Goal: Task Accomplishment & Management: Use online tool/utility

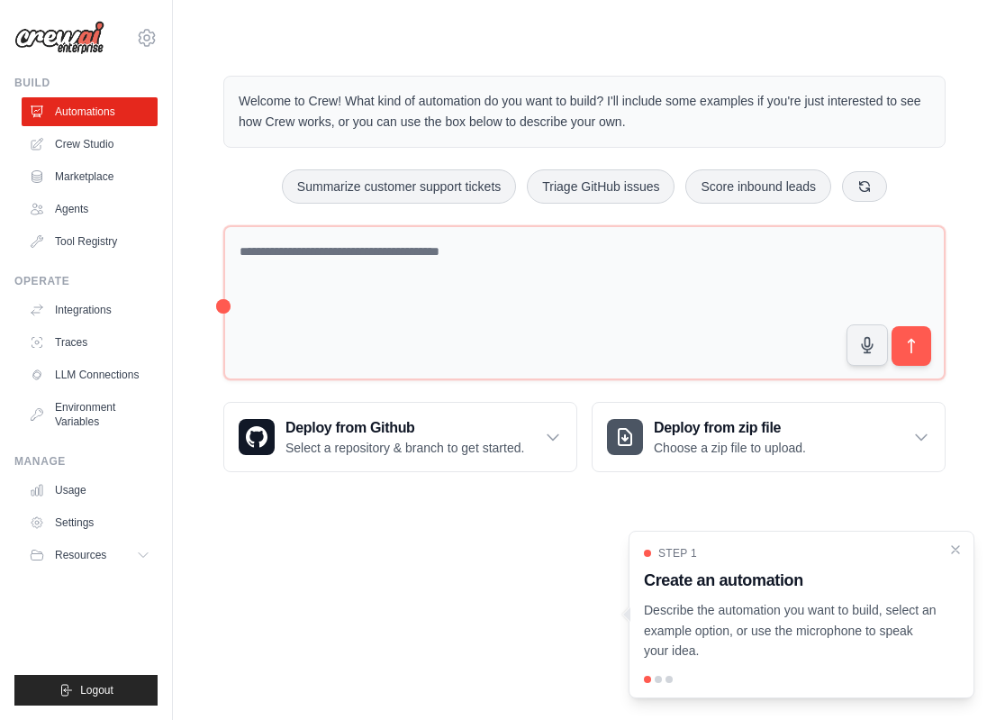
click at [251, 167] on div "Welcome to Crew! What kind of automation do you want to build? I'll include som…" at bounding box center [585, 274] width 766 height 454
click at [339, 412] on div "Deploy from Github Select a repository & branch to get started." at bounding box center [400, 437] width 352 height 68
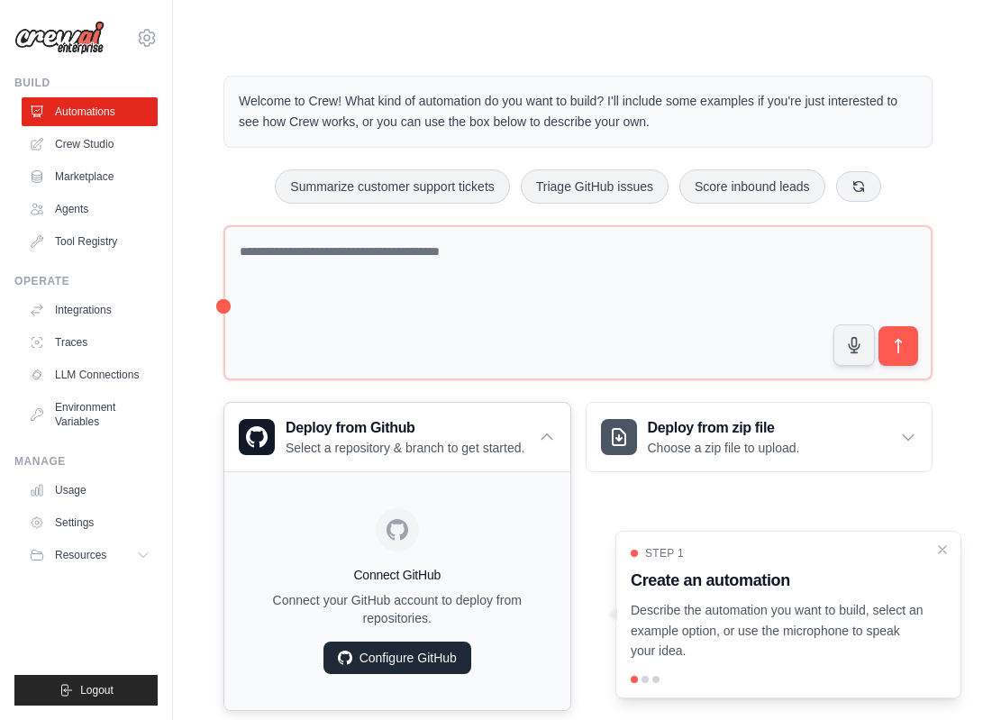
click at [420, 654] on link "Configure GitHub" at bounding box center [397, 657] width 148 height 32
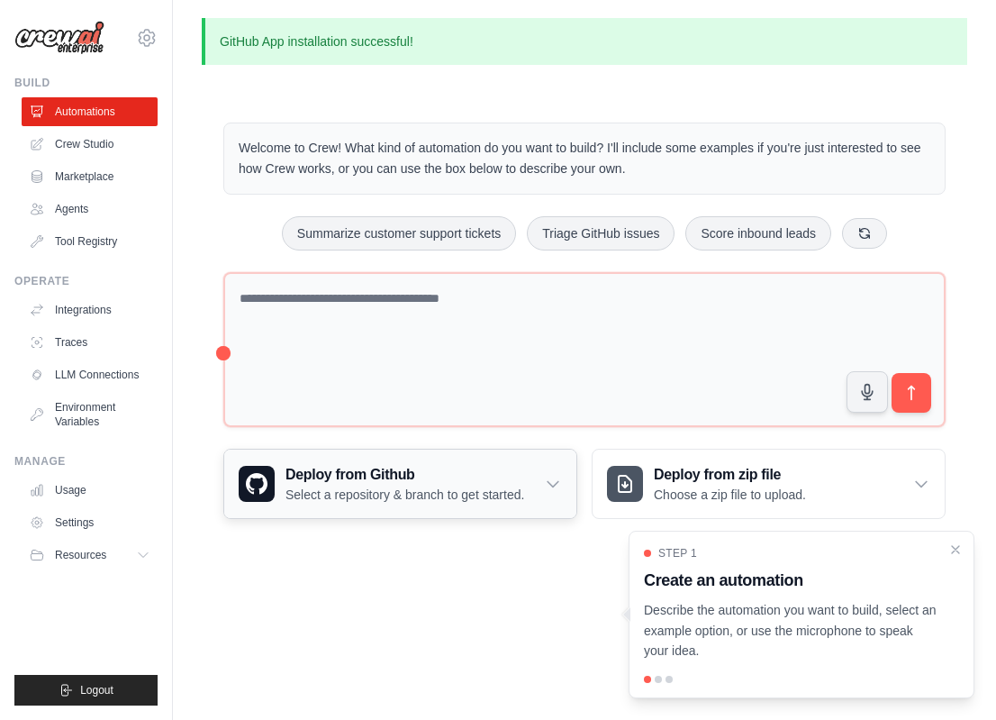
click at [565, 495] on div "Deploy from Github Select a repository & branch to get started." at bounding box center [400, 483] width 352 height 68
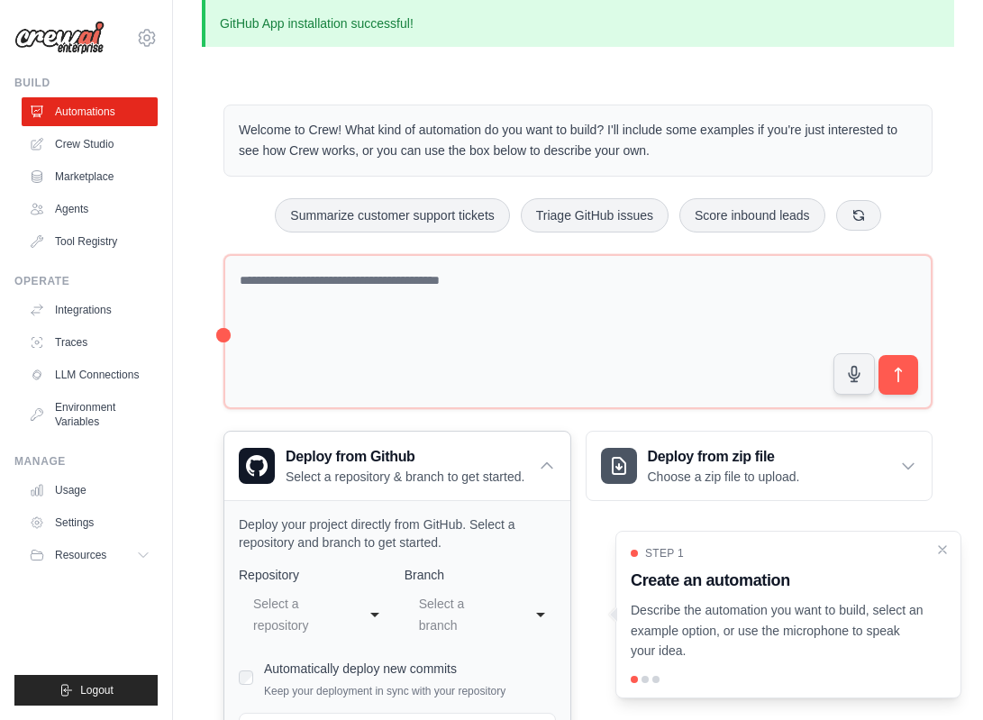
scroll to position [177, 0]
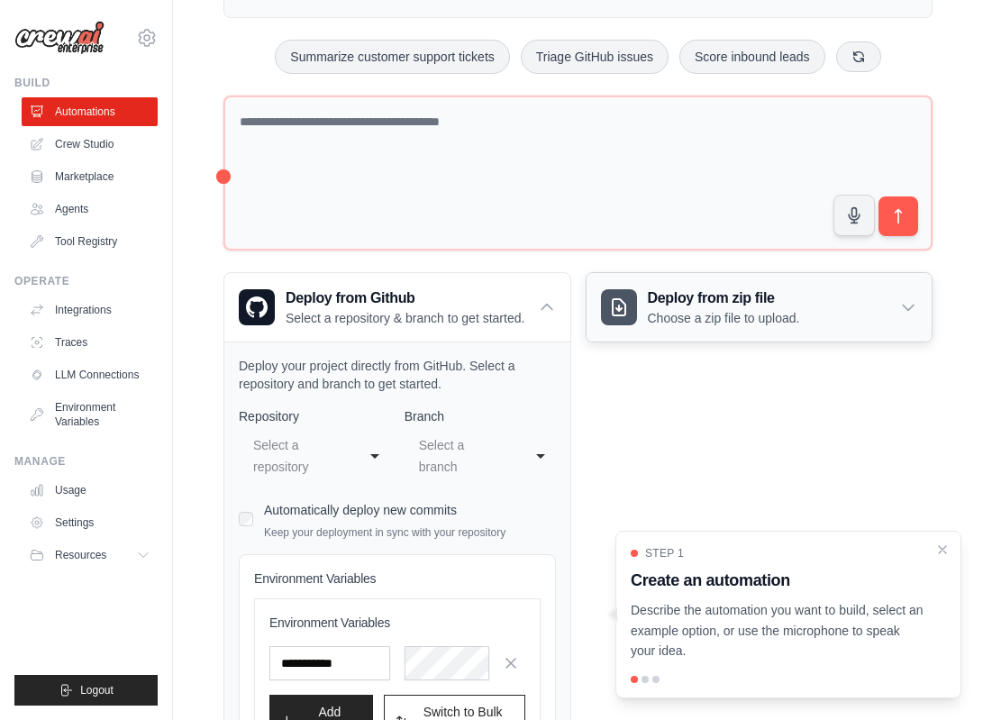
click at [785, 300] on h3 "Deploy from zip file" at bounding box center [724, 298] width 152 height 22
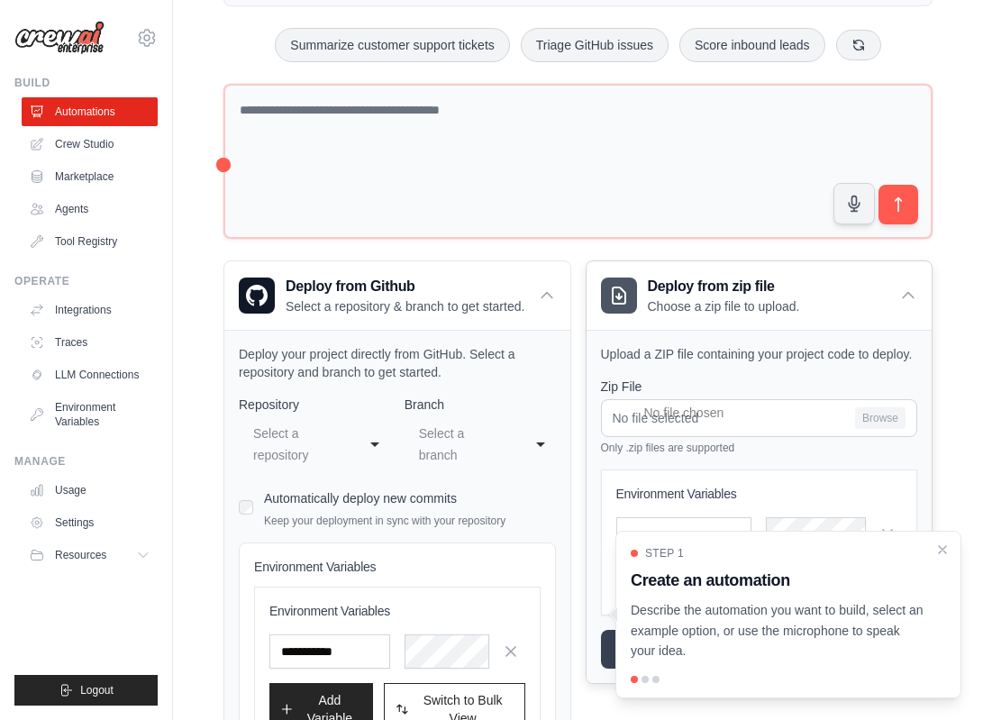
scroll to position [206, 0]
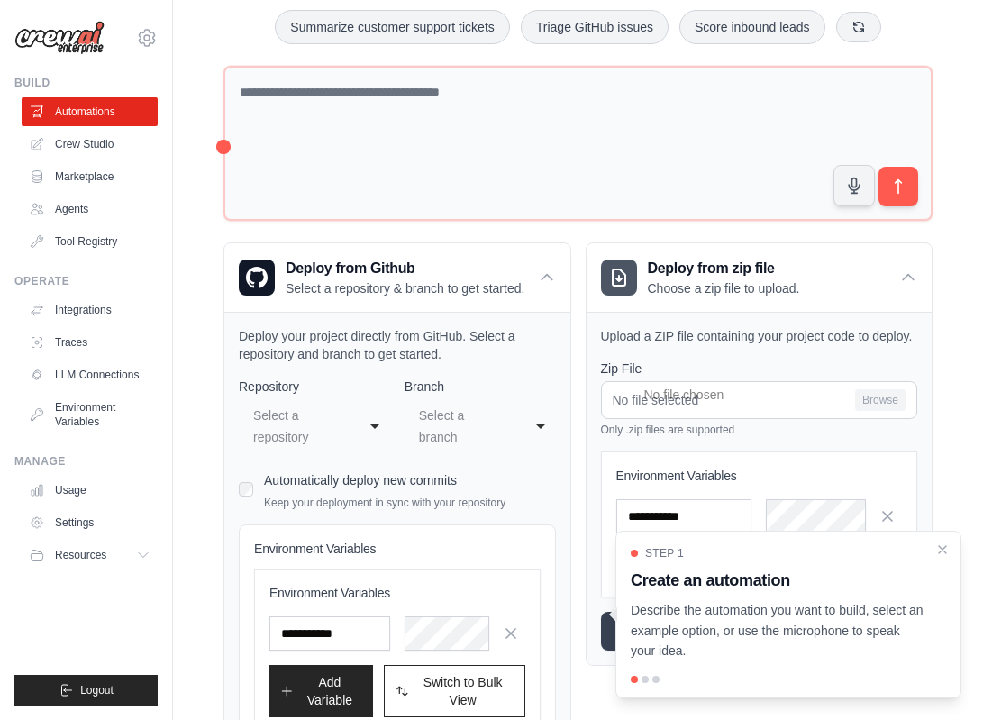
click at [737, 666] on div "Step 1 Create an automation Describe the automation you want to build, select a…" at bounding box center [788, 615] width 346 height 168
click at [648, 676] on div at bounding box center [788, 679] width 315 height 7
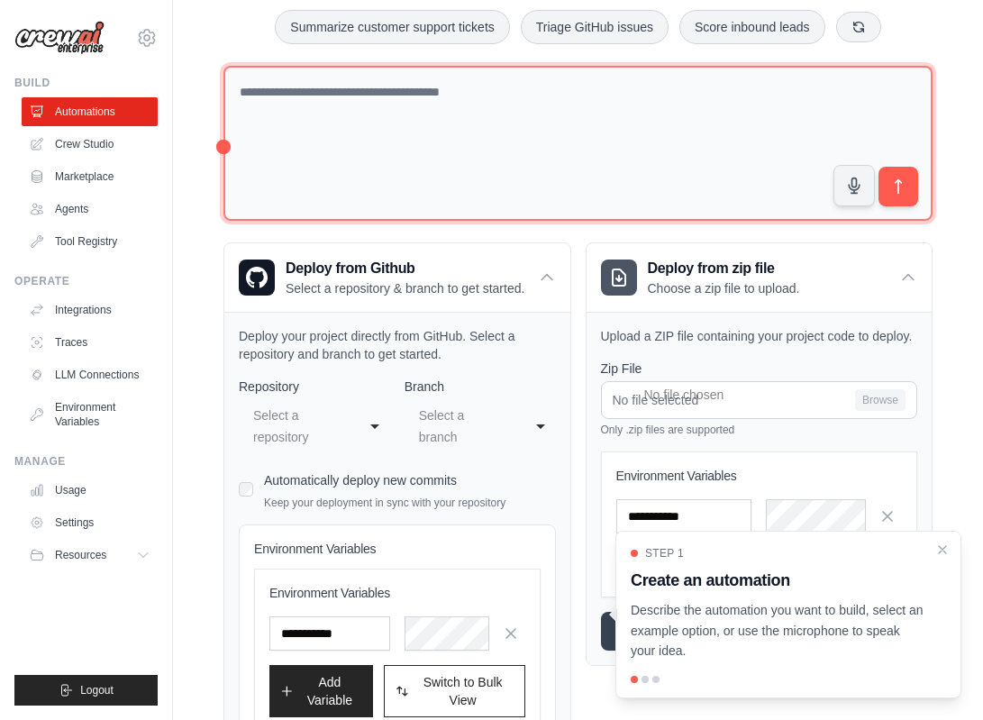
click at [732, 105] on textarea at bounding box center [577, 144] width 709 height 156
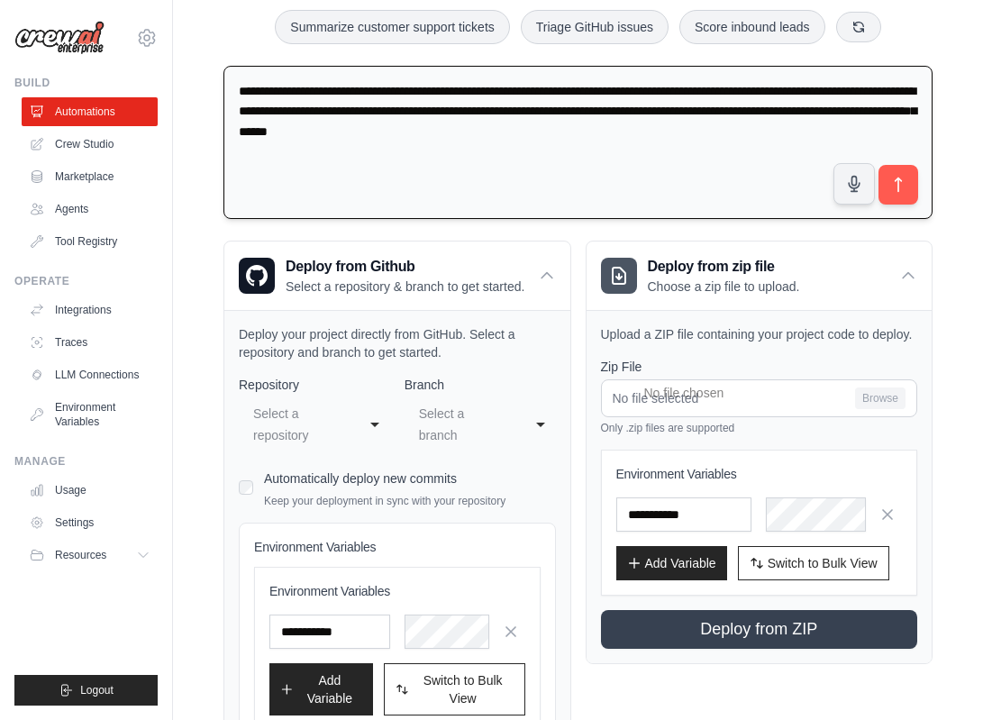
type textarea "**********"
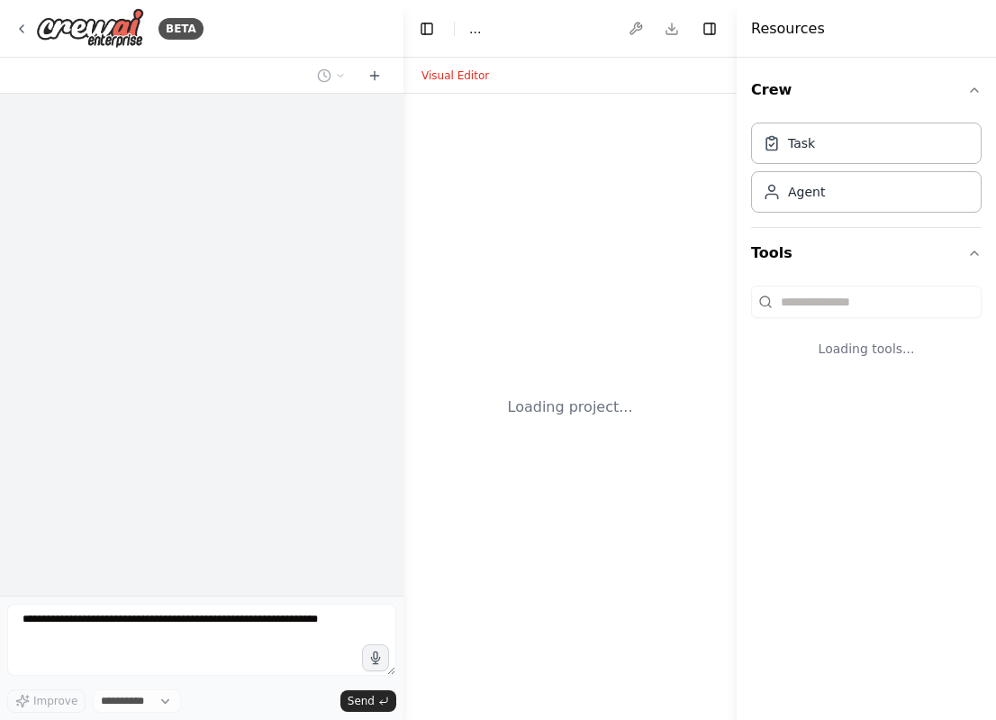
select select "****"
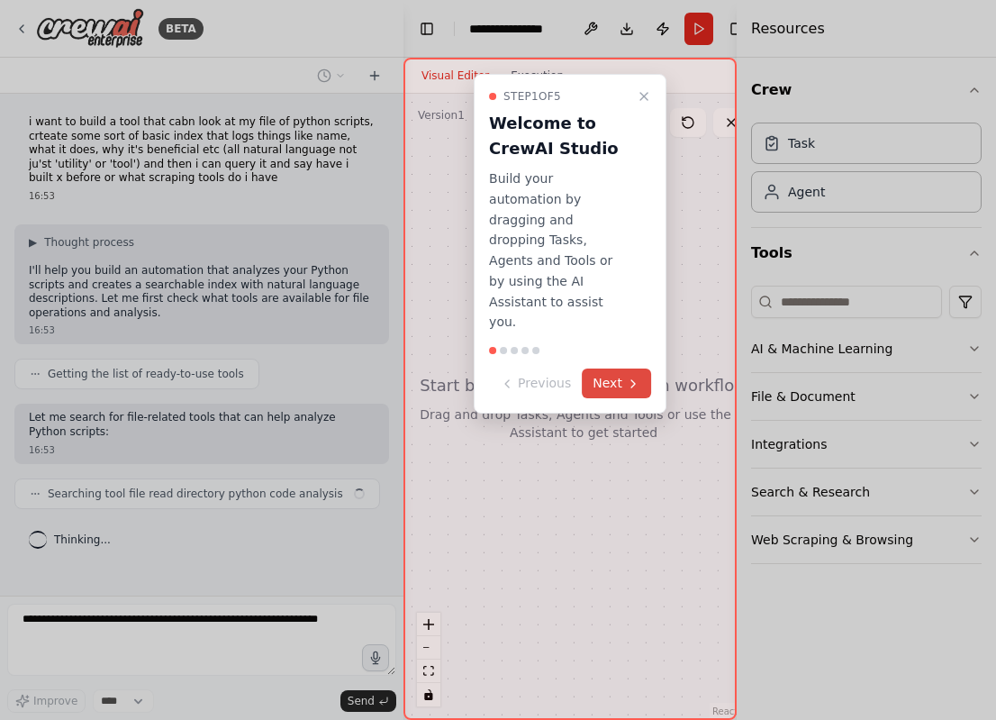
click at [629, 377] on icon at bounding box center [633, 384] width 14 height 14
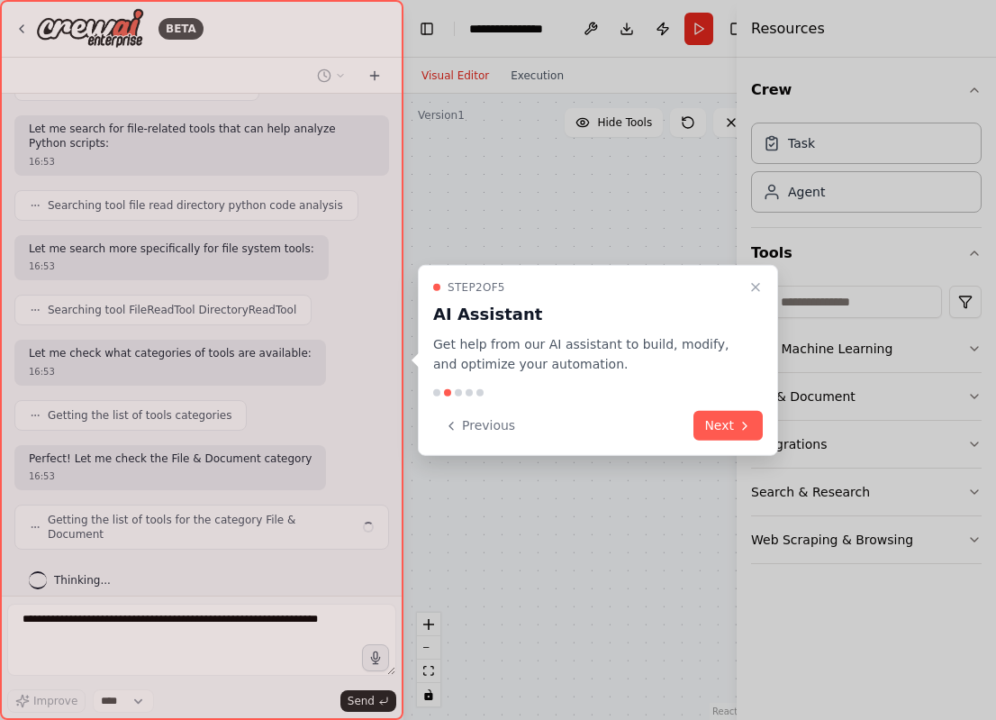
scroll to position [303, 0]
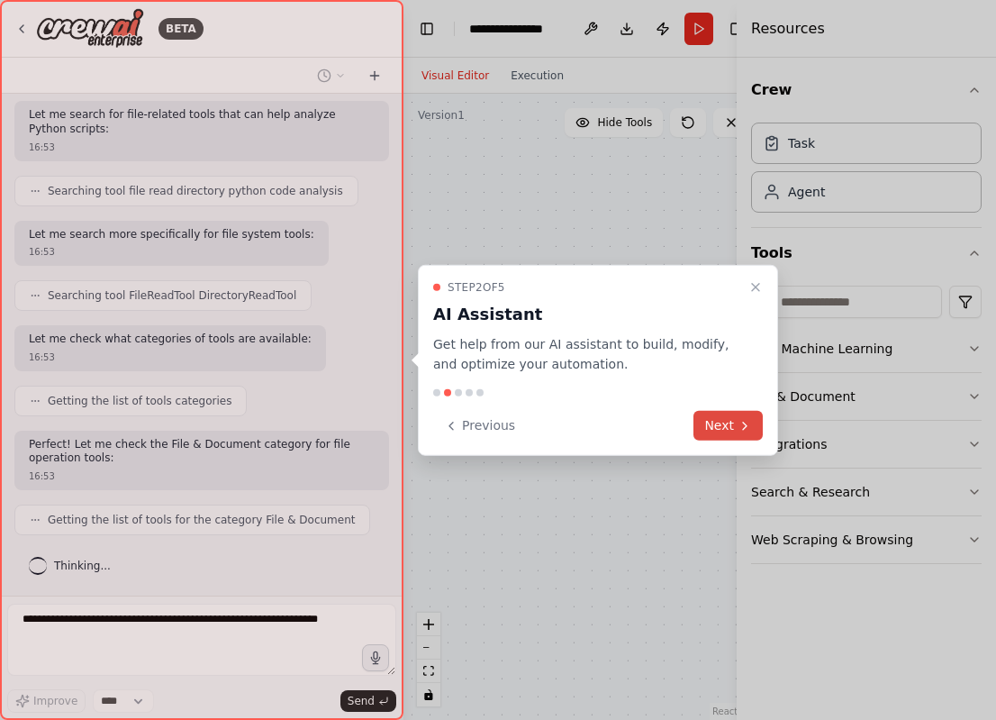
click at [731, 423] on button "Next" at bounding box center [728, 426] width 69 height 30
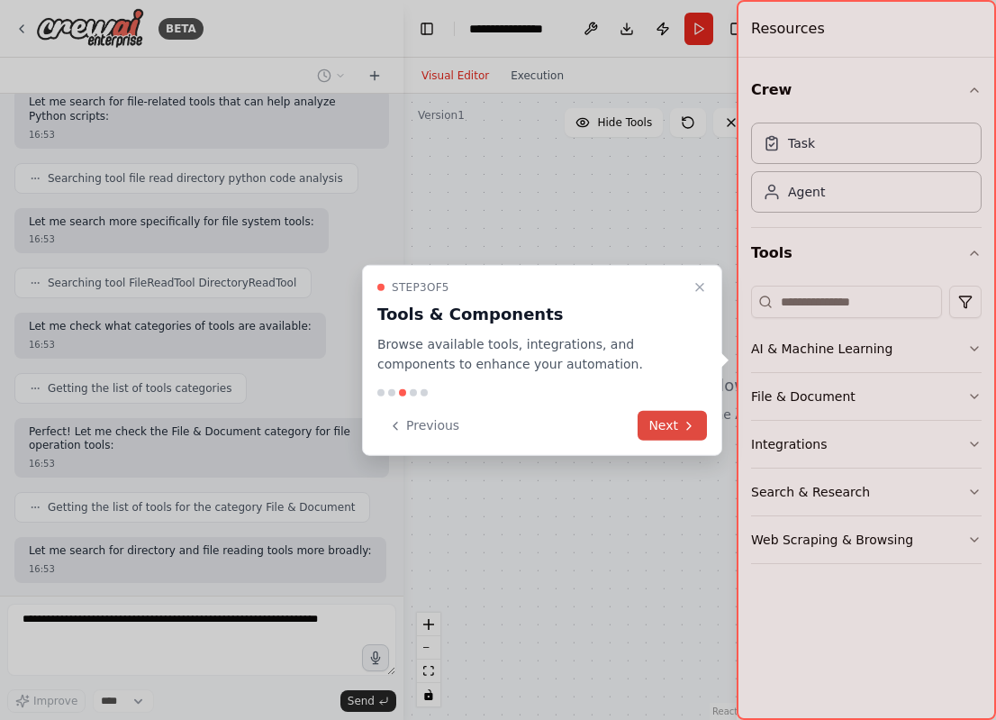
scroll to position [407, 0]
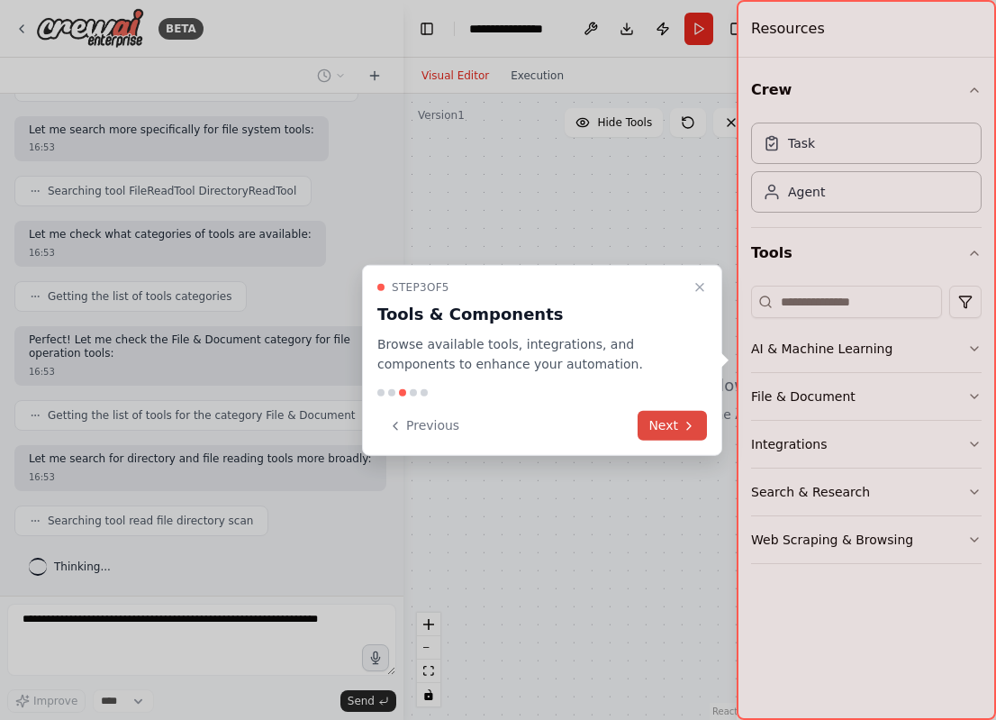
click at [684, 420] on icon at bounding box center [689, 425] width 14 height 14
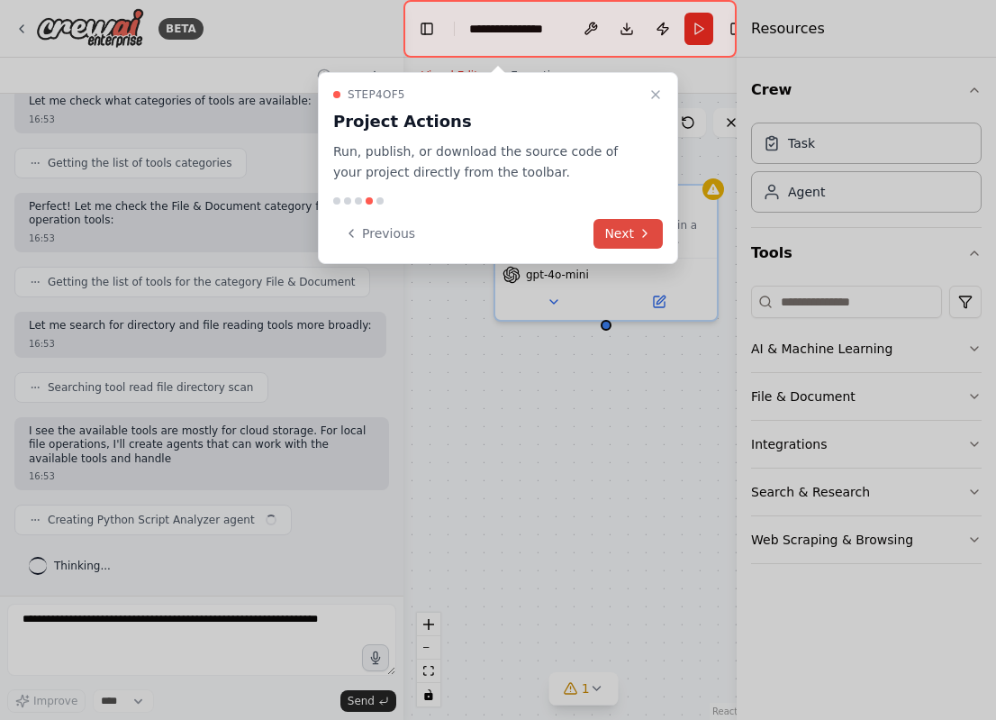
click at [618, 242] on button "Next" at bounding box center [628, 234] width 69 height 30
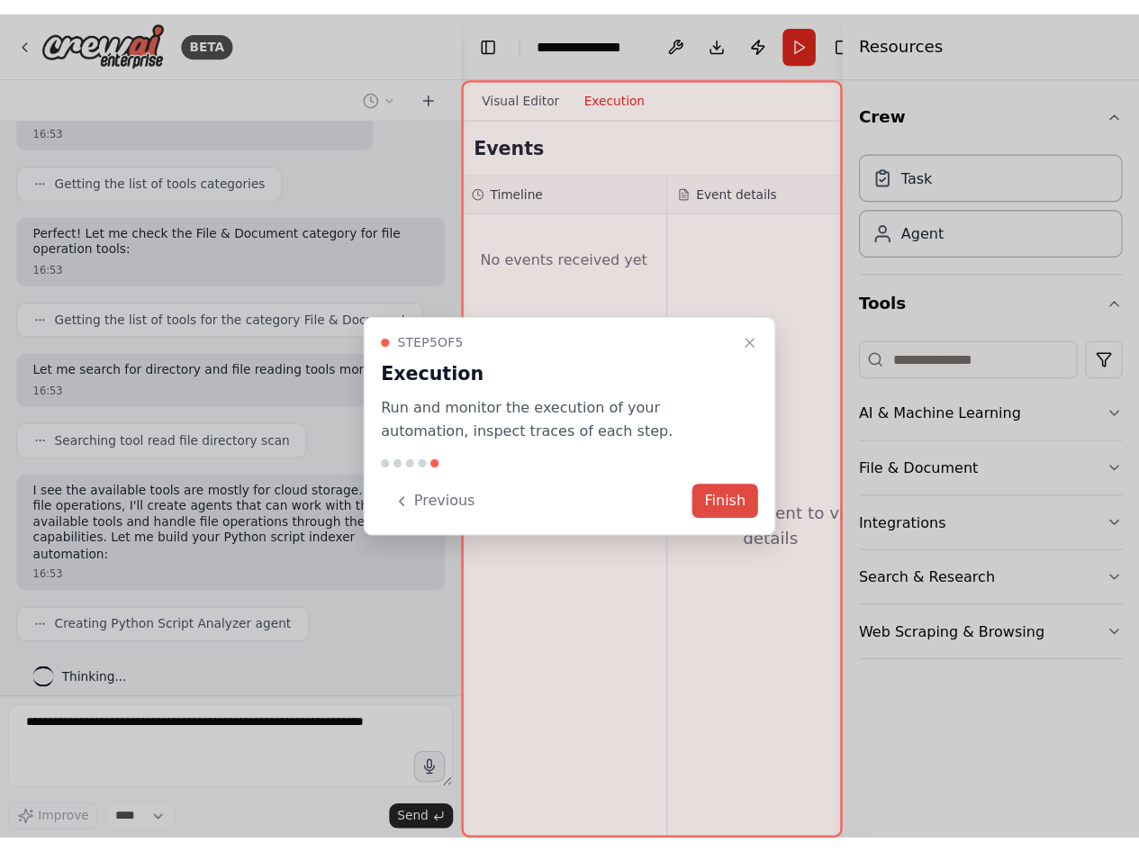
scroll to position [614, 0]
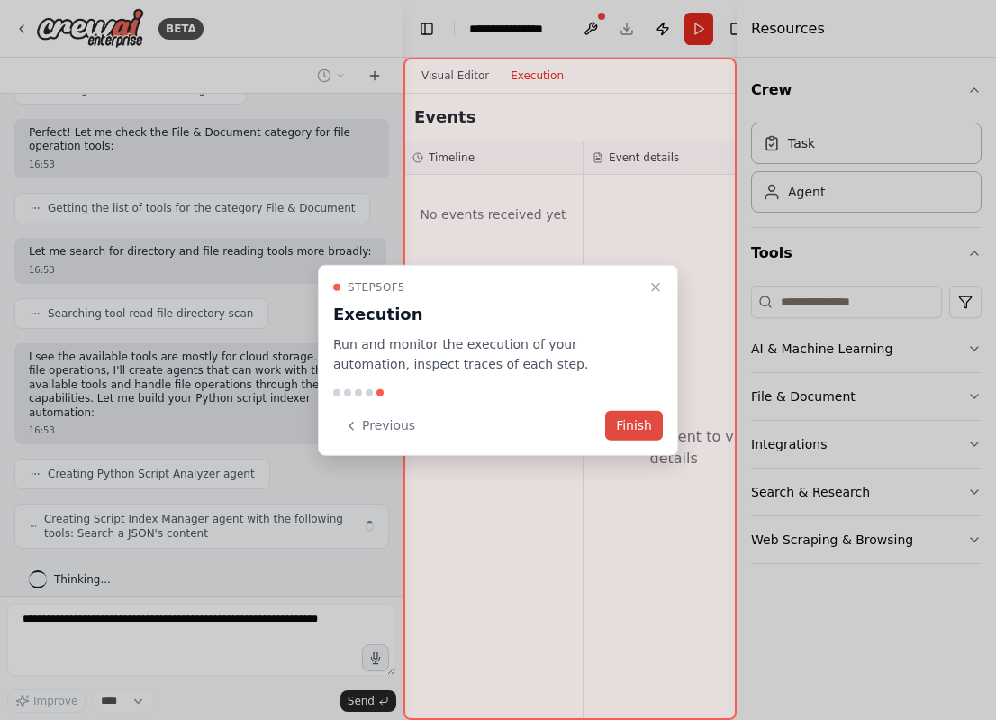
click at [649, 420] on button "Finish" at bounding box center [634, 426] width 58 height 30
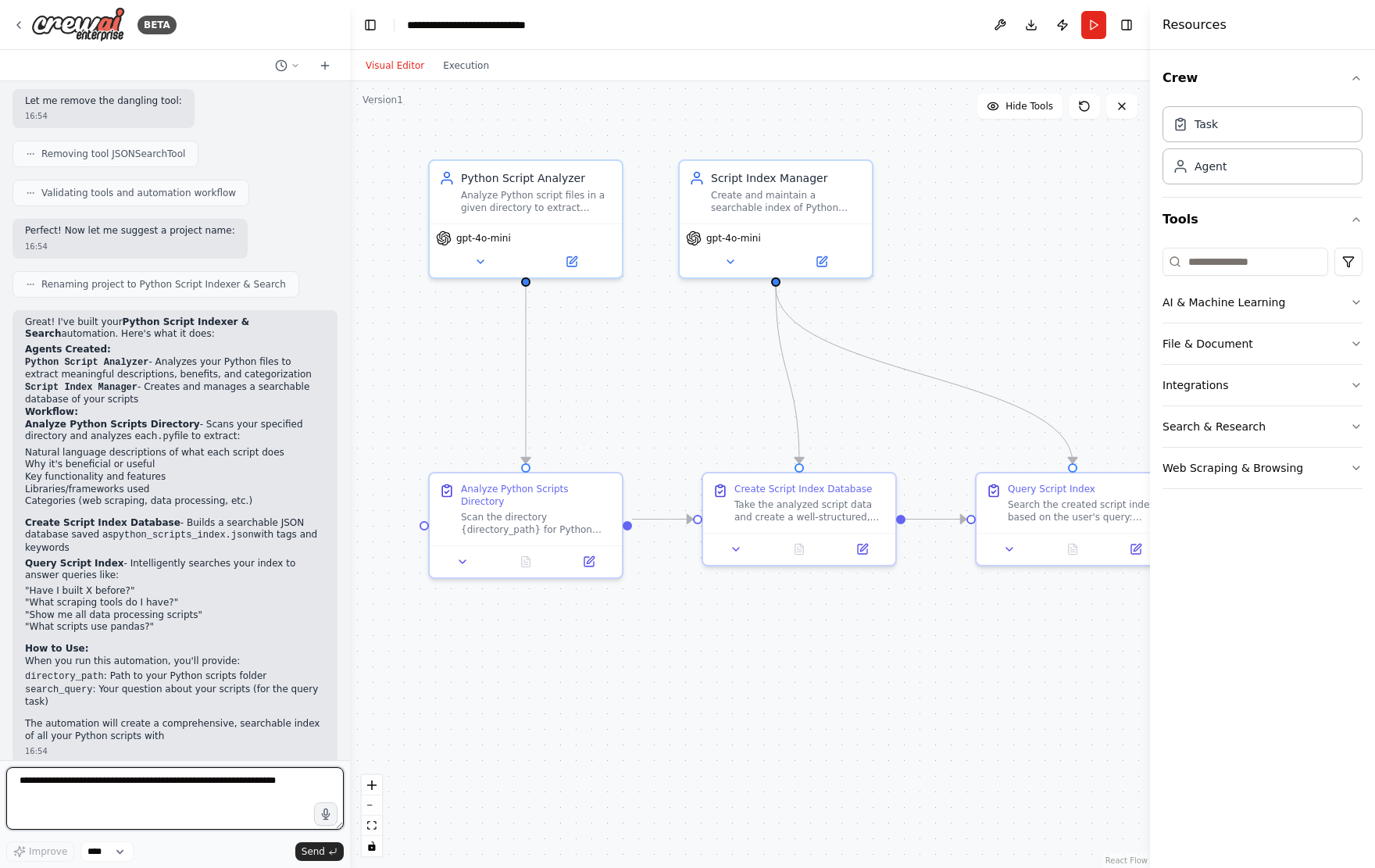
scroll to position [1554, 0]
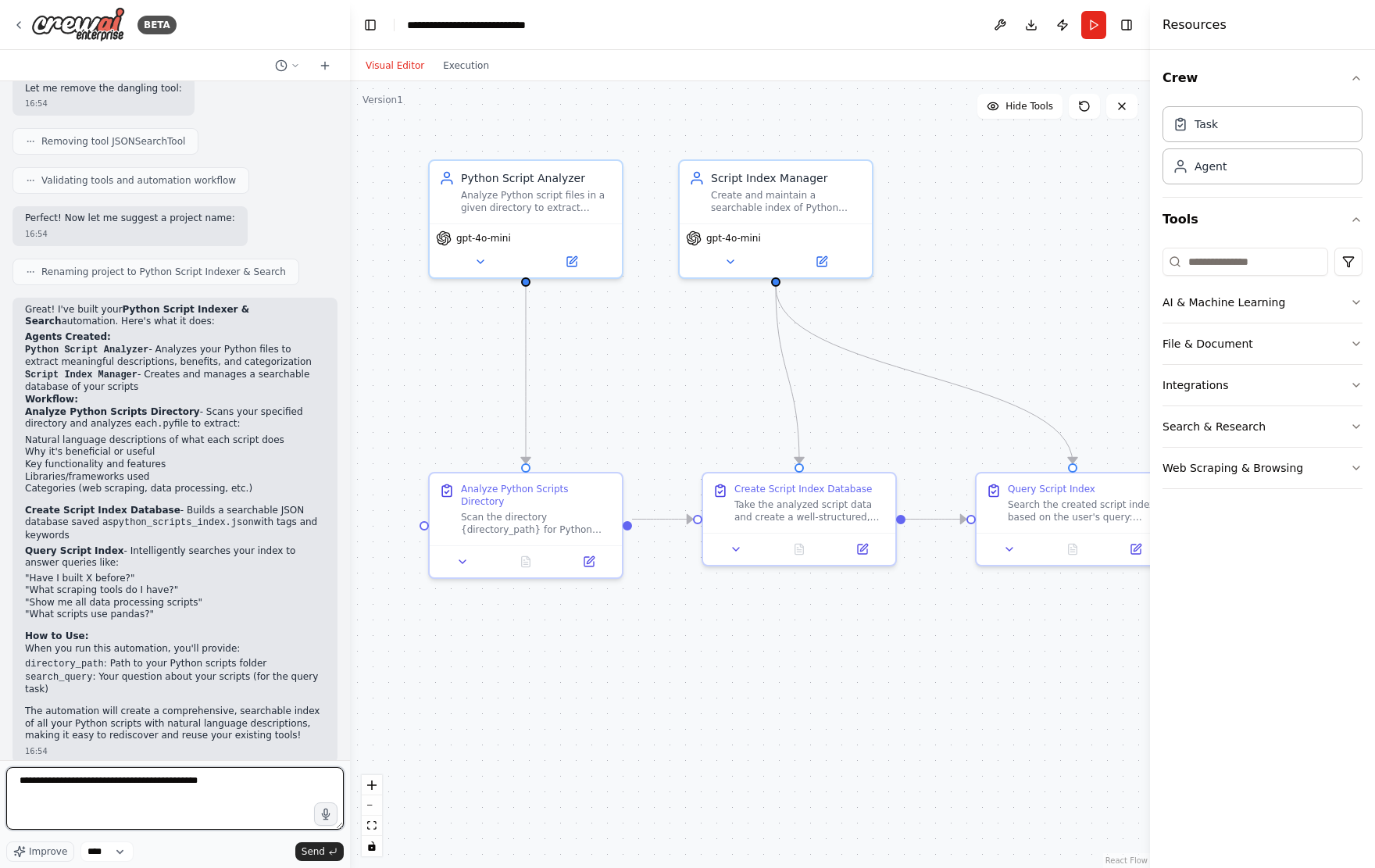
type textarea "**********"
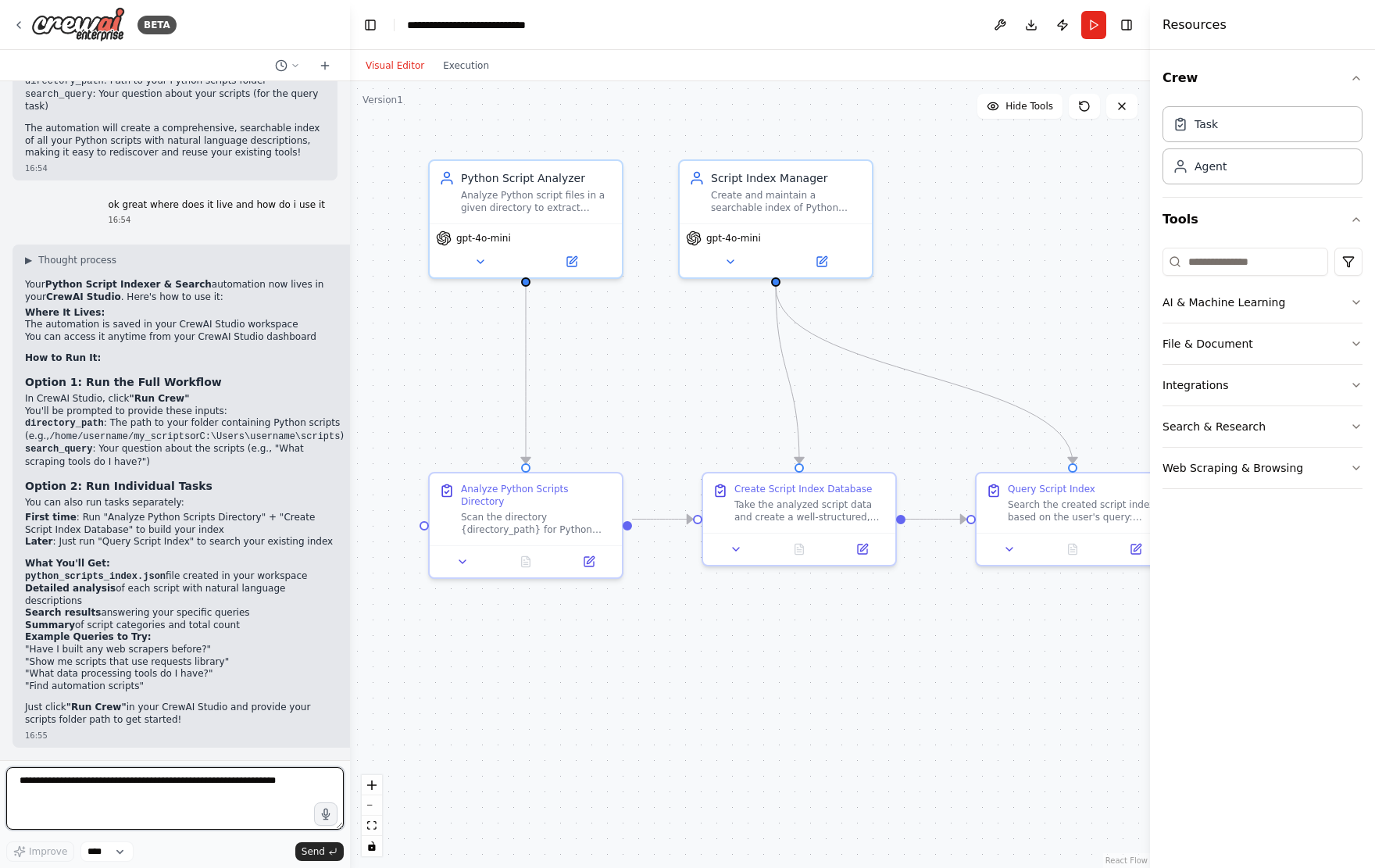
scroll to position [2144, 0]
click at [863, 31] on button "Run" at bounding box center [1094, 25] width 25 height 28
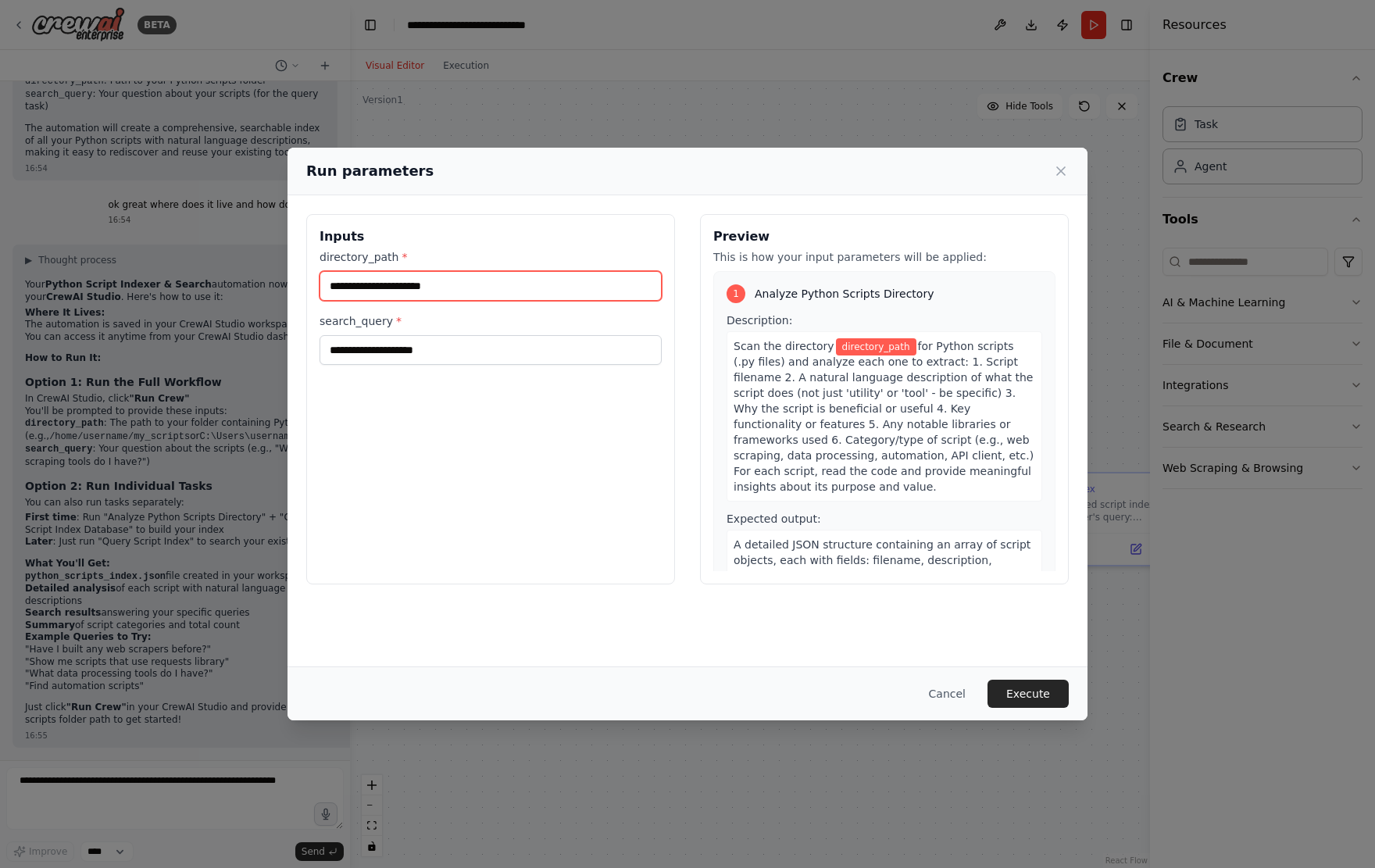
click at [593, 290] on input "directory_path *" at bounding box center [490, 286] width 343 height 29
paste input "**********"
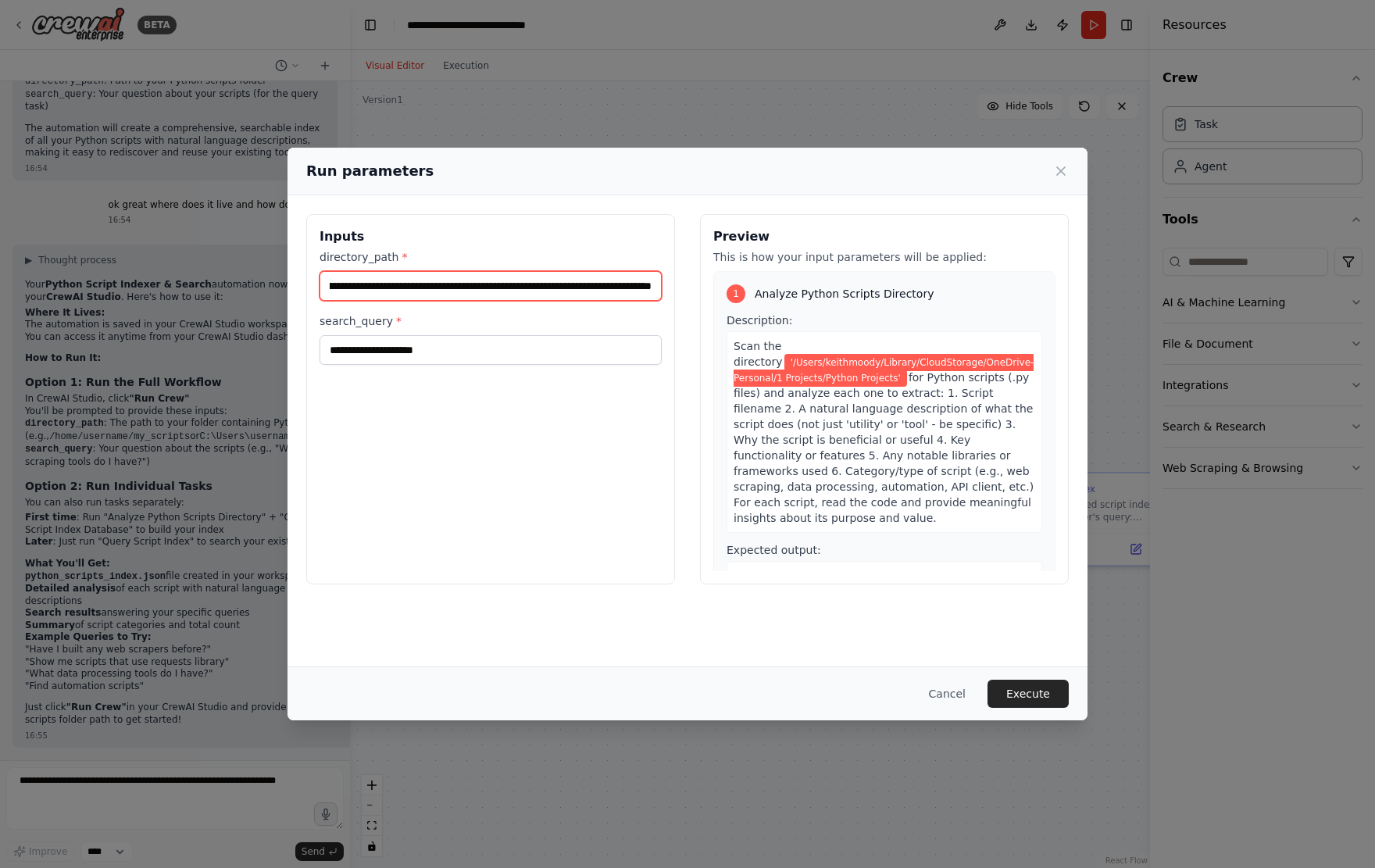
type input "**********"
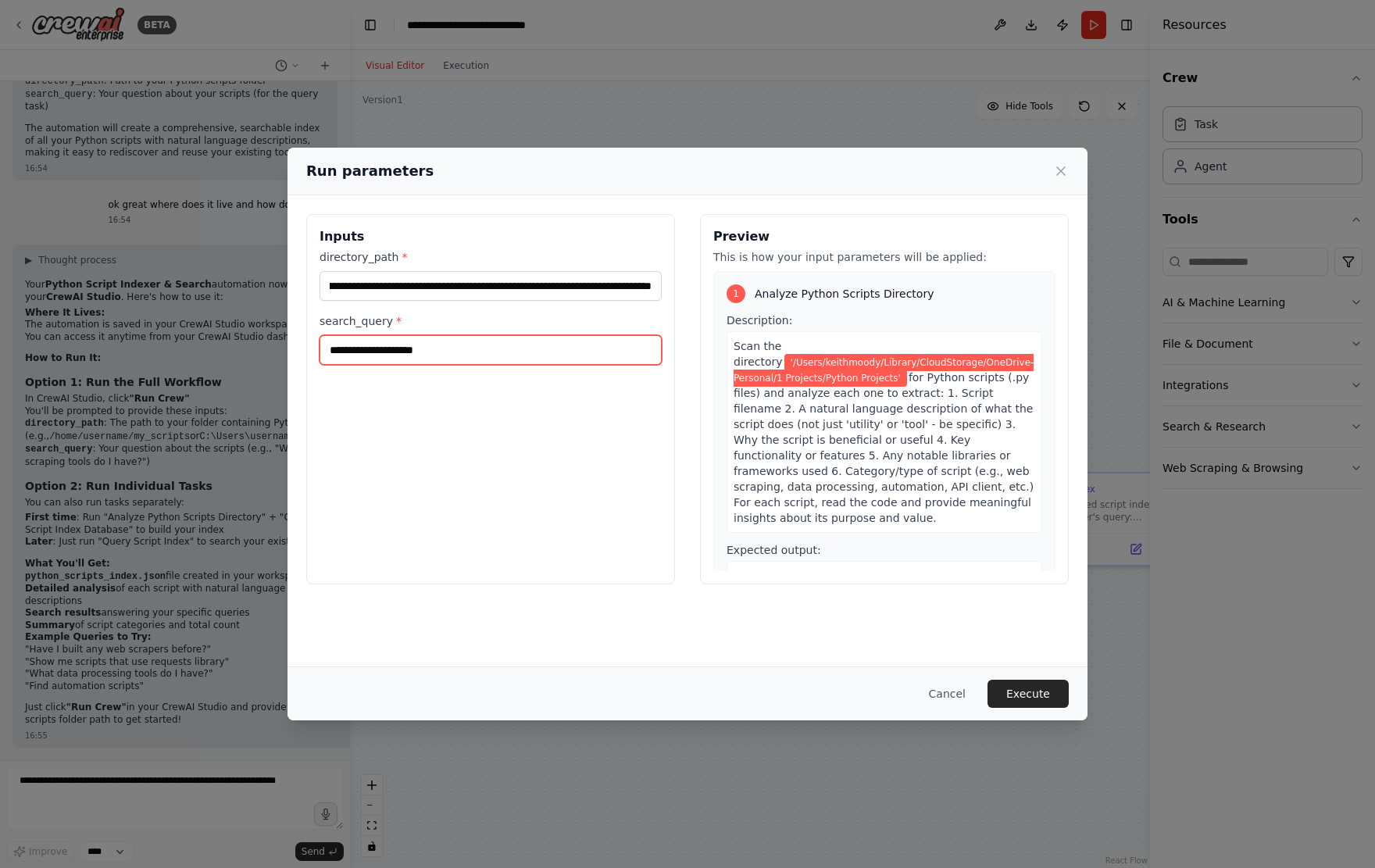
click at [358, 343] on input "search_query *" at bounding box center [490, 349] width 343 height 29
type input "**********"
click at [863, 623] on button "Execute" at bounding box center [1029, 694] width 82 height 28
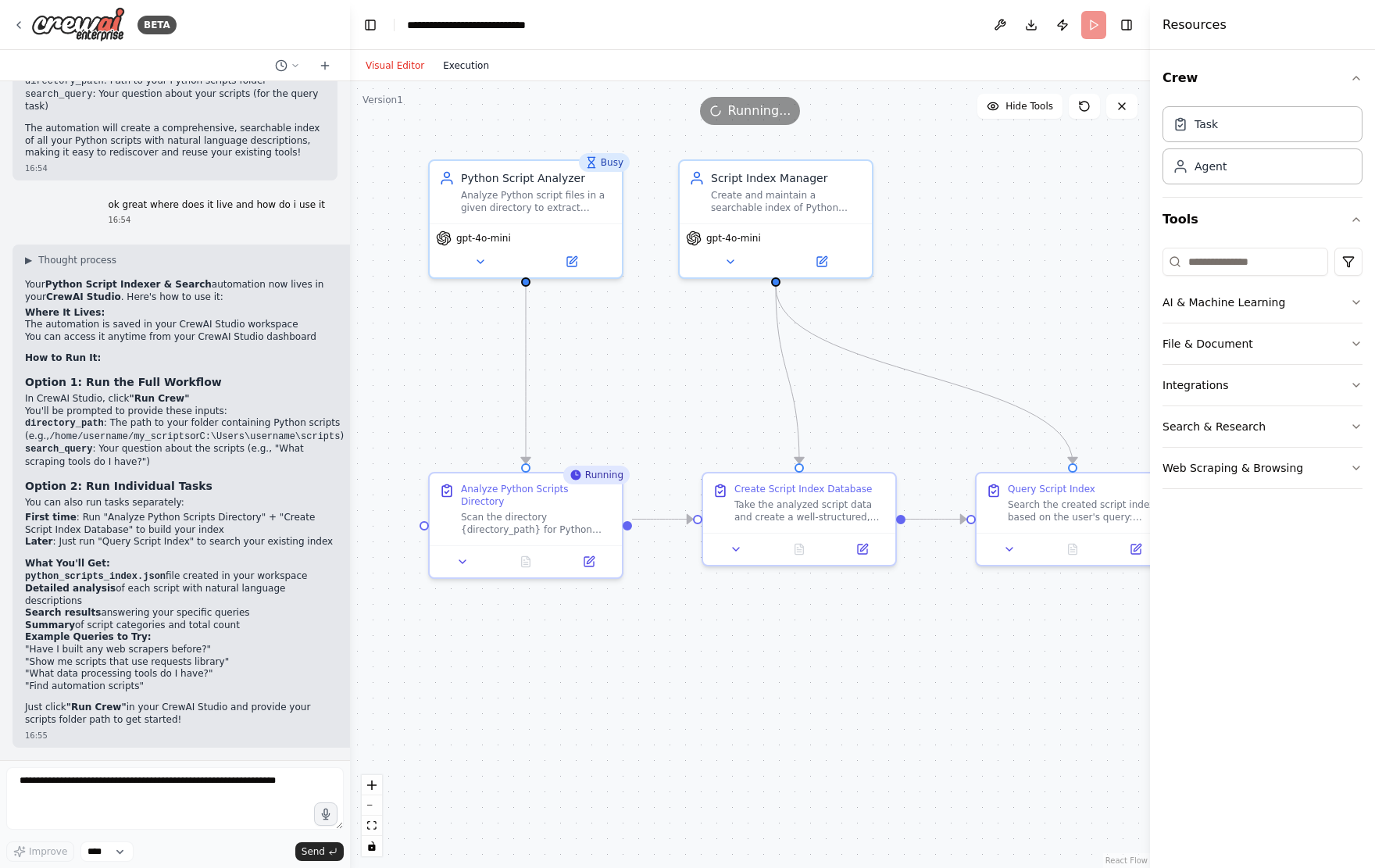
click at [468, 67] on button "Execution" at bounding box center [466, 66] width 65 height 19
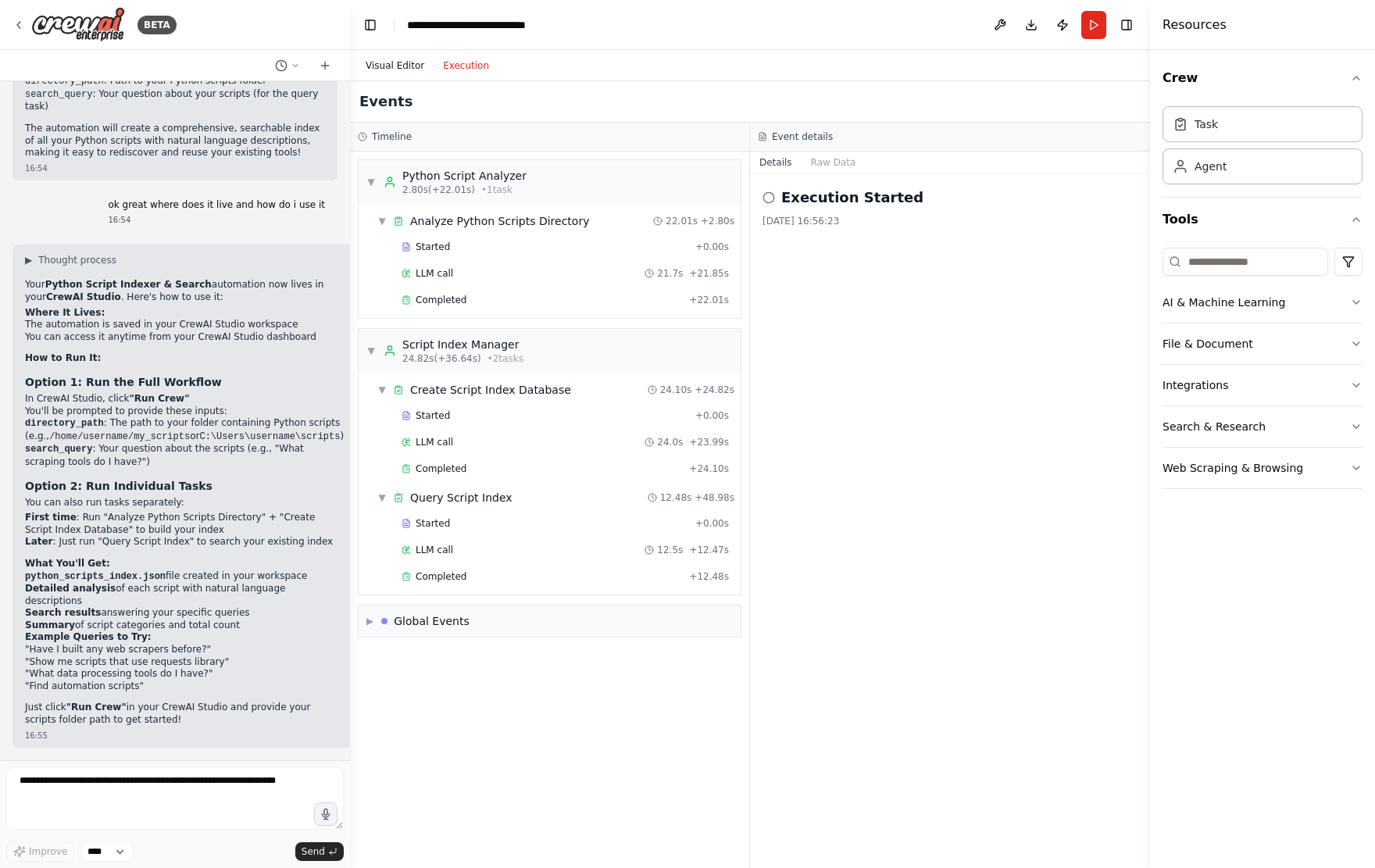
click at [397, 65] on button "Visual Editor" at bounding box center [395, 66] width 77 height 19
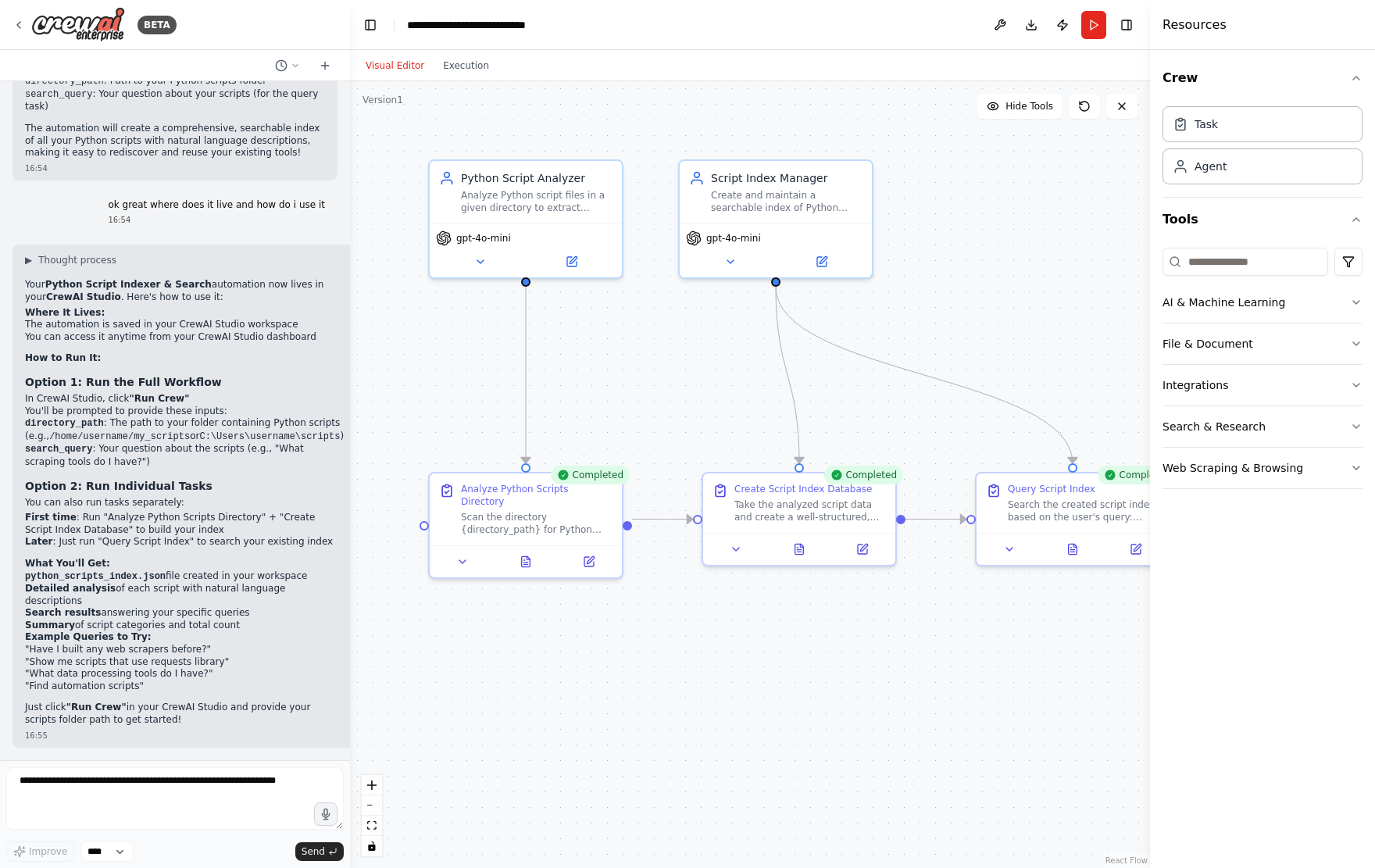
click at [476, 78] on div "Visual Editor Execution" at bounding box center [428, 66] width 142 height 31
click at [463, 59] on button "Execution" at bounding box center [466, 66] width 65 height 19
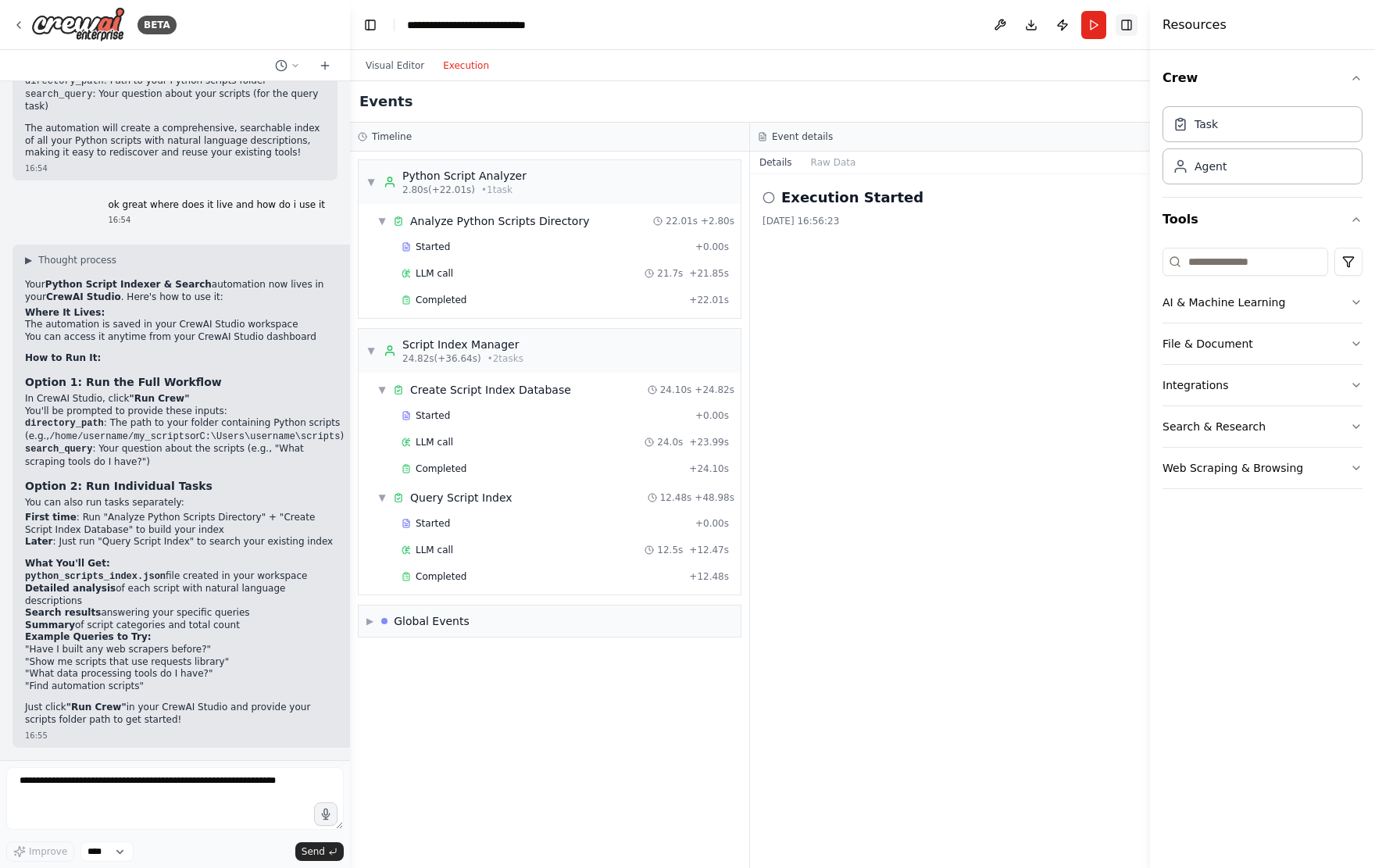
click at [863, 21] on button "Toggle Right Sidebar" at bounding box center [1126, 24] width 22 height 22
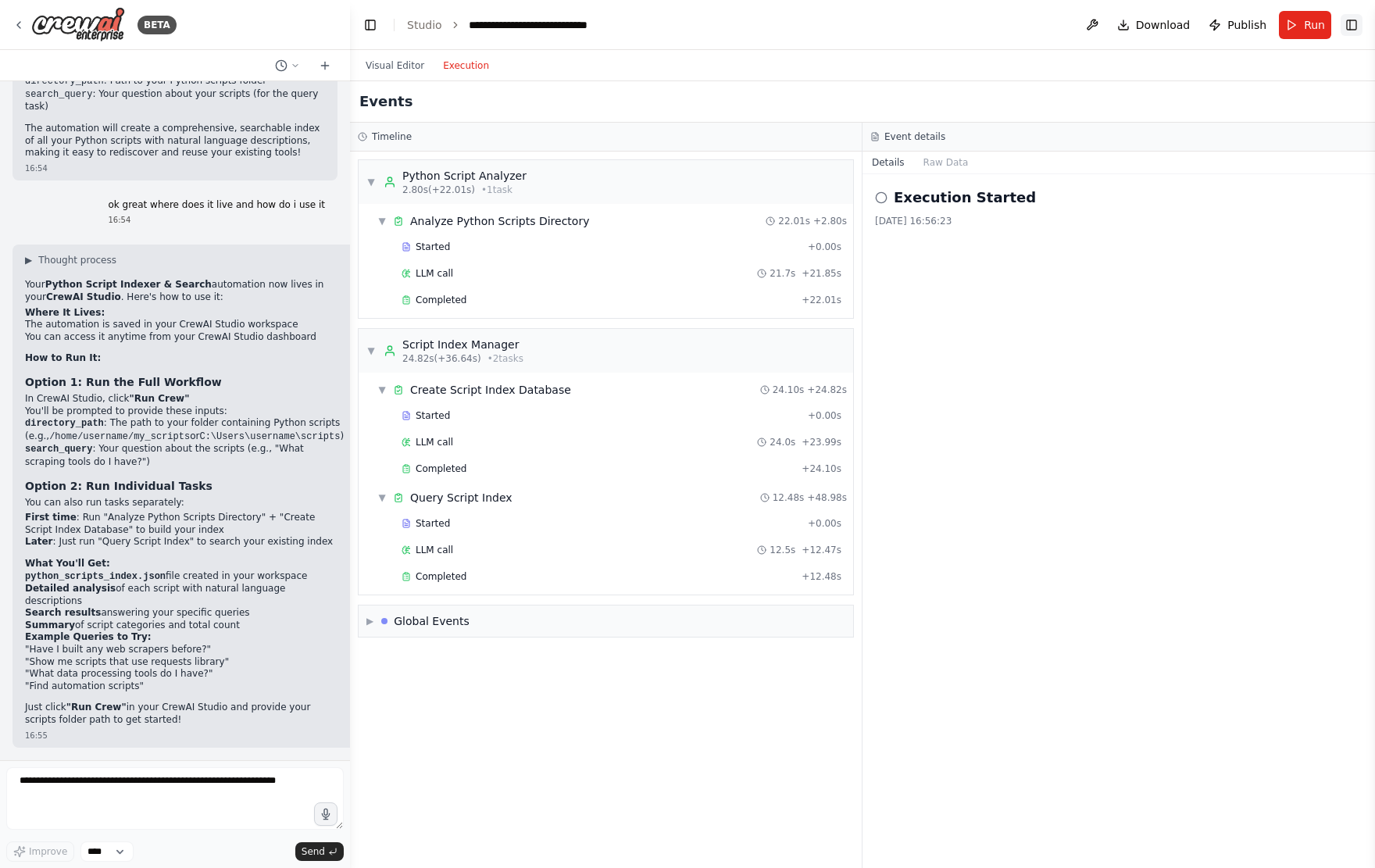
click at [863, 24] on button "Toggle Right Sidebar" at bounding box center [1352, 24] width 22 height 22
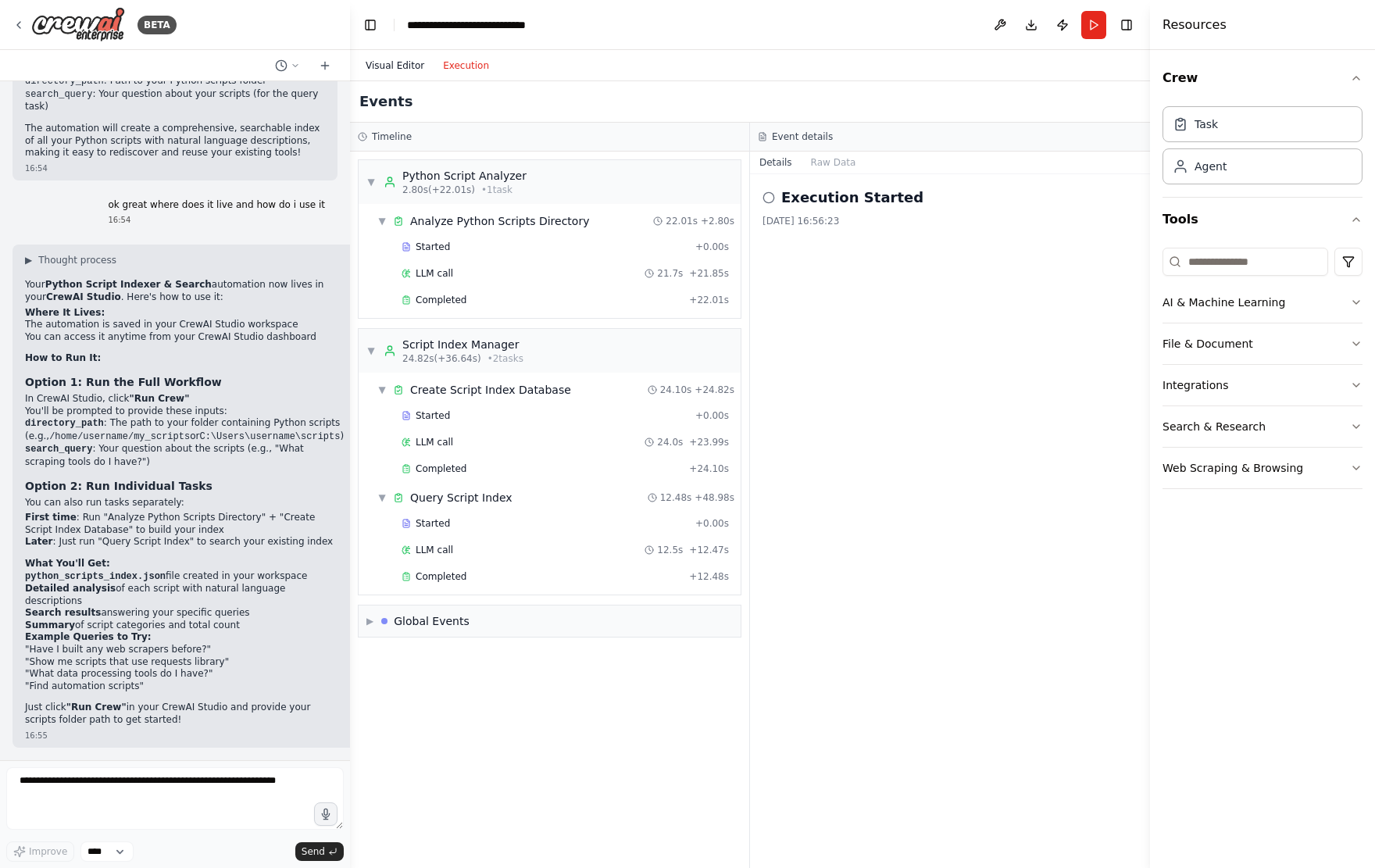
click at [396, 63] on button "Visual Editor" at bounding box center [395, 66] width 77 height 19
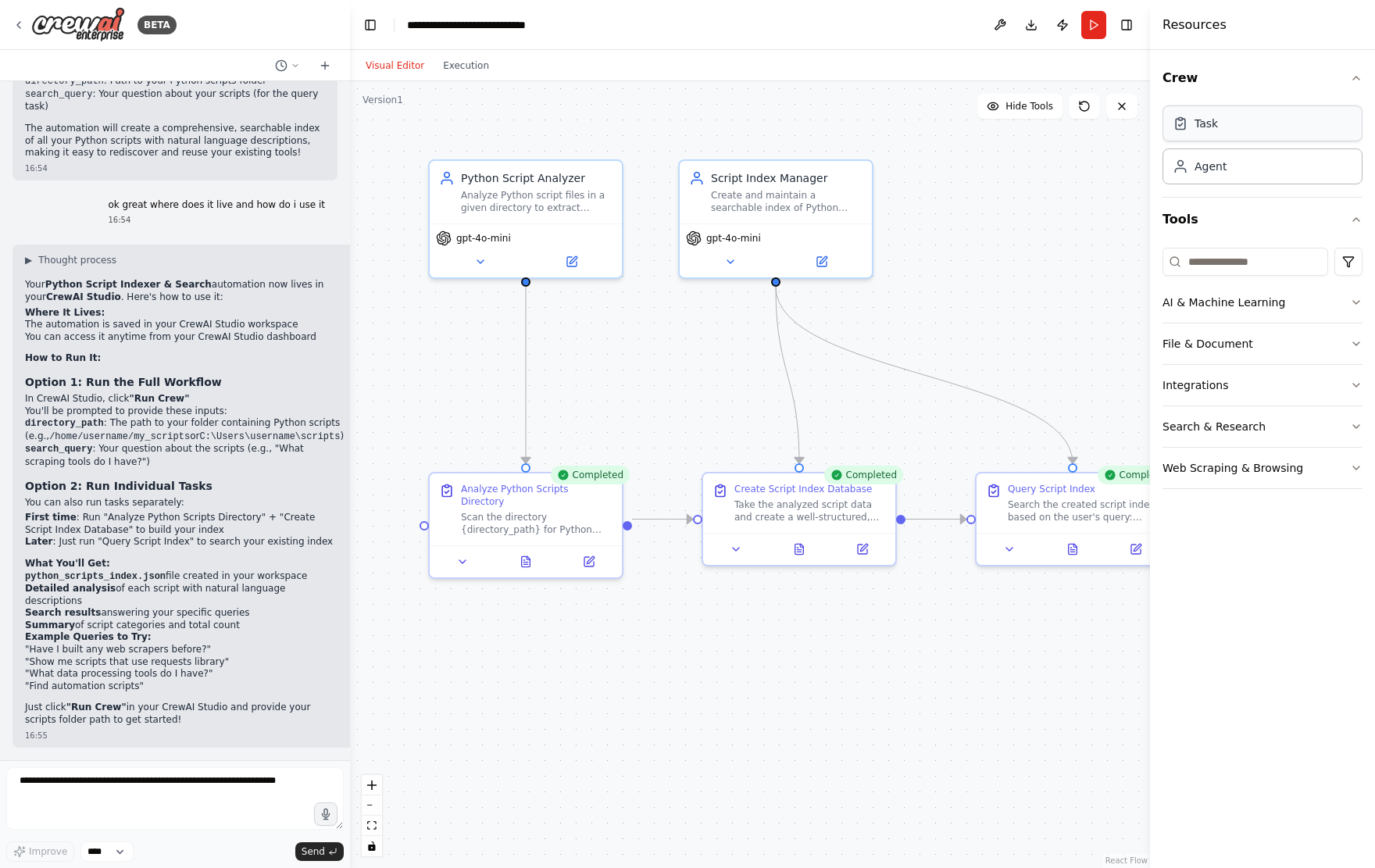
click at [863, 126] on div "Task" at bounding box center [1262, 123] width 200 height 36
click at [863, 28] on button "Run" at bounding box center [1094, 25] width 25 height 28
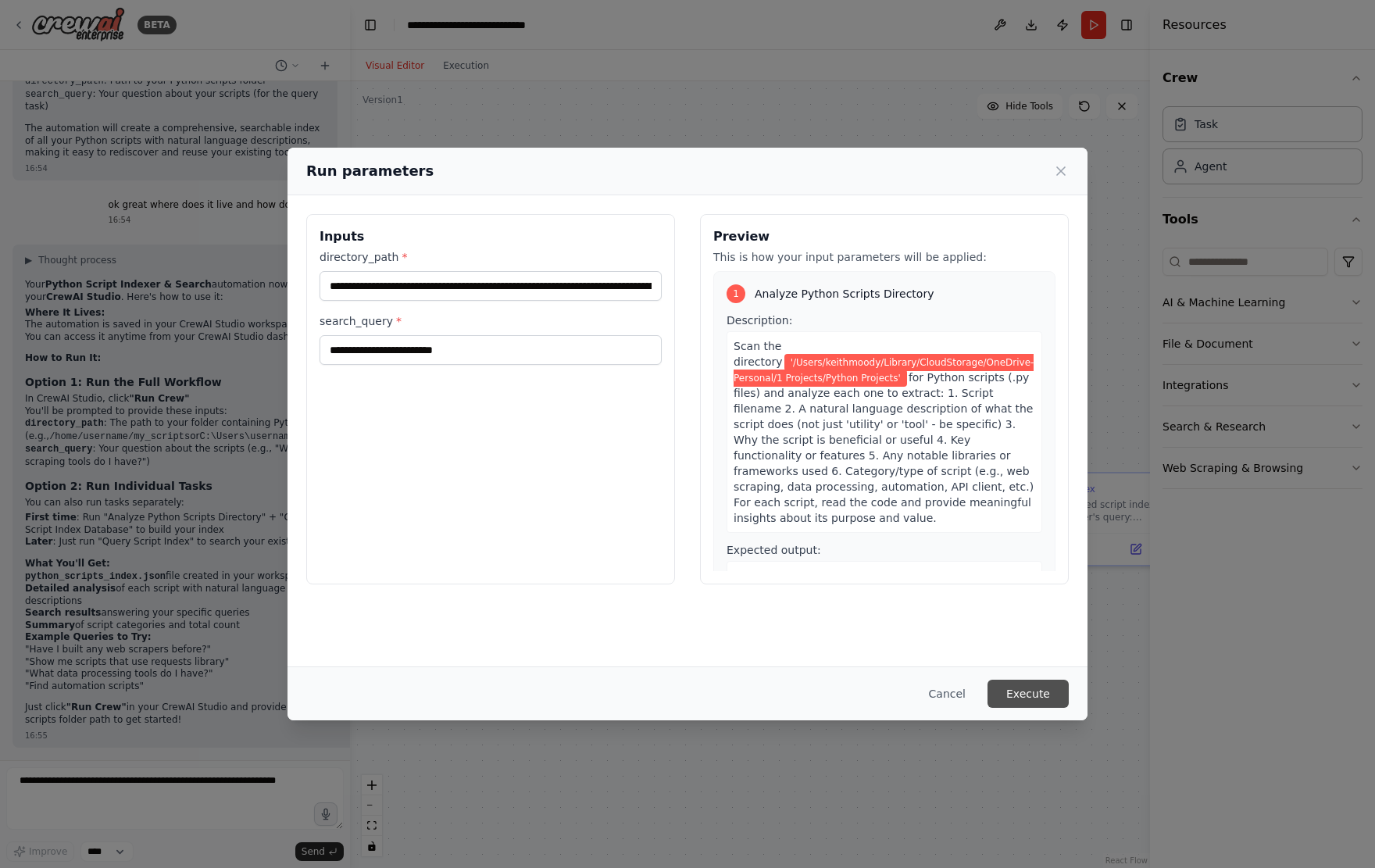
click at [863, 623] on button "Execute" at bounding box center [1029, 694] width 82 height 28
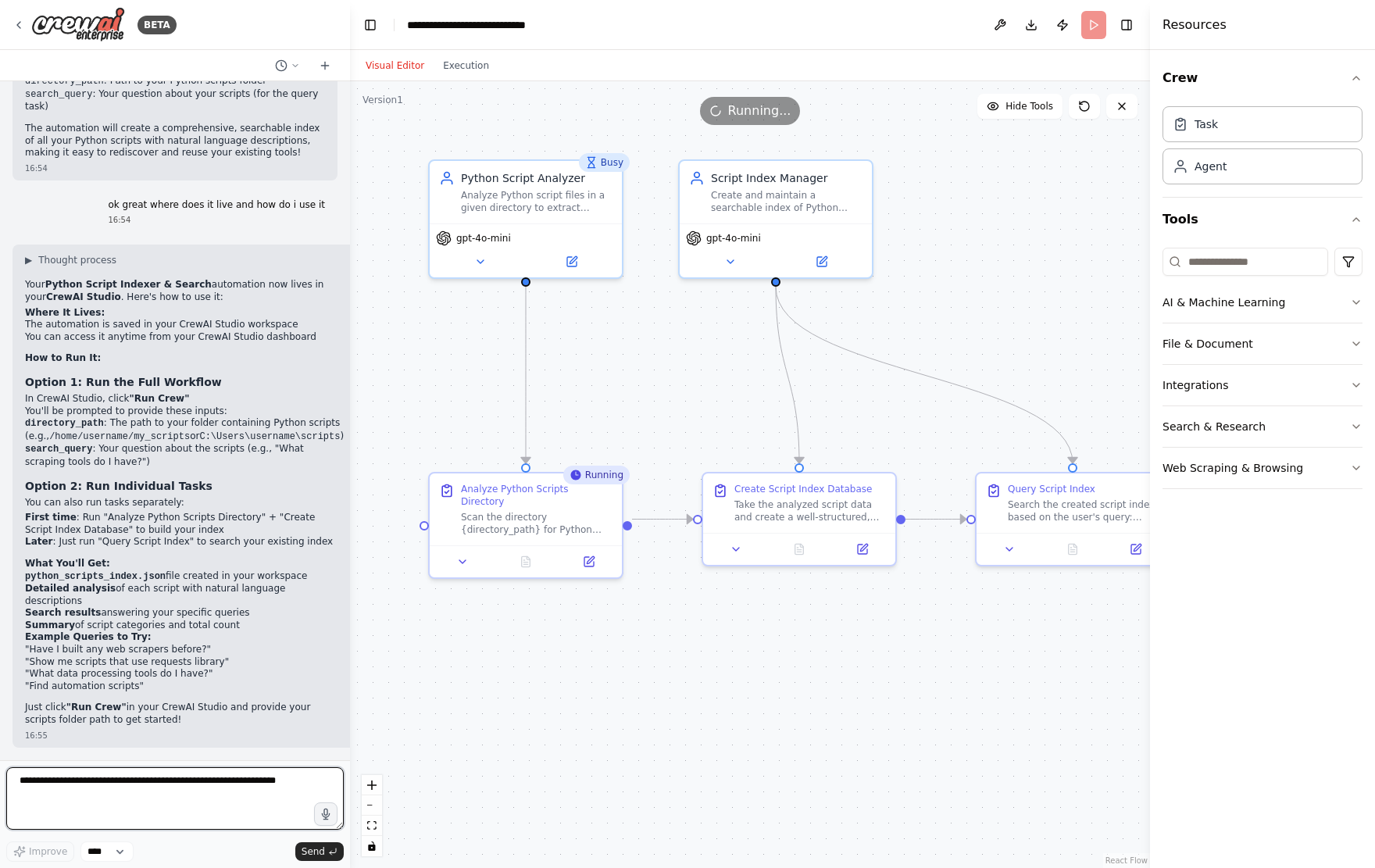
click at [298, 623] on textarea at bounding box center [174, 799] width 337 height 62
type textarea "**********"
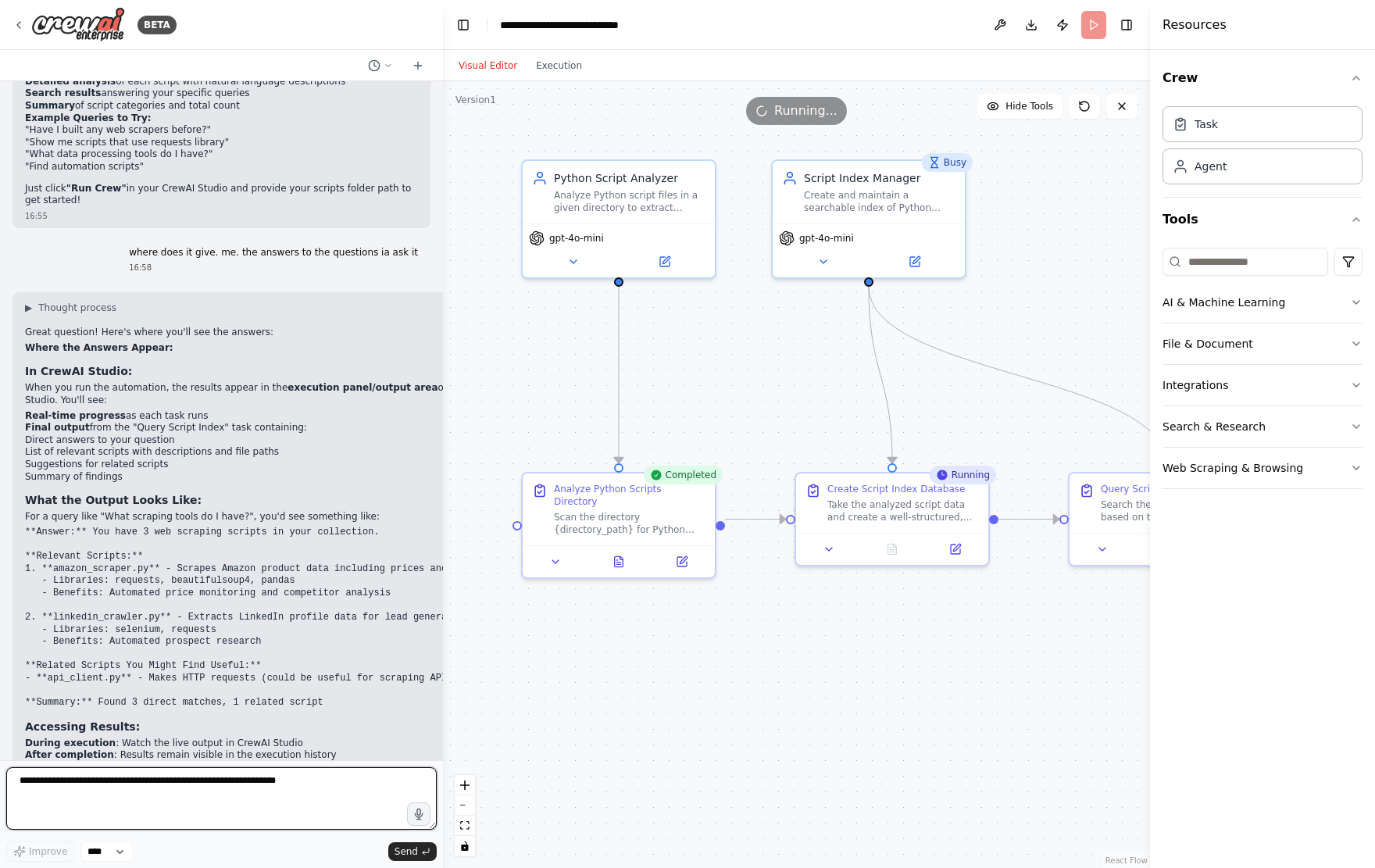
scroll to position [2570, 0]
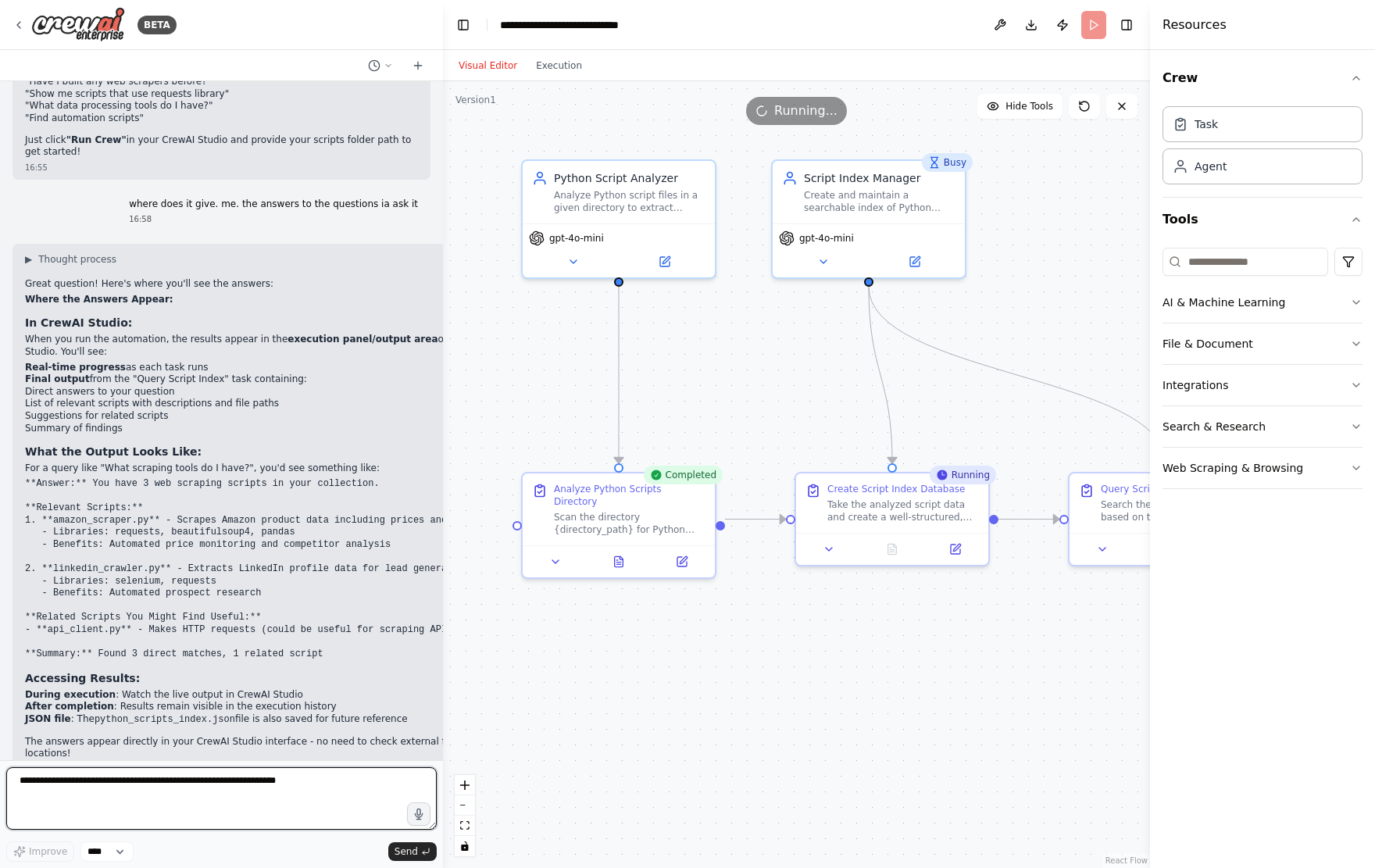
drag, startPoint x: 348, startPoint y: 480, endPoint x: 443, endPoint y: 481, distance: 95.0
click at [443, 481] on div "BETA i want to build a tool that cabn look at my file of python scripts, crteat…" at bounding box center [687, 434] width 1375 height 868
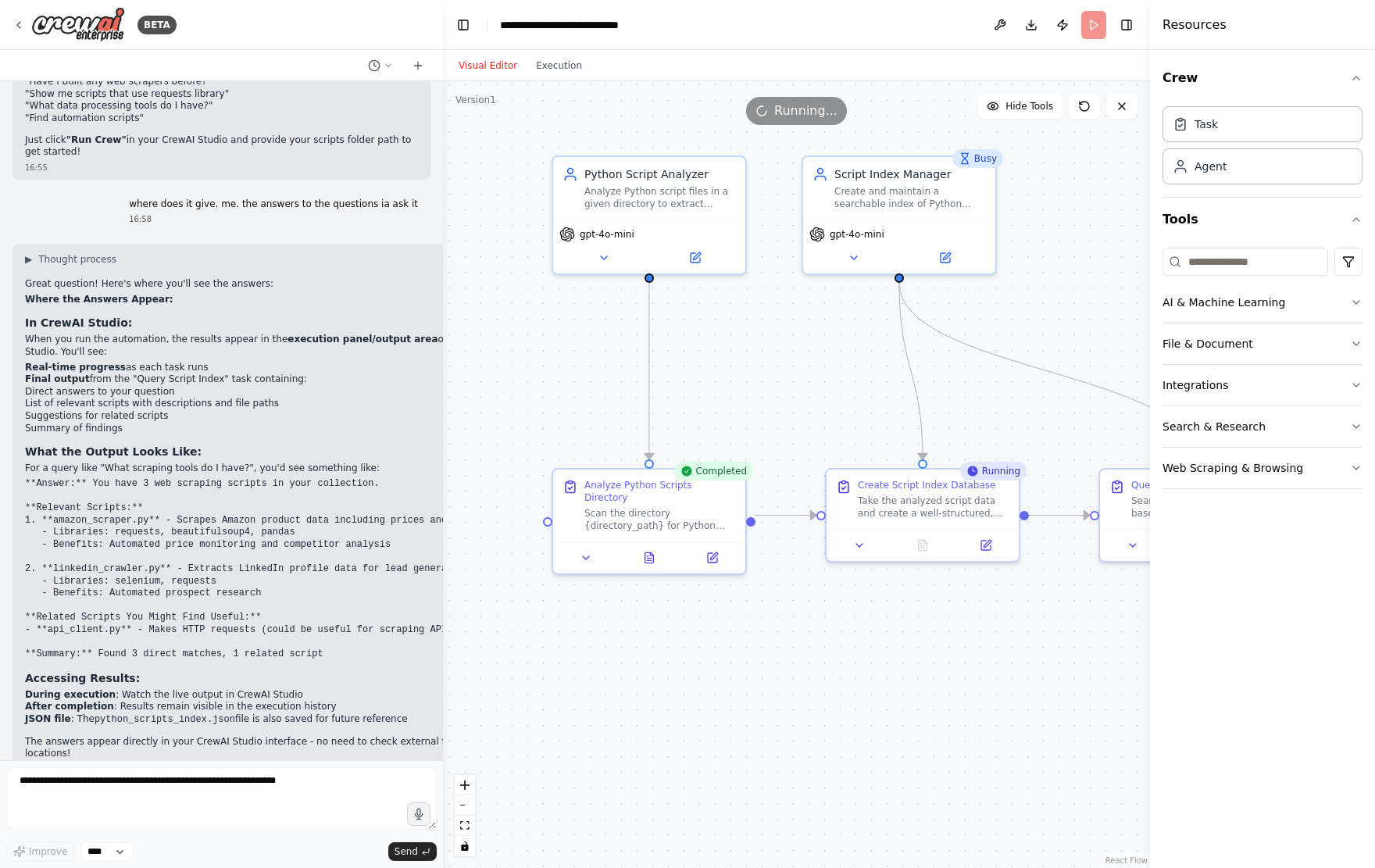
drag, startPoint x: 475, startPoint y: 478, endPoint x: 463, endPoint y: 476, distance: 12.2
click at [471, 476] on div ".deletable-edge-delete-btn { width: 20px; height: 20px; border: 0px solid #ffff…" at bounding box center [796, 474] width 707 height 786
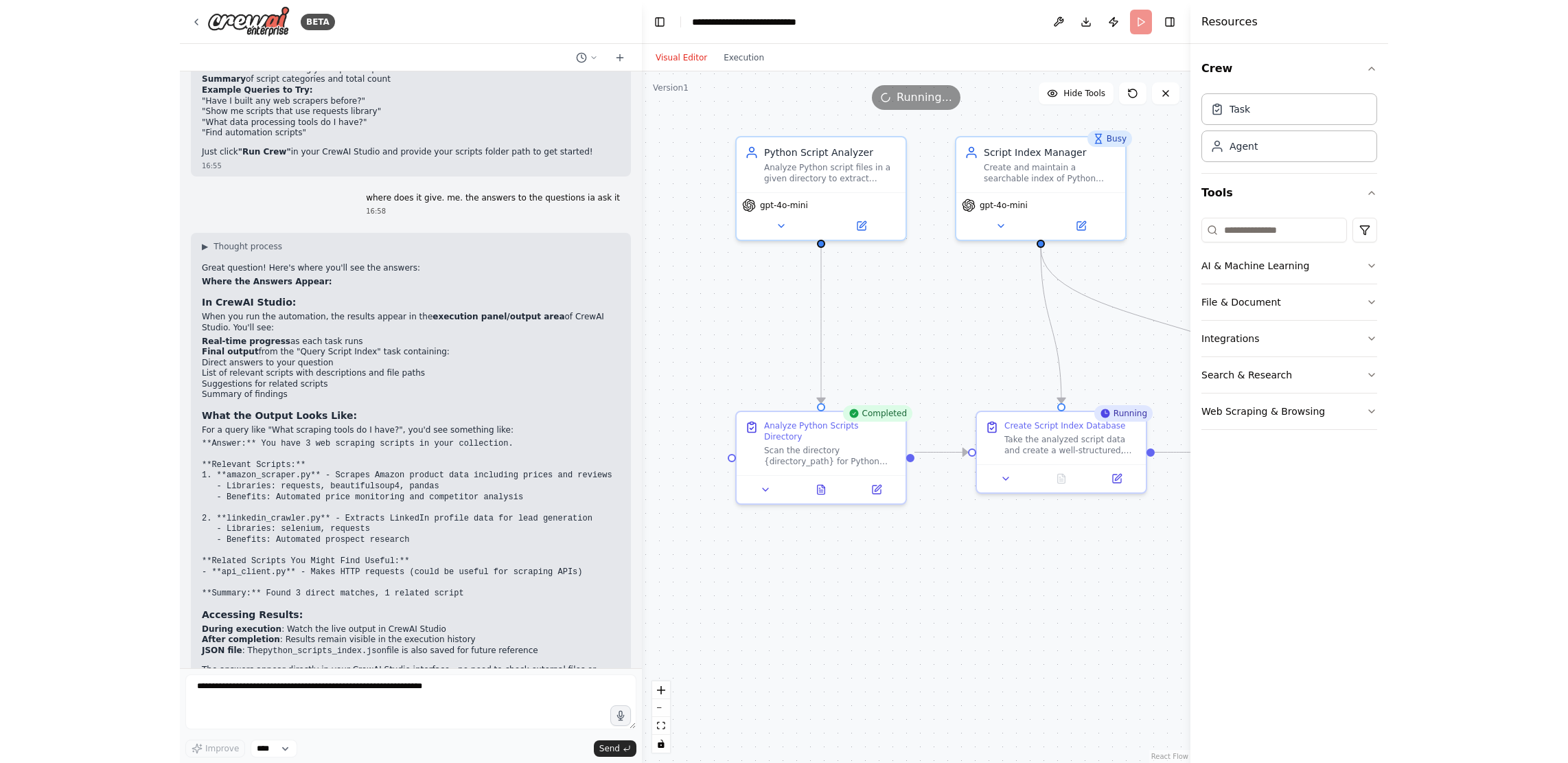
scroll to position [2145, 0]
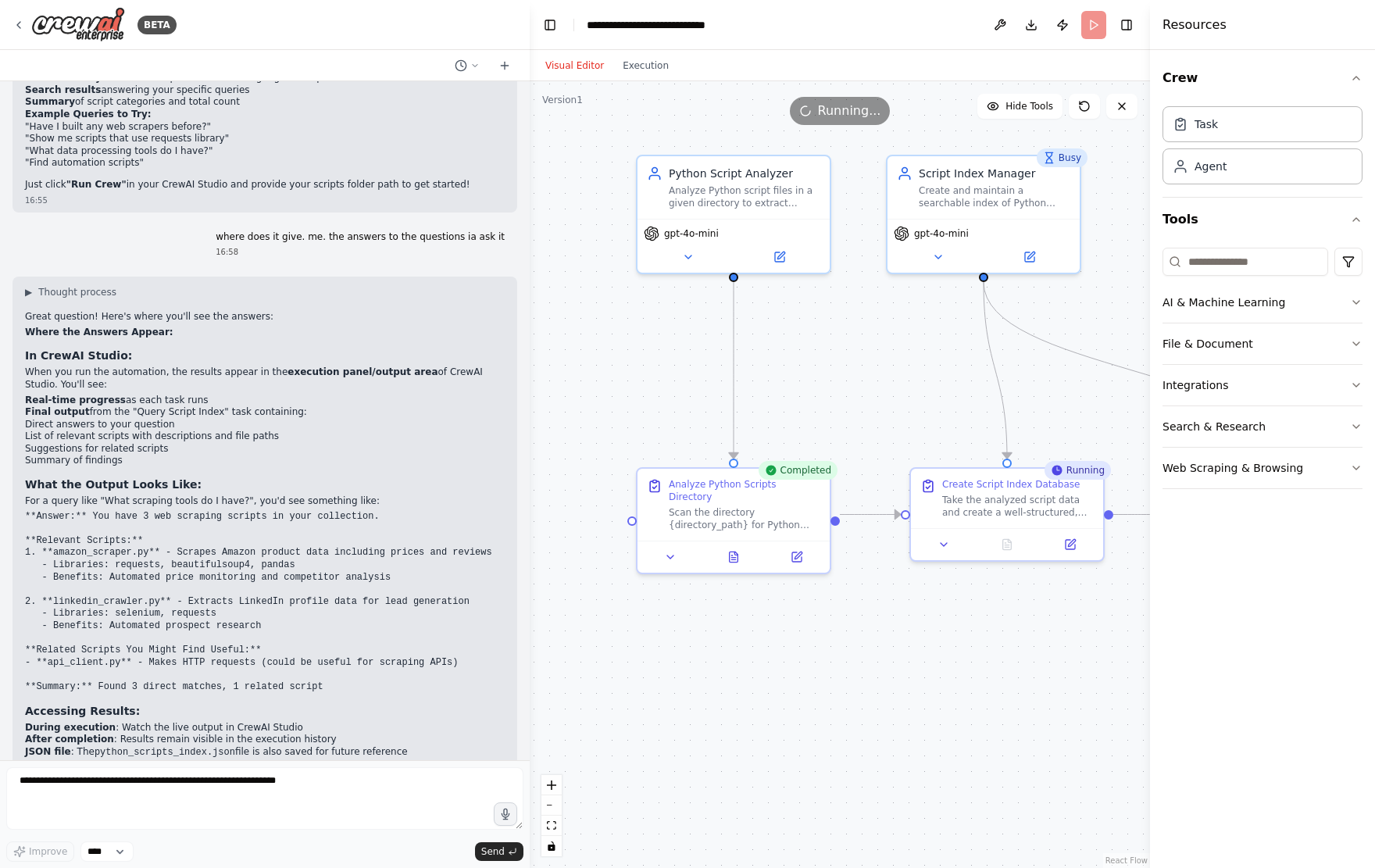
drag, startPoint x: 439, startPoint y: 478, endPoint x: 530, endPoint y: 483, distance: 91.1
click at [530, 483] on div "BETA i want to build a tool that cabn look at my file of python scripts, crteat…" at bounding box center [687, 434] width 1375 height 868
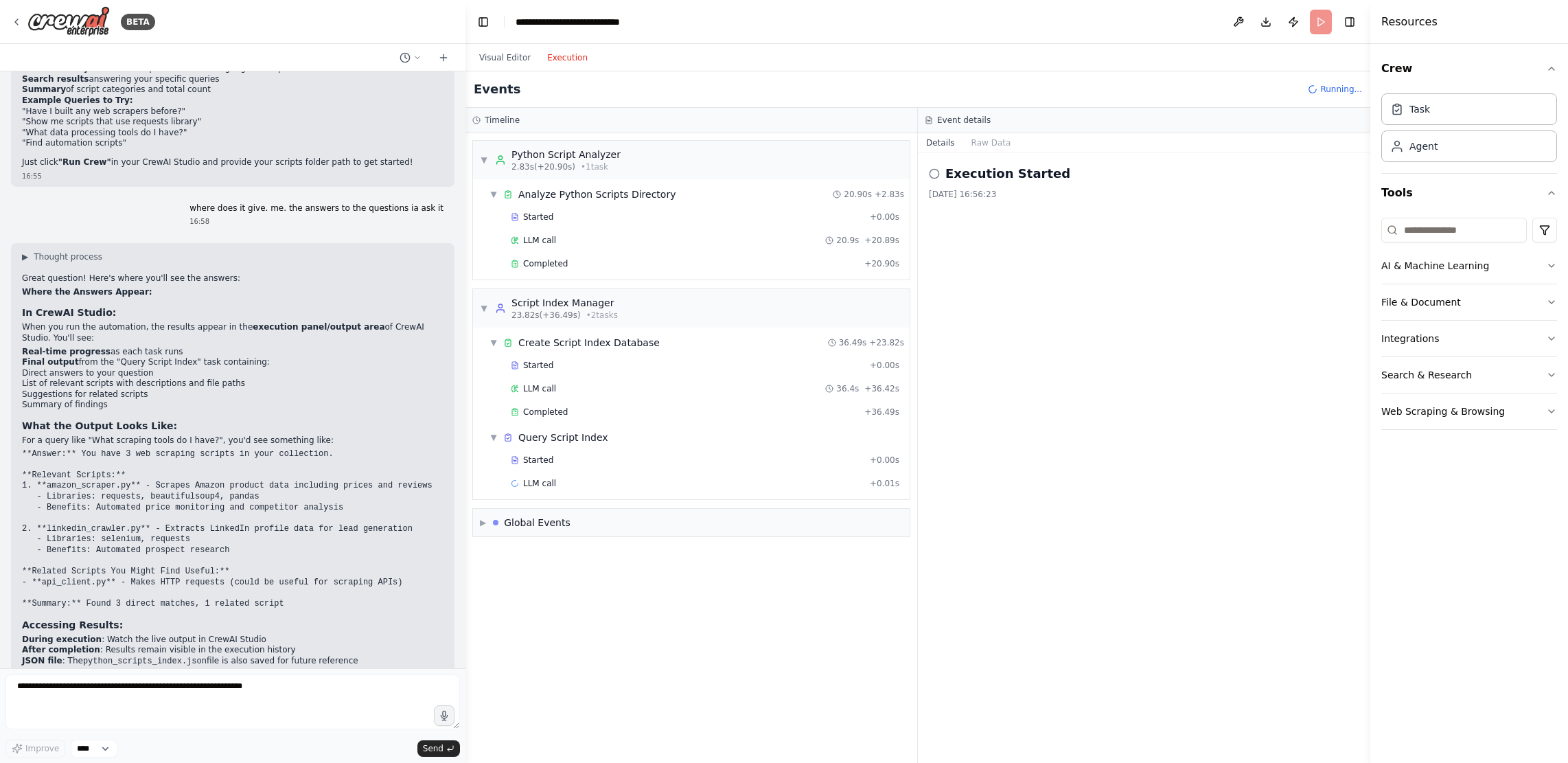
click at [557, 59] on button "Execution" at bounding box center [567, 58] width 57 height 17
click at [484, 521] on span "▶" at bounding box center [483, 522] width 6 height 11
click at [502, 66] on div "Visual Editor Execution" at bounding box center [534, 58] width 125 height 27
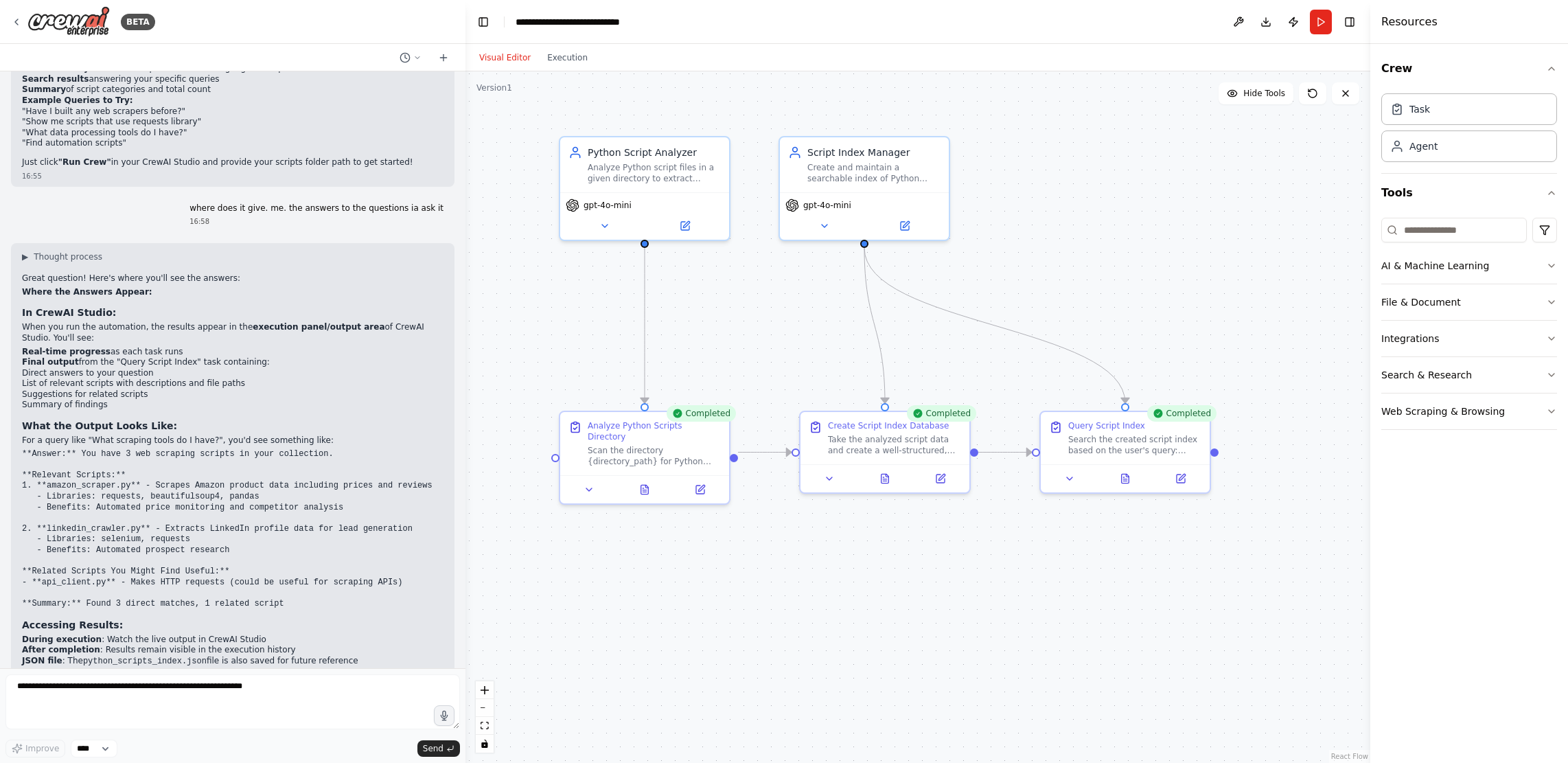
click at [503, 56] on button "Visual Editor" at bounding box center [505, 58] width 68 height 17
click at [563, 53] on button "Execution" at bounding box center [567, 58] width 57 height 17
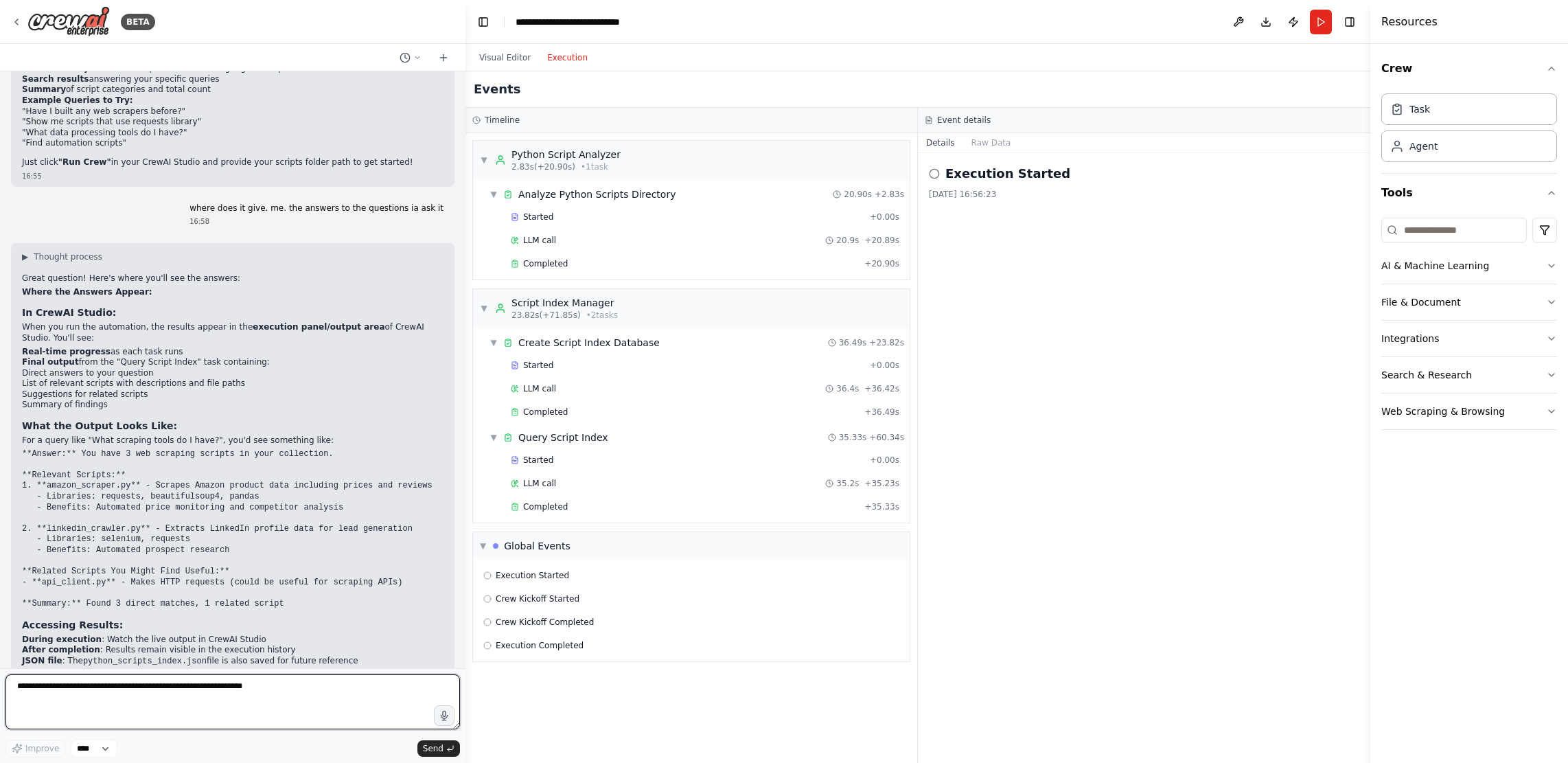
click at [327, 548] on textarea at bounding box center [232, 702] width 454 height 55
click at [507, 63] on button "Visual Editor" at bounding box center [505, 58] width 68 height 17
click at [574, 59] on button "Execution" at bounding box center [567, 58] width 57 height 17
click at [295, 548] on textarea at bounding box center [232, 702] width 454 height 55
drag, startPoint x: 475, startPoint y: 79, endPoint x: 1021, endPoint y: 451, distance: 660.7
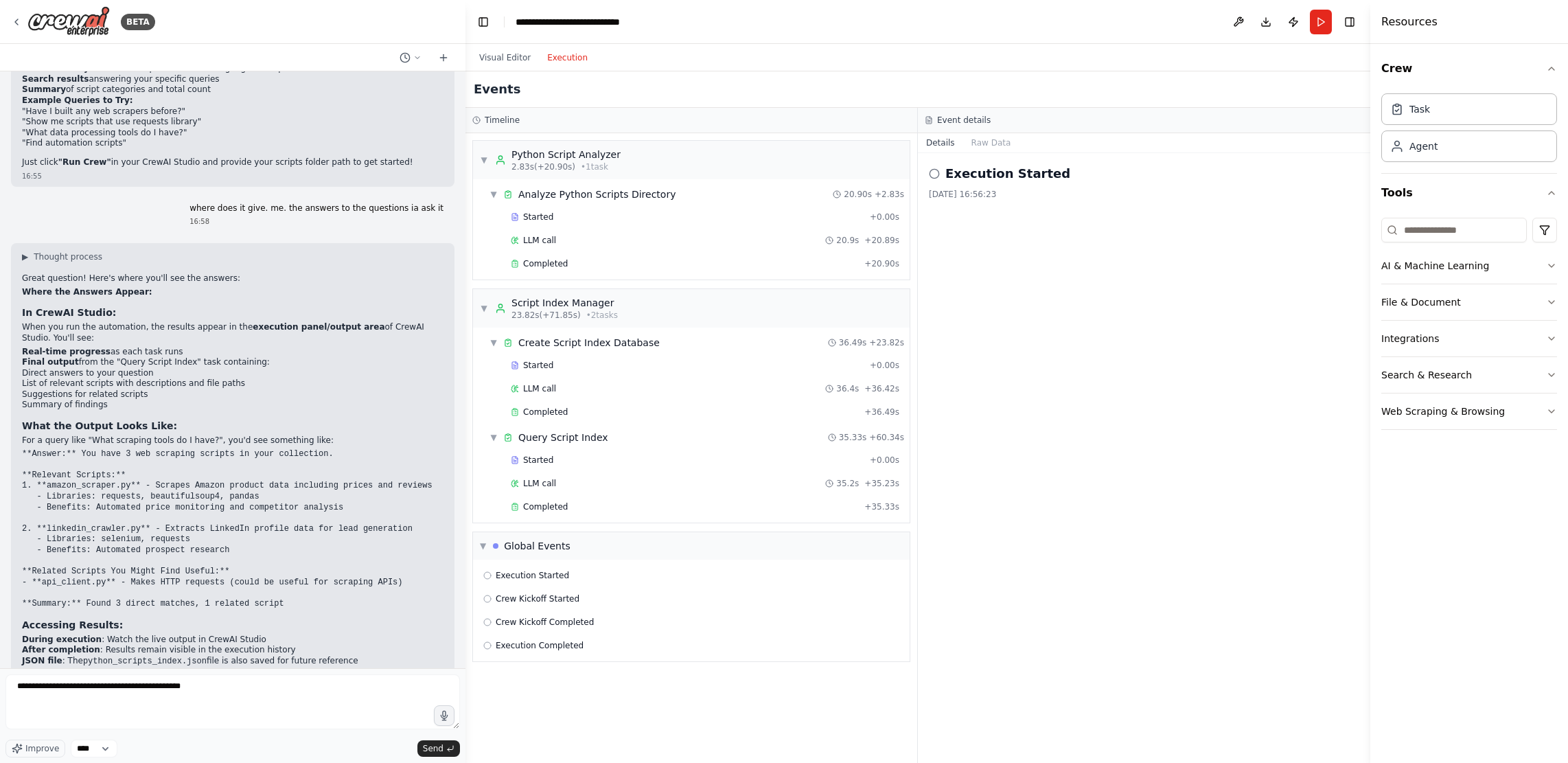
click at [758, 451] on div "Events Timeline ▼ Python Script Analyzer 2.83s (+20.90s) • 1 task ▼ Analyze Pyt…" at bounding box center [918, 417] width 905 height 691
copy div "Events Timeline ▼ Python Script Analyzer 2.83s (+20.90s) • 1 task ▼ Analyze Pyt…"
click at [86, 548] on textarea "**********" at bounding box center [232, 702] width 454 height 55
paste textarea "**********"
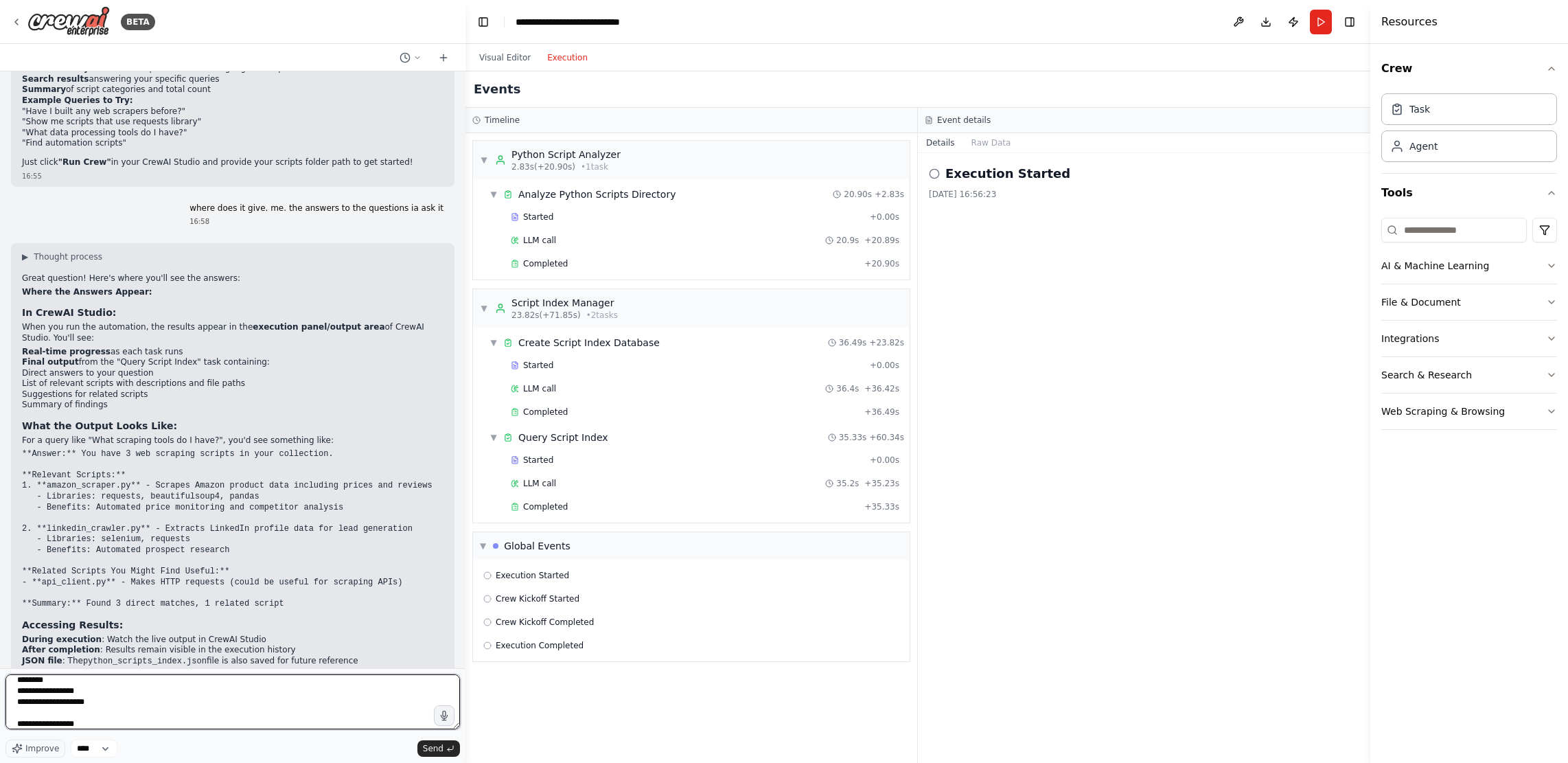
type textarea "**********"
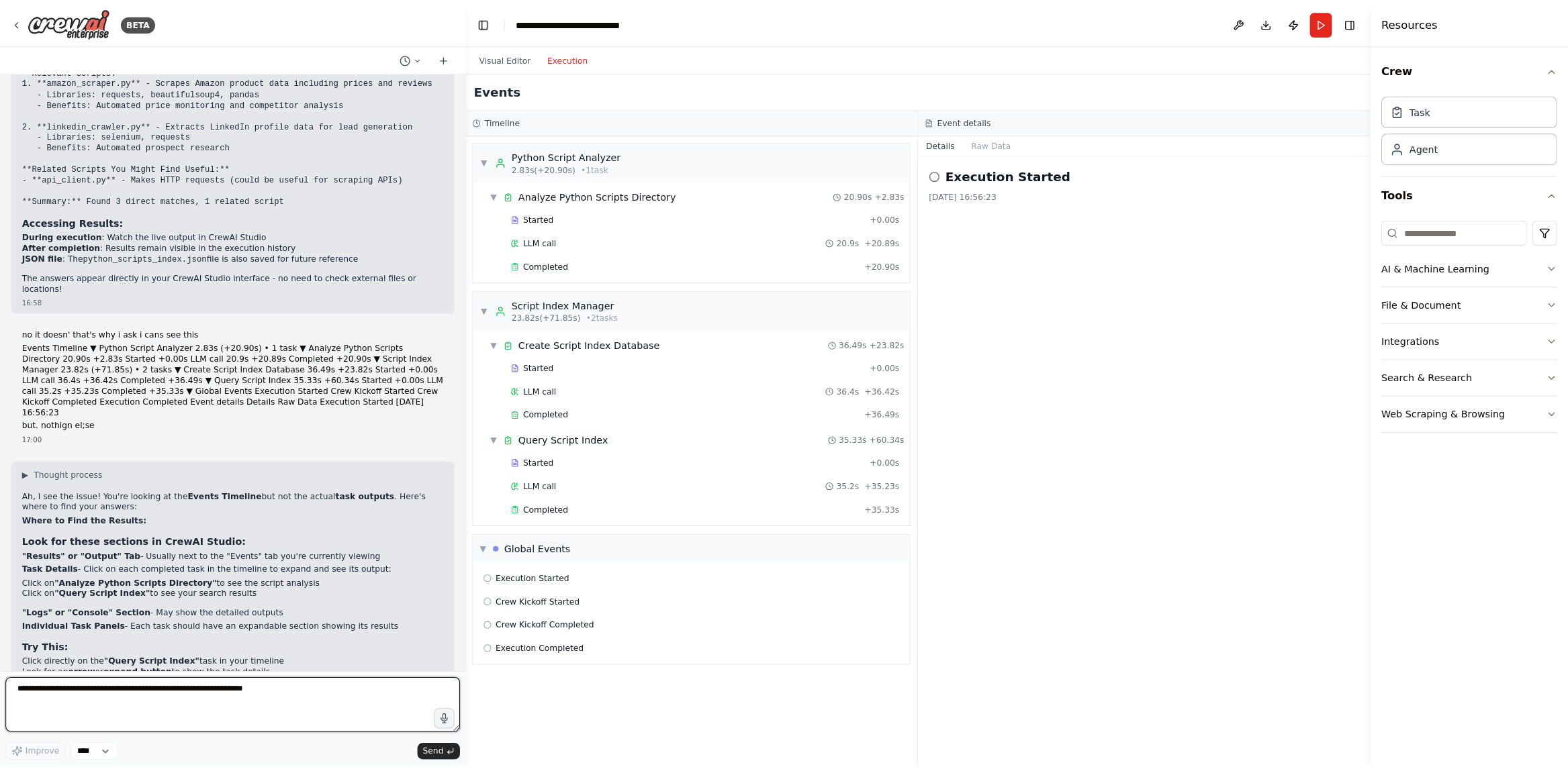
scroll to position [2502, 0]
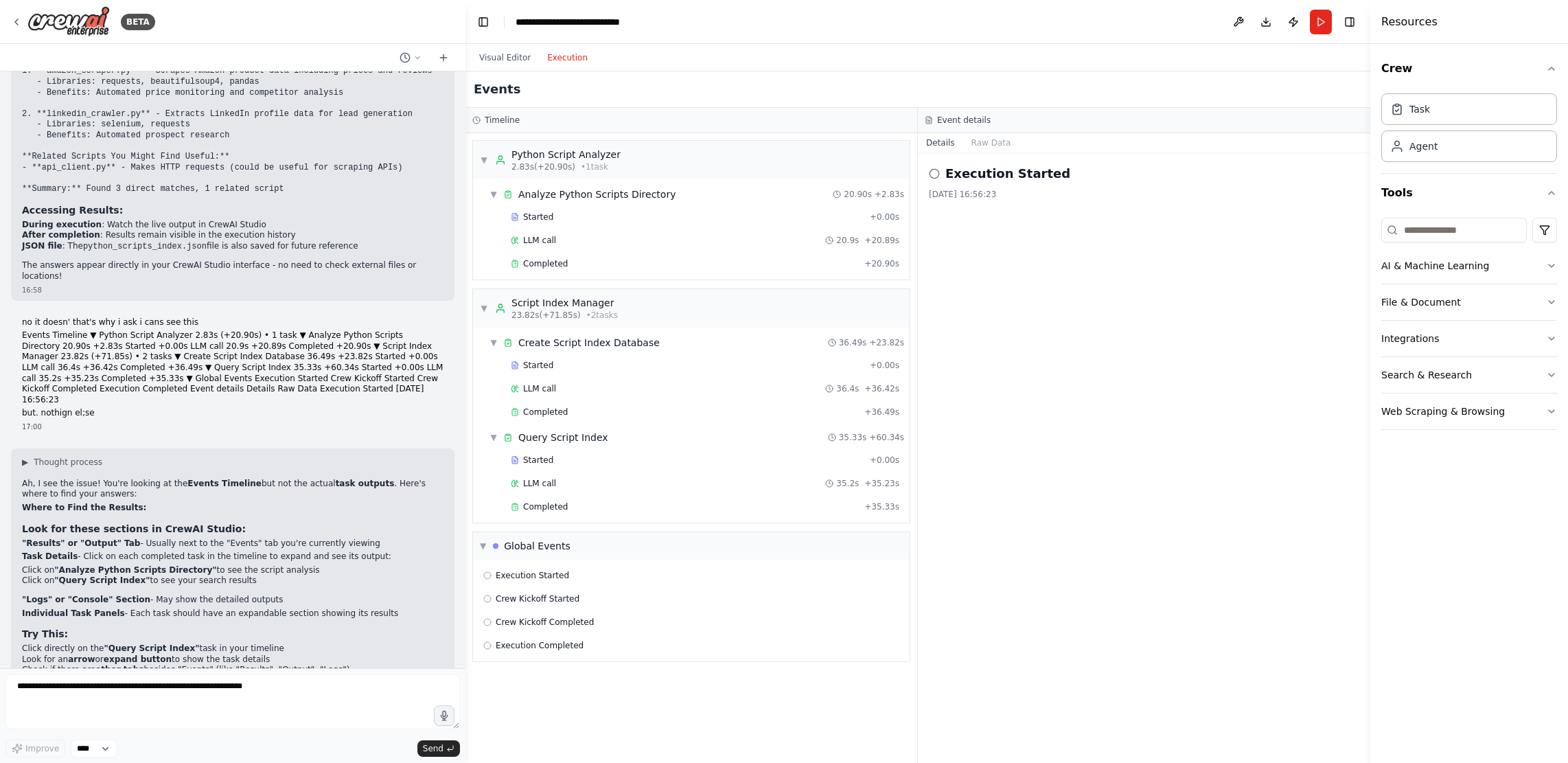
click at [548, 548] on div "▼ Python Script Analyzer 2.83s (+20.90s) • 1 task ▼ Analyze Python Scripts Dire…" at bounding box center [691, 448] width 452 height 630
click at [758, 303] on button "File & Document" at bounding box center [1469, 302] width 176 height 36
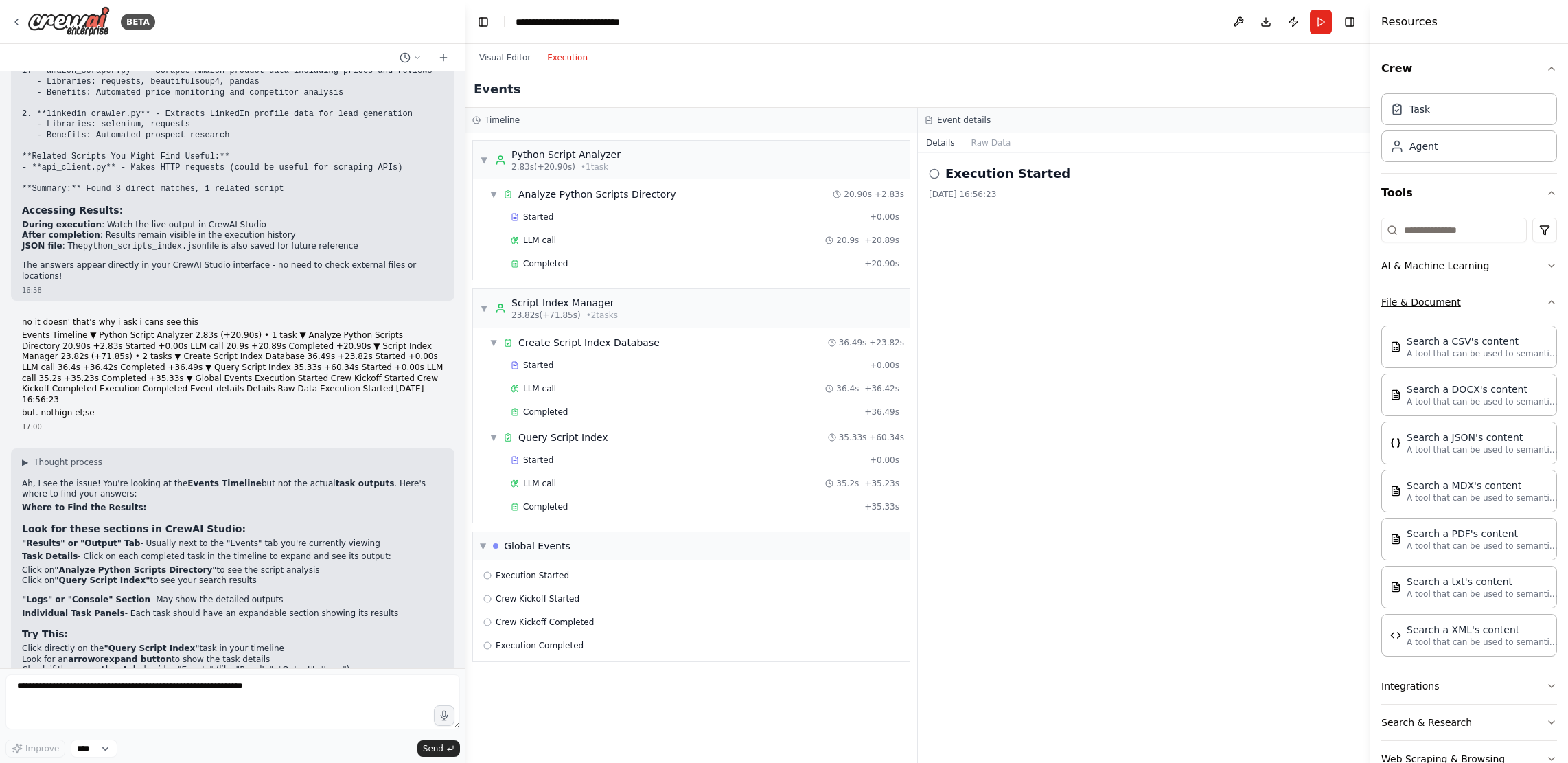
click at [758, 301] on icon "button" at bounding box center [1551, 302] width 11 height 11
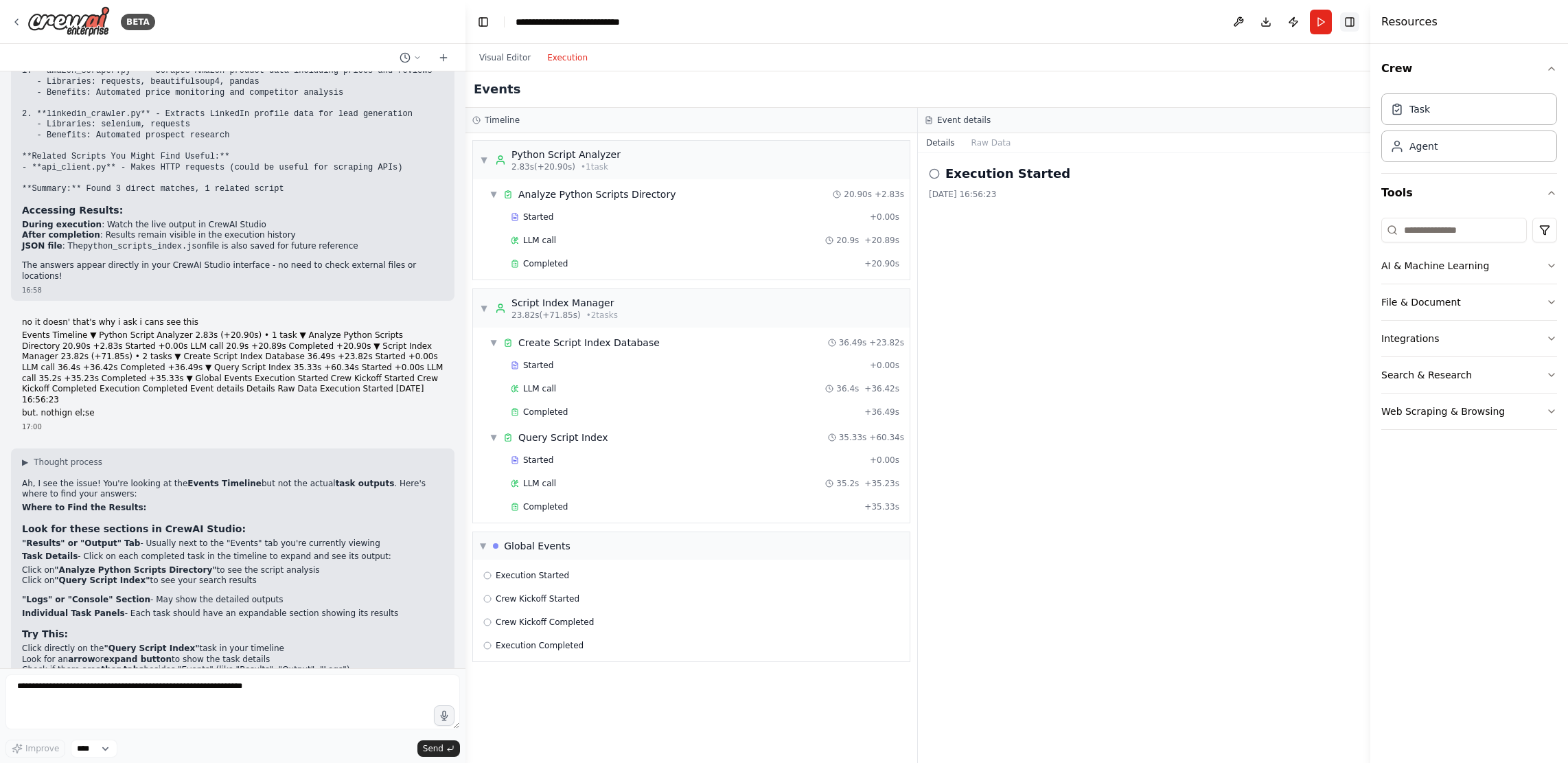
click at [758, 25] on button "Toggle Right Sidebar" at bounding box center [1349, 21] width 19 height 19
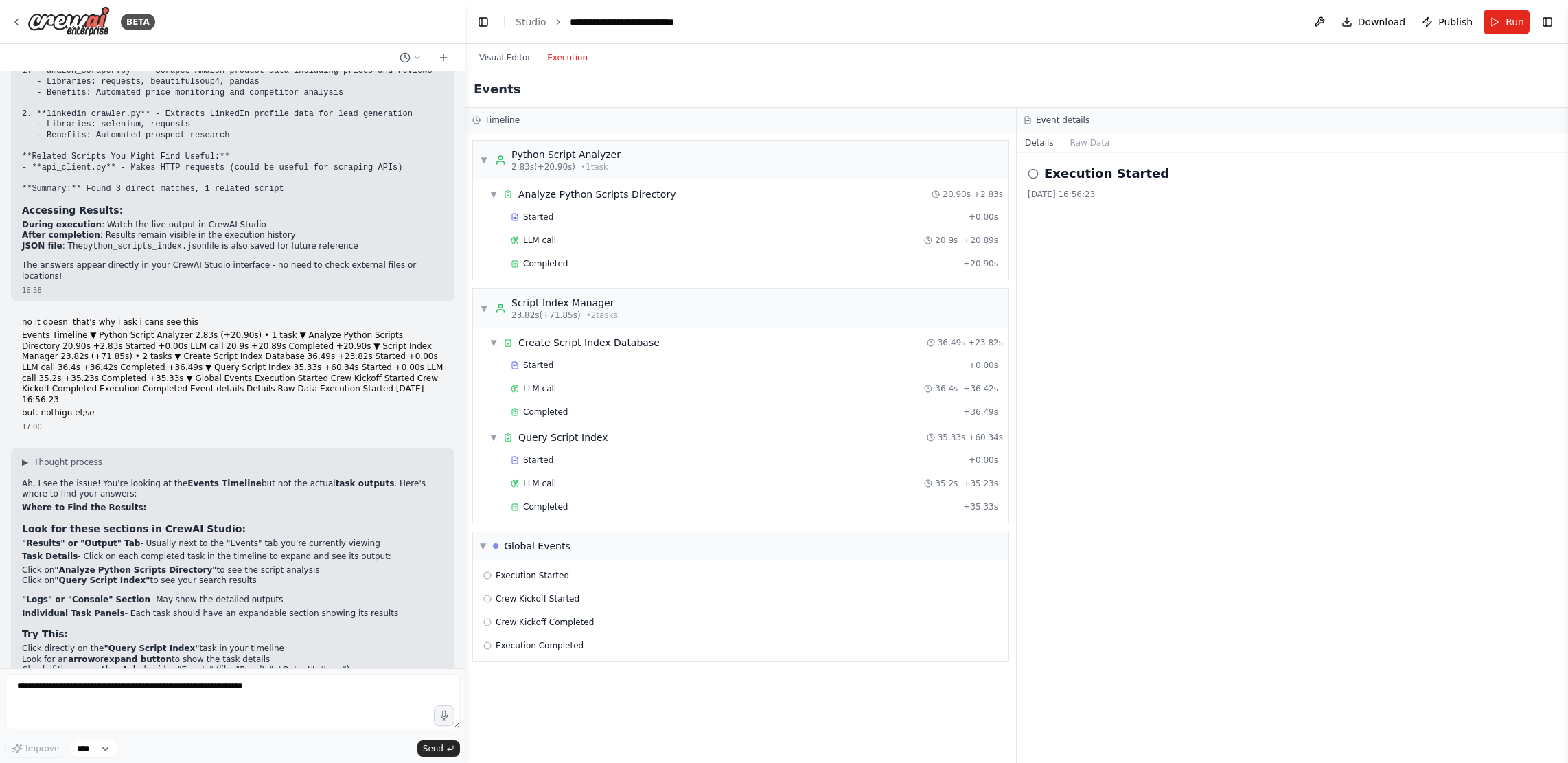
drag, startPoint x: 1331, startPoint y: 289, endPoint x: 1124, endPoint y: 285, distance: 207.0
click at [758, 285] on div "Execution Started 21/08/2025, 16:56:23" at bounding box center [1292, 458] width 551 height 610
click at [758, 25] on button "Toggle Right Sidebar" at bounding box center [1547, 21] width 19 height 19
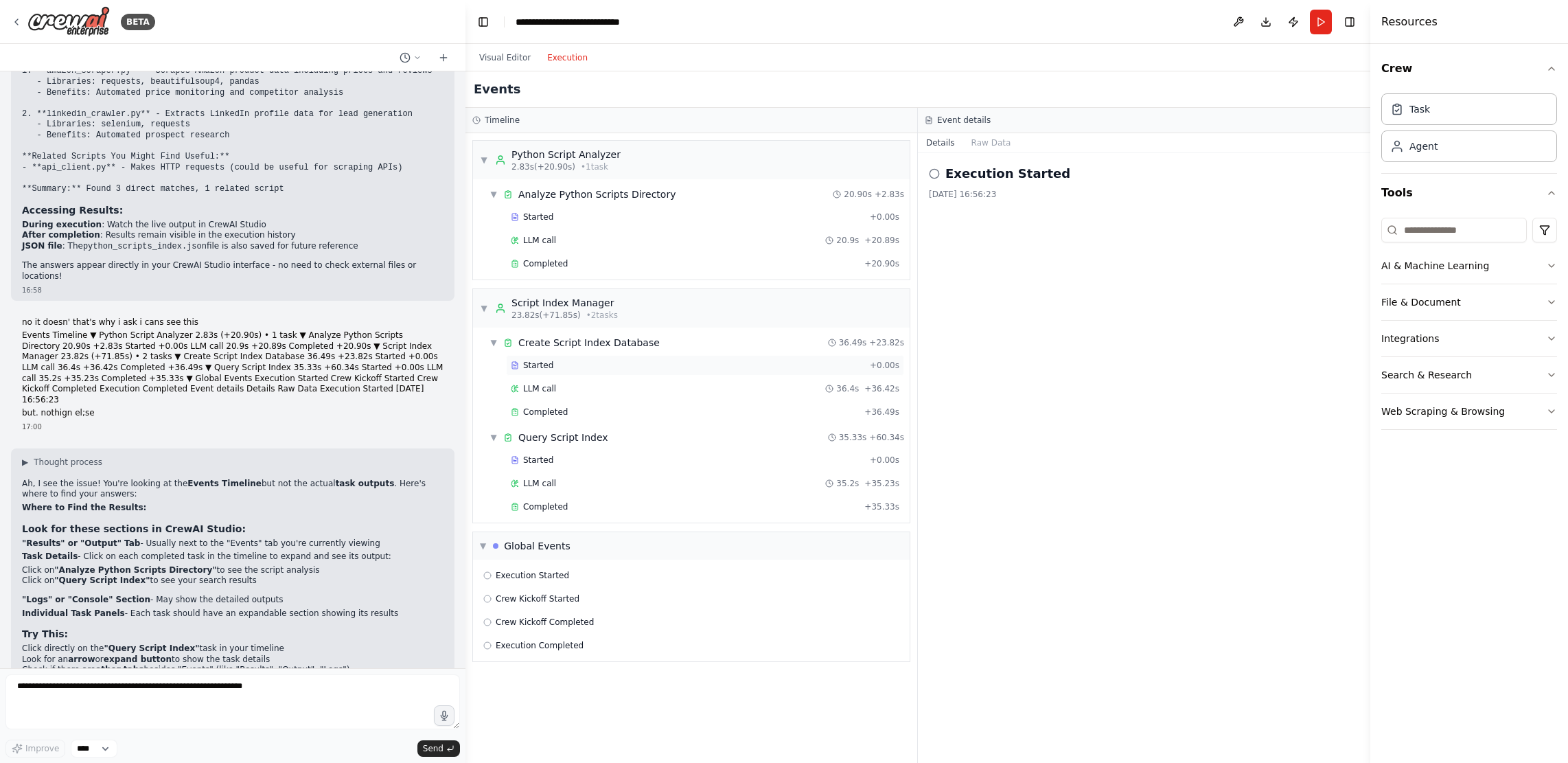
click at [534, 373] on div "Started + 0.00s" at bounding box center [705, 365] width 398 height 21
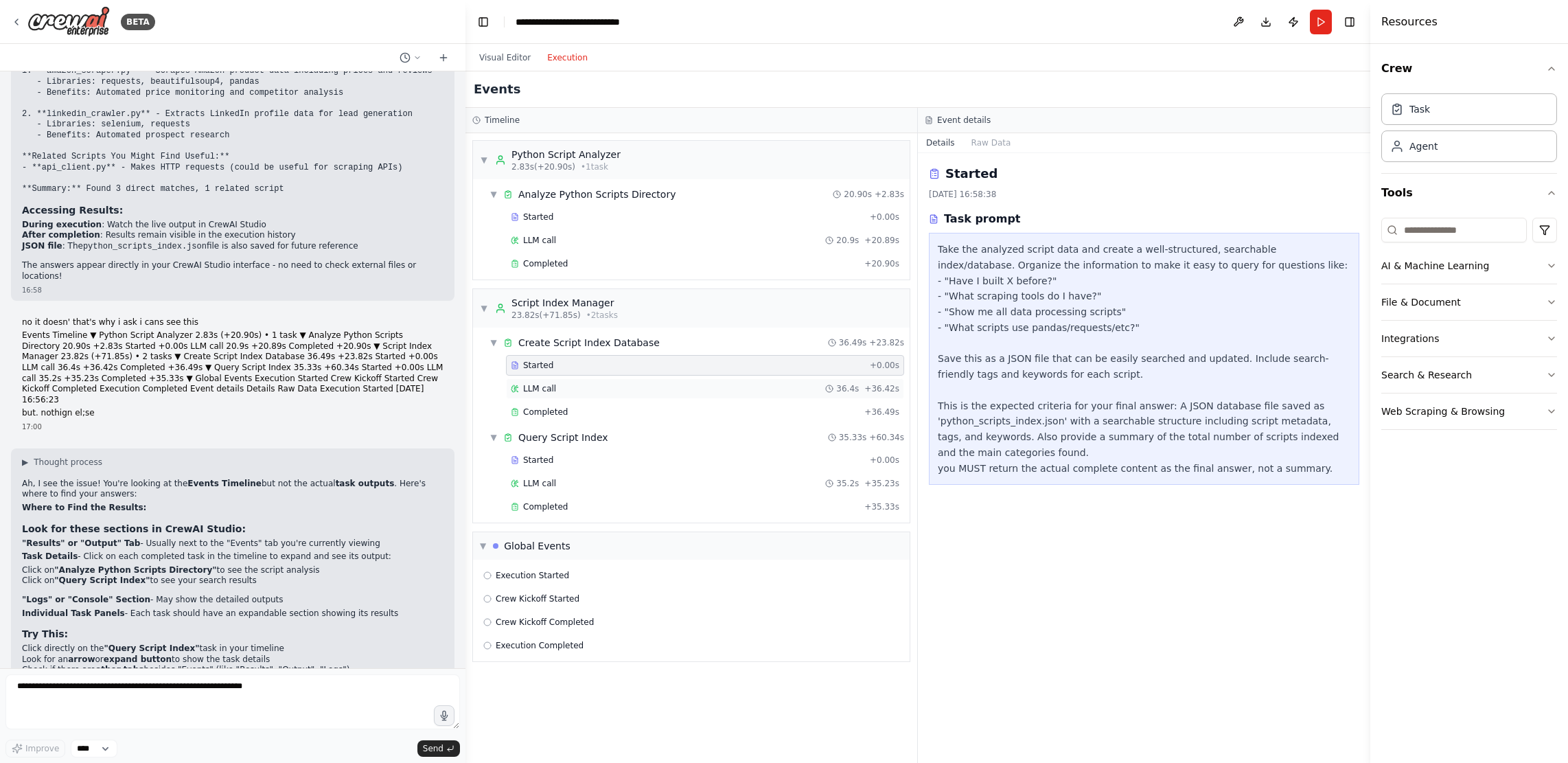
click at [540, 393] on span "LLM call" at bounding box center [539, 389] width 33 height 11
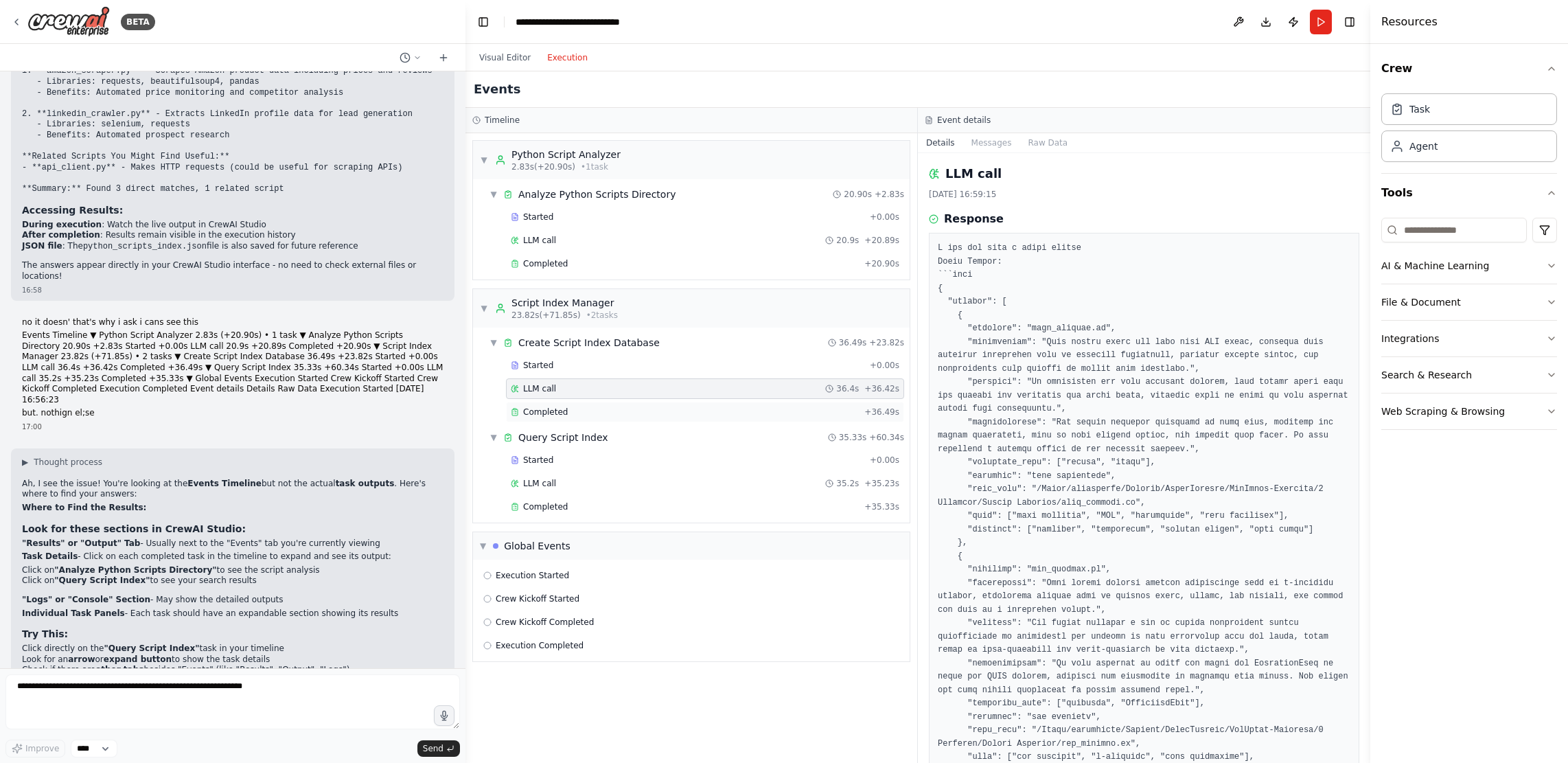
click at [551, 409] on span "Completed" at bounding box center [545, 412] width 45 height 11
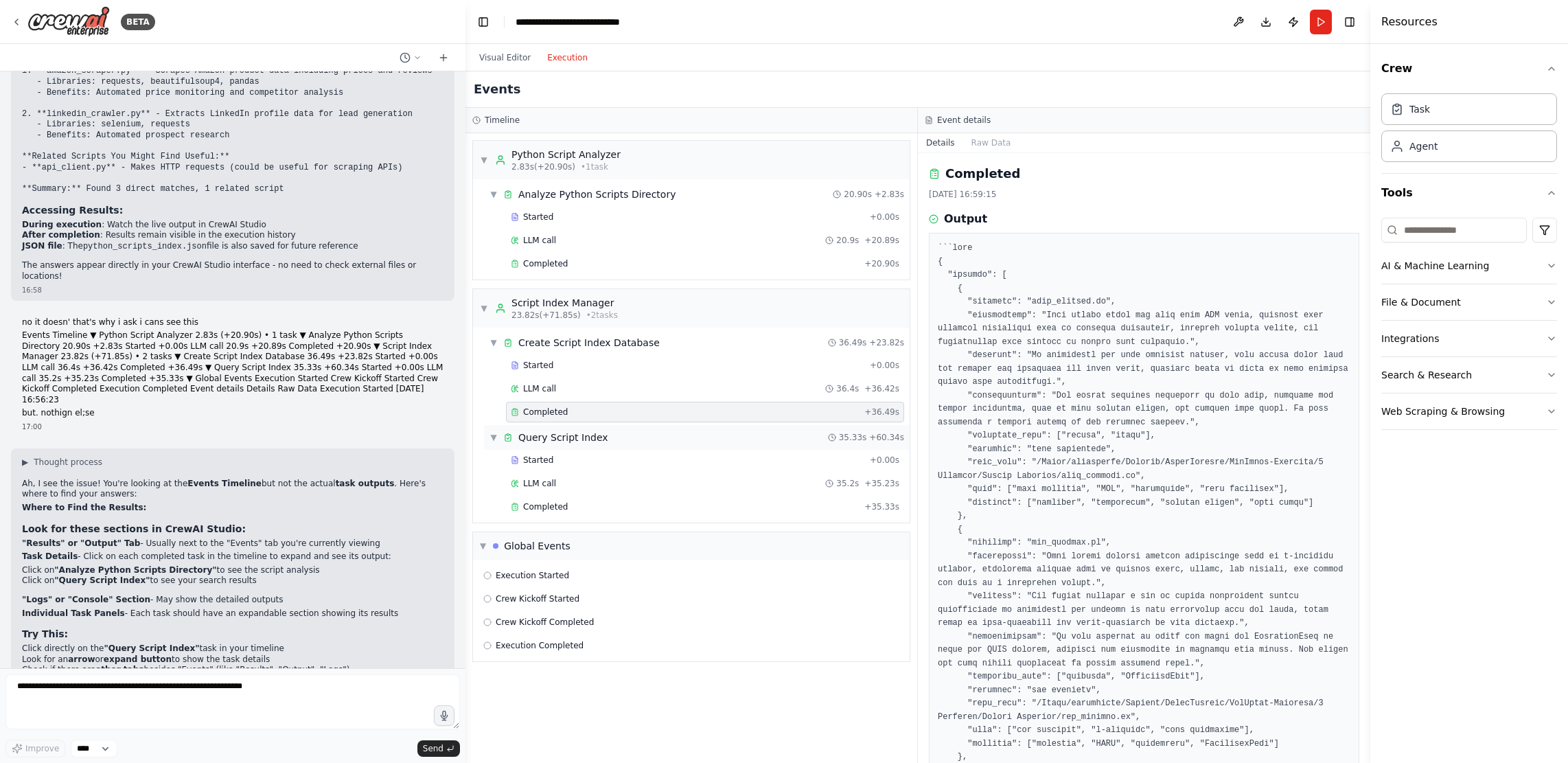
click at [555, 439] on div "Query Script Index" at bounding box center [563, 438] width 90 height 14
click at [553, 438] on div "Query Script Index" at bounding box center [563, 438] width 90 height 14
click at [550, 509] on span "Completed" at bounding box center [545, 507] width 45 height 11
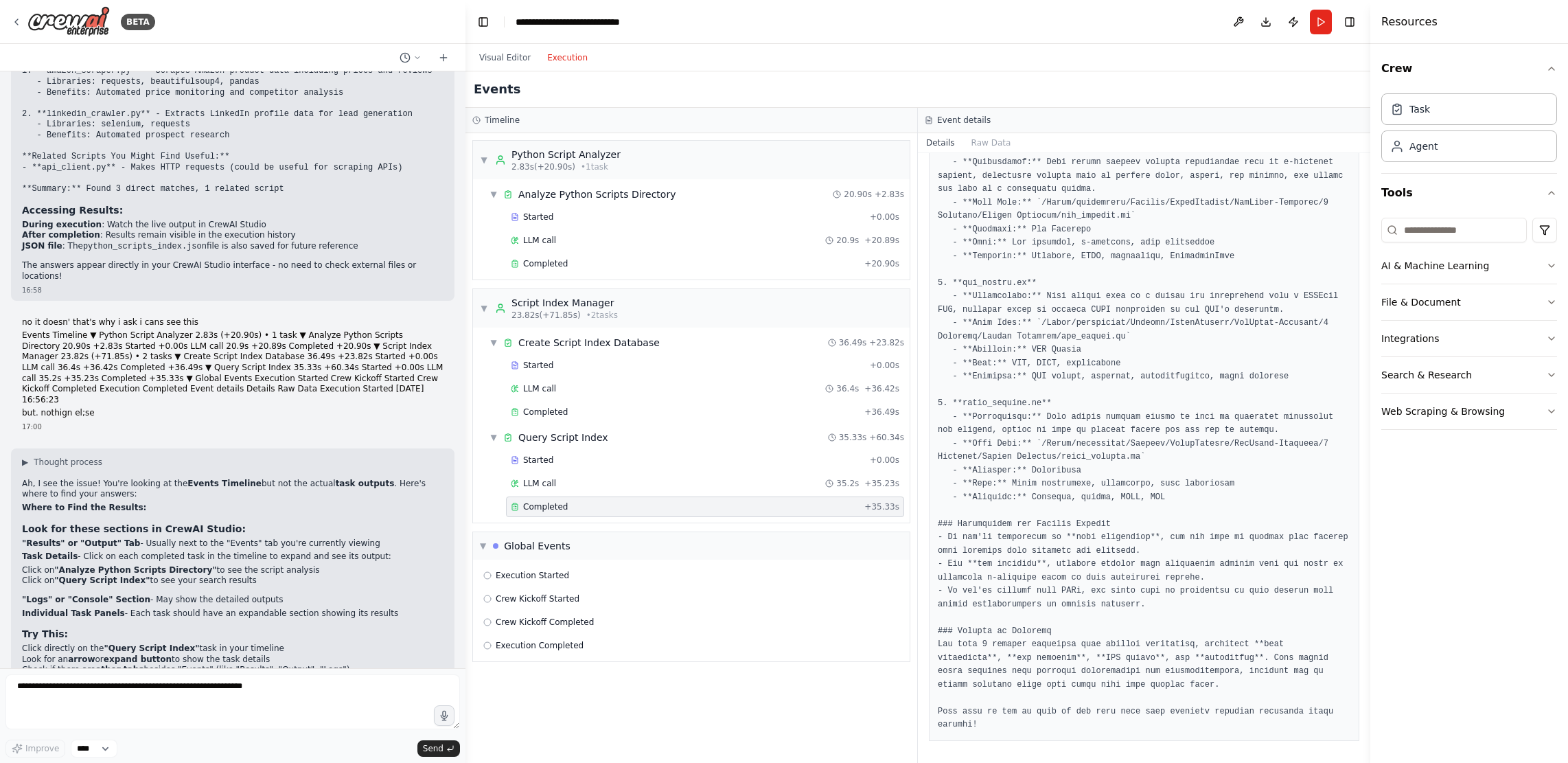
scroll to position [0, 0]
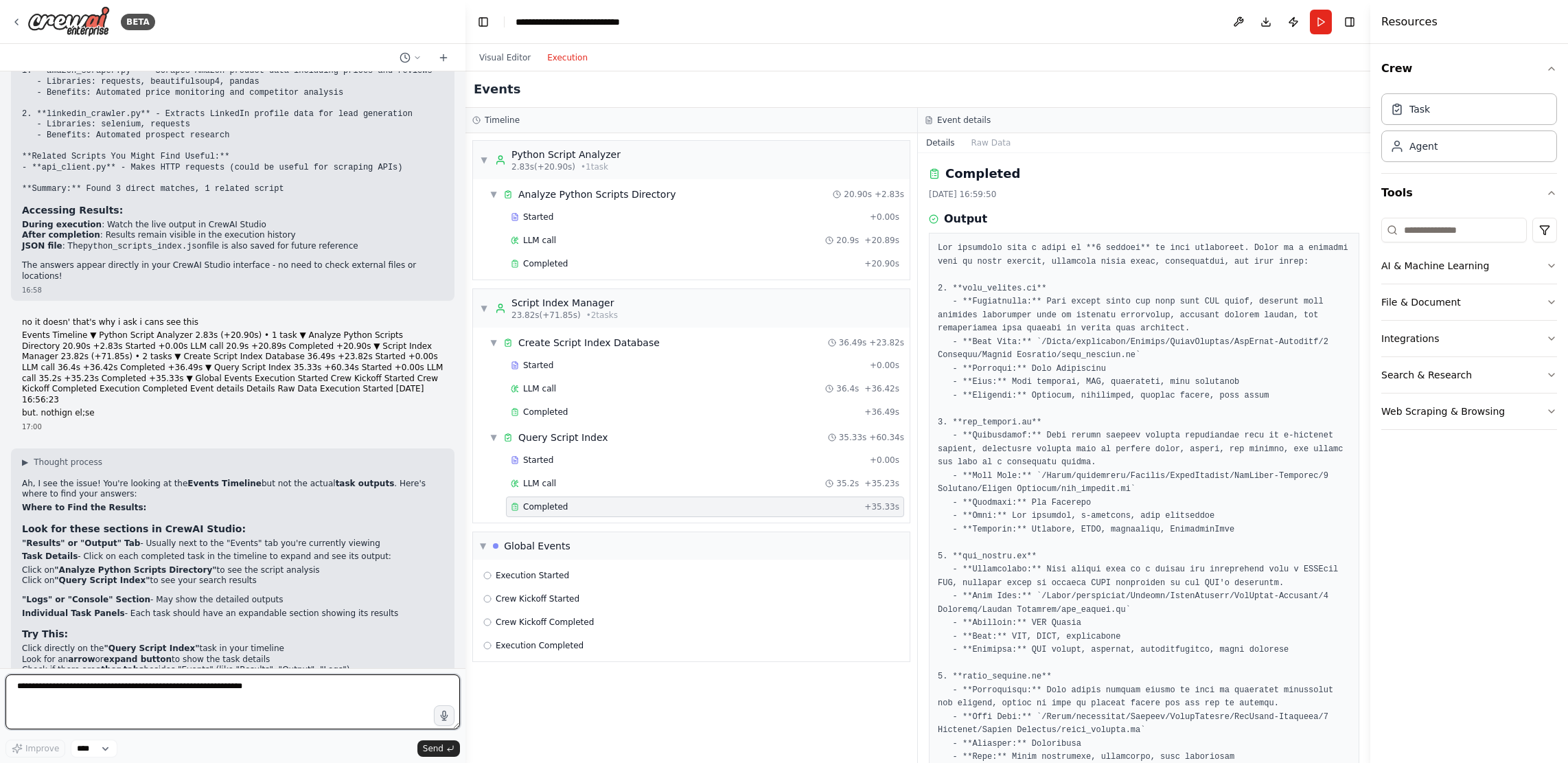
click at [253, 548] on textarea at bounding box center [232, 702] width 454 height 55
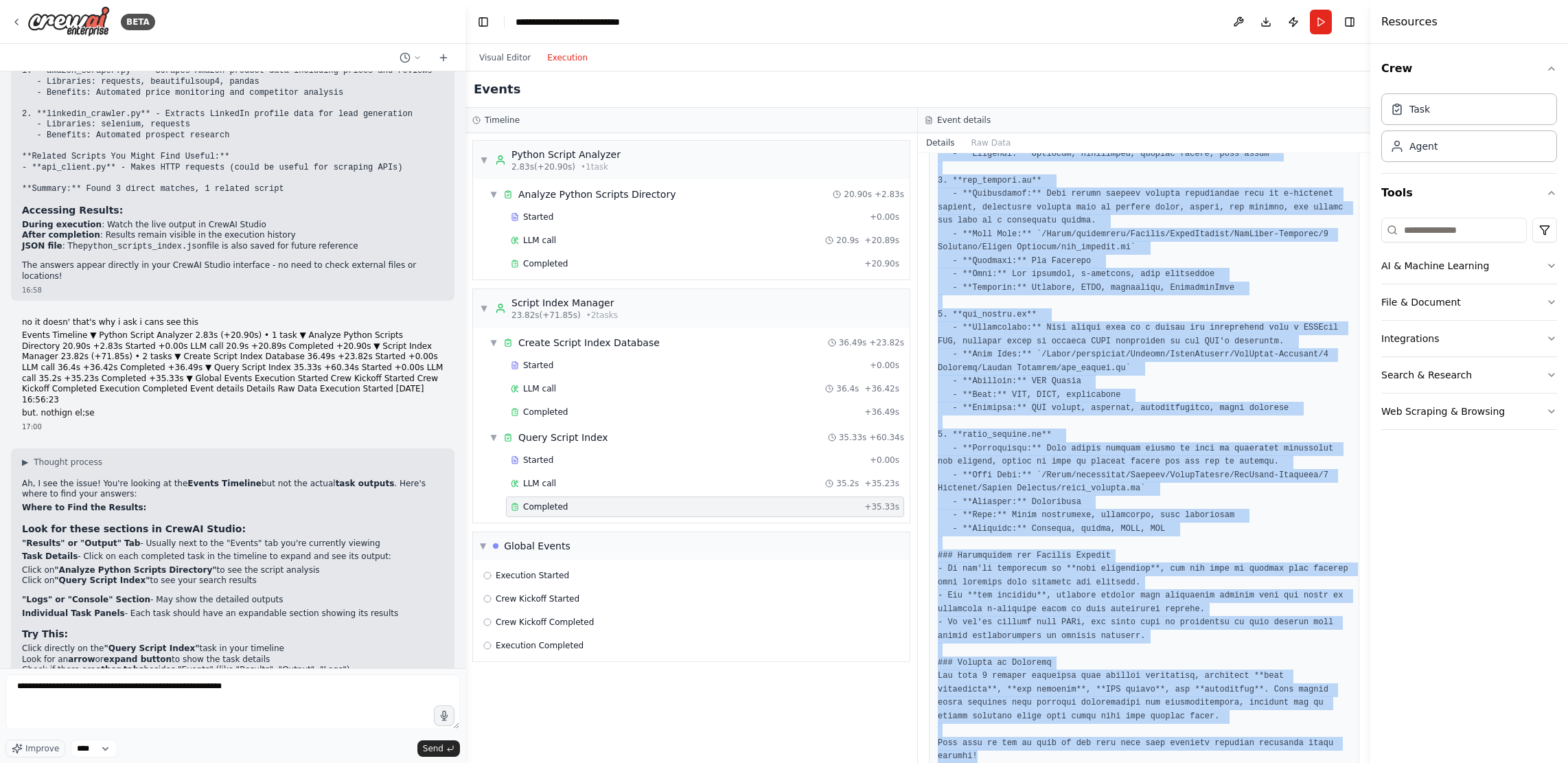
scroll to position [287, 0]
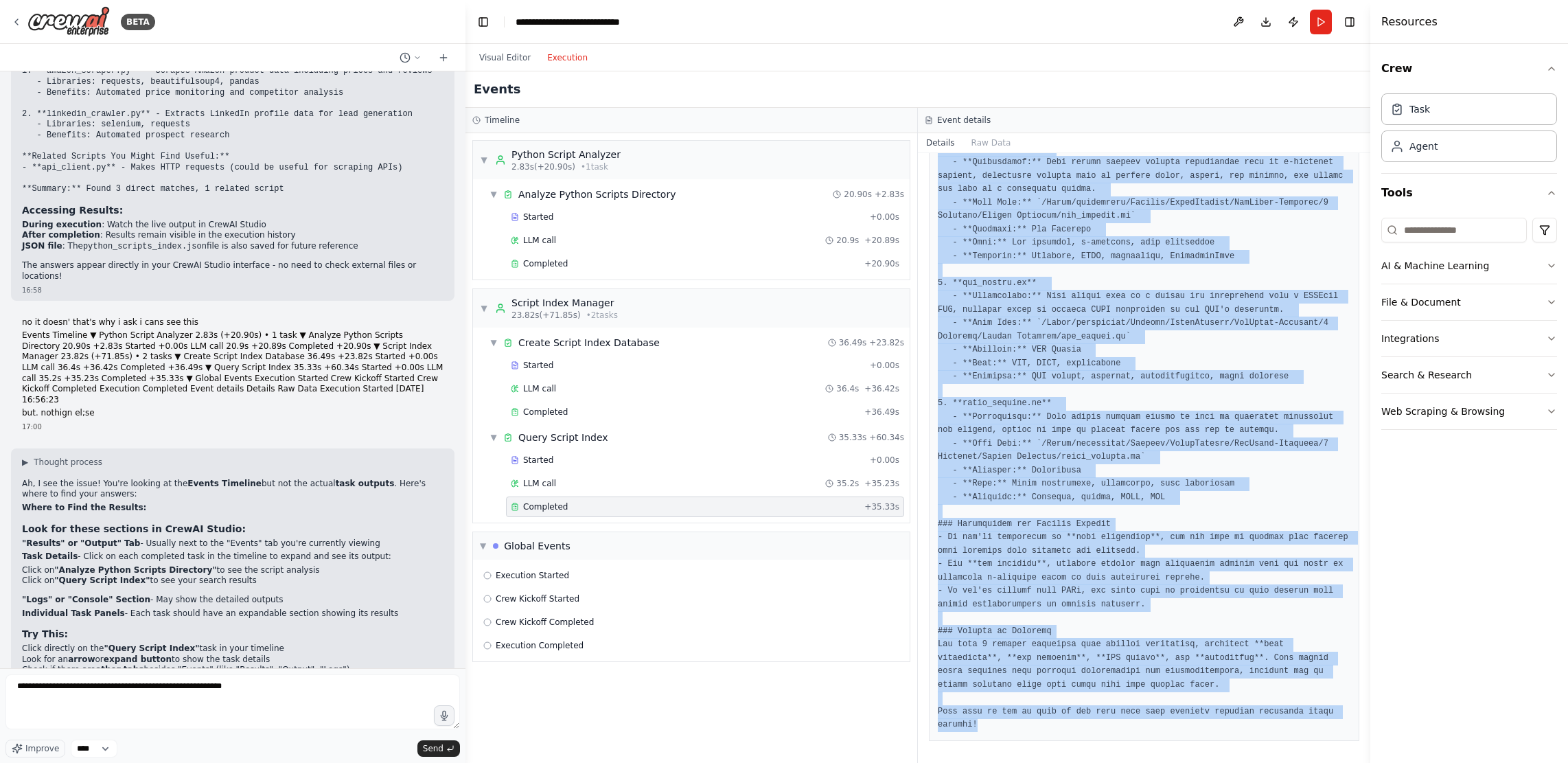
drag, startPoint x: 938, startPoint y: 247, endPoint x: 1167, endPoint y: 766, distance: 567.3
click at [758, 548] on html "BETA i want to build a tool that cabn look at my file of python scripts, crteat…" at bounding box center [784, 381] width 1568 height 763
copy pre "You currently have a total of **4 scripts** in your collection. Below is a deta…"
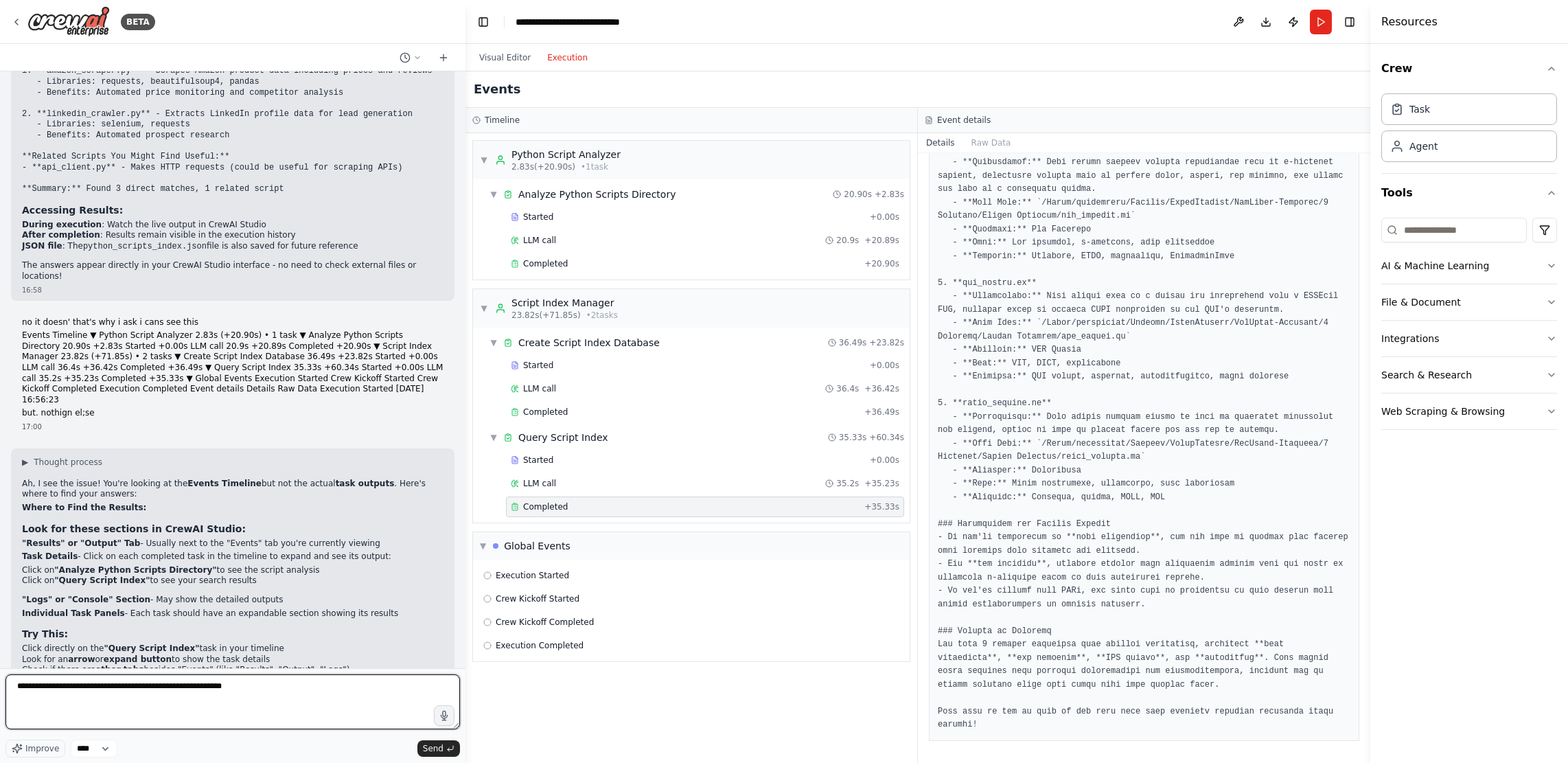
click at [81, 548] on textarea "**********" at bounding box center [232, 702] width 454 height 55
paste textarea "**********"
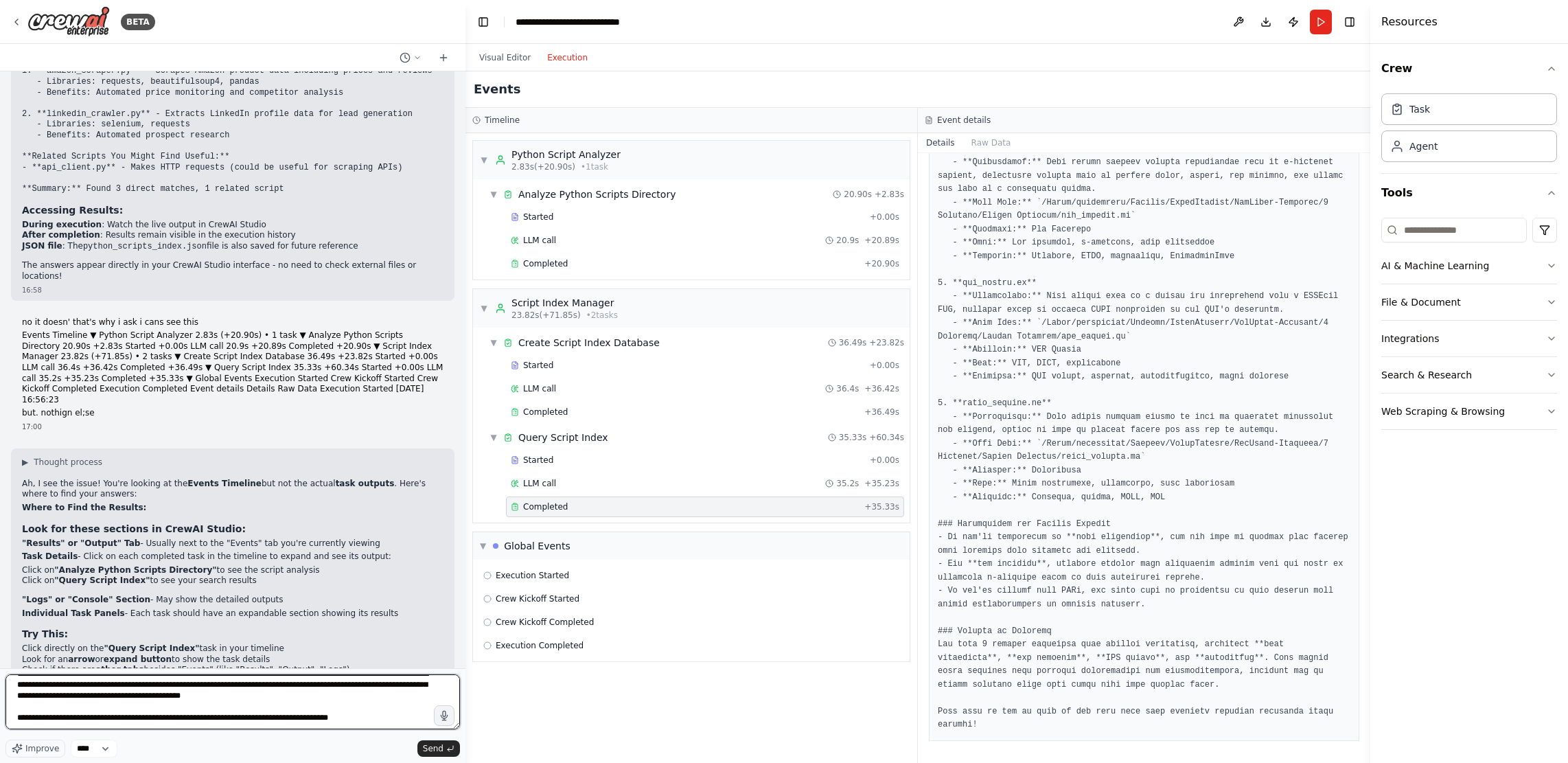
scroll to position [578, 0]
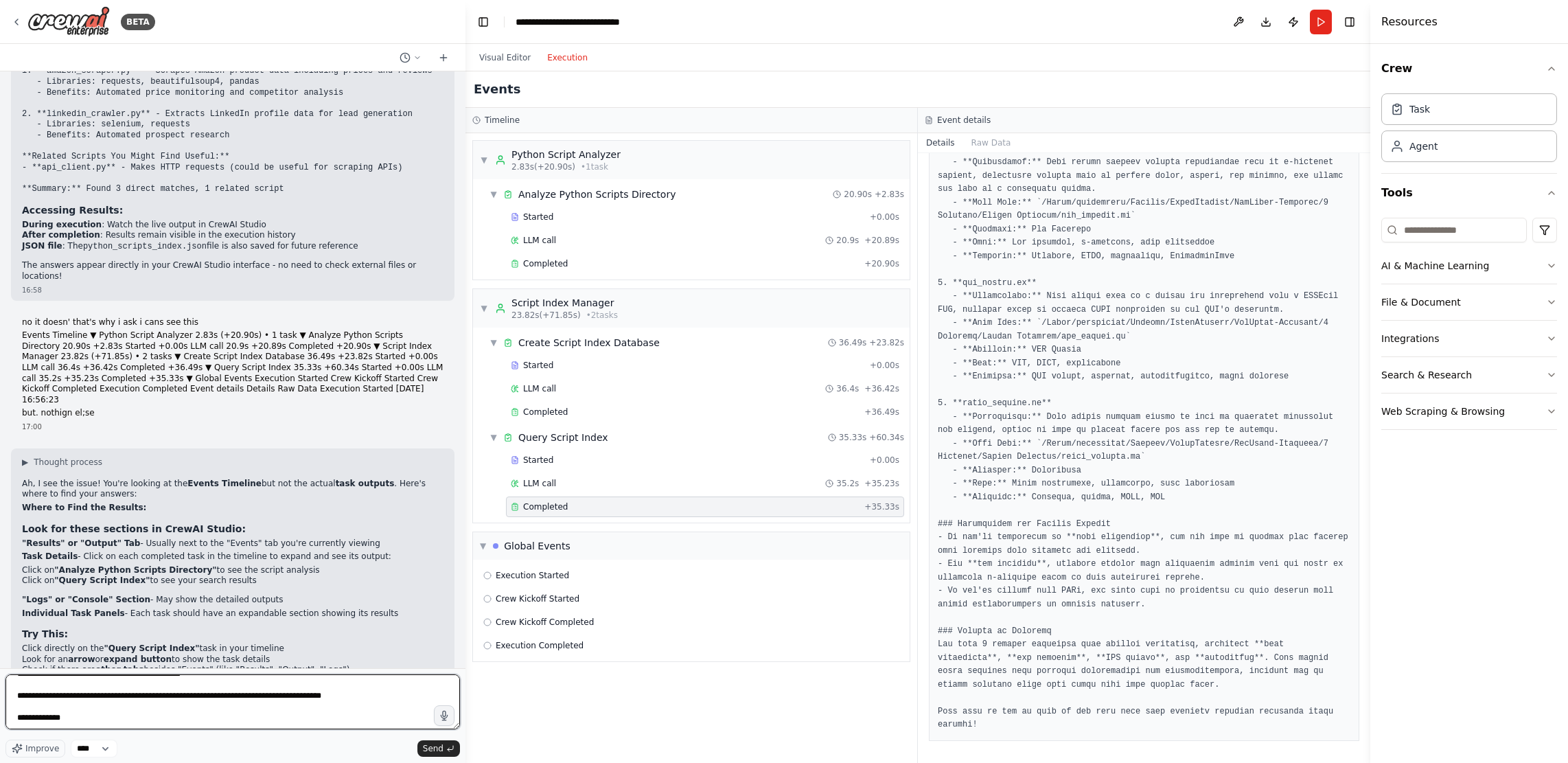
type textarea "**********"
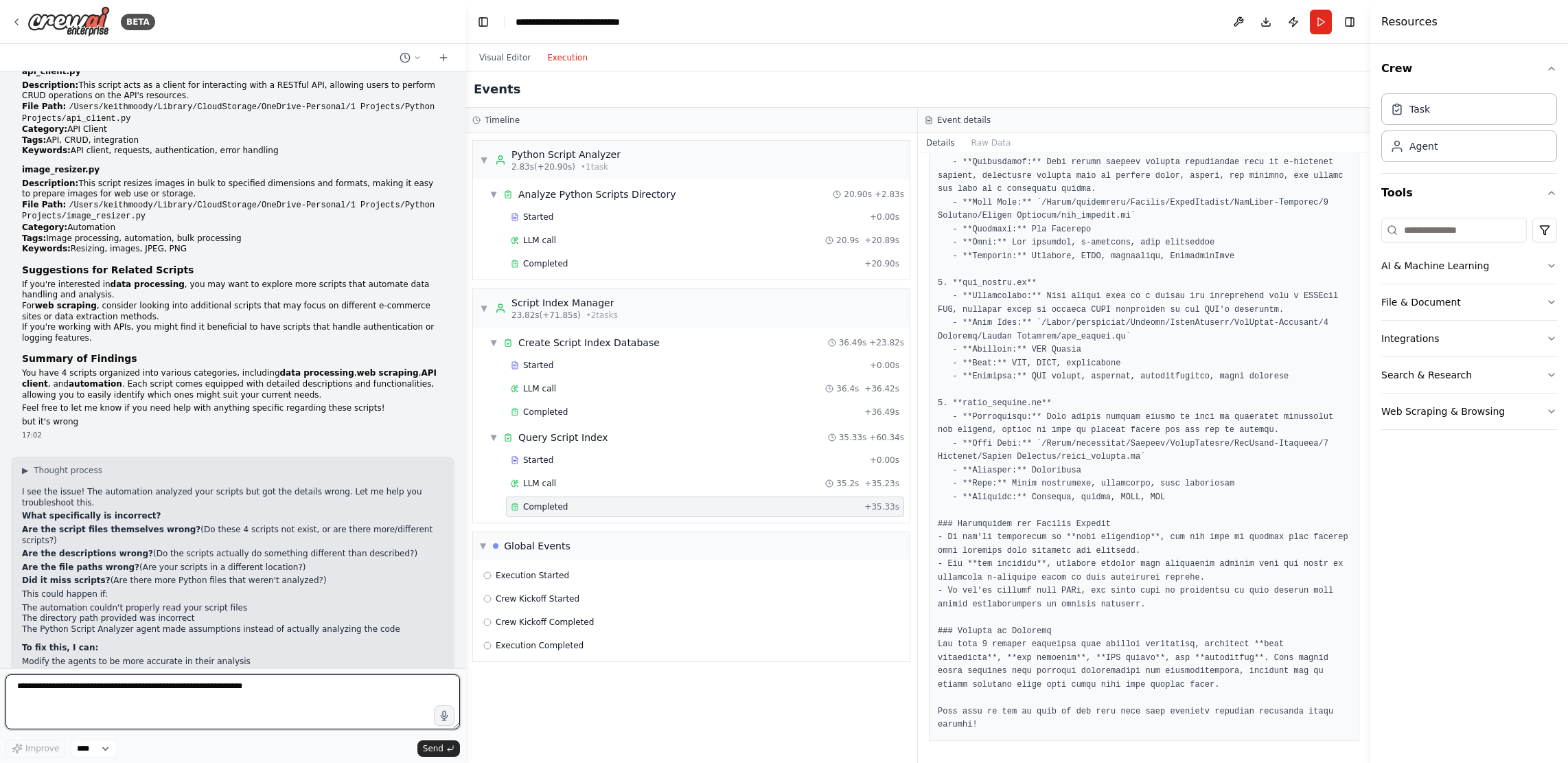
scroll to position [3499, 0]
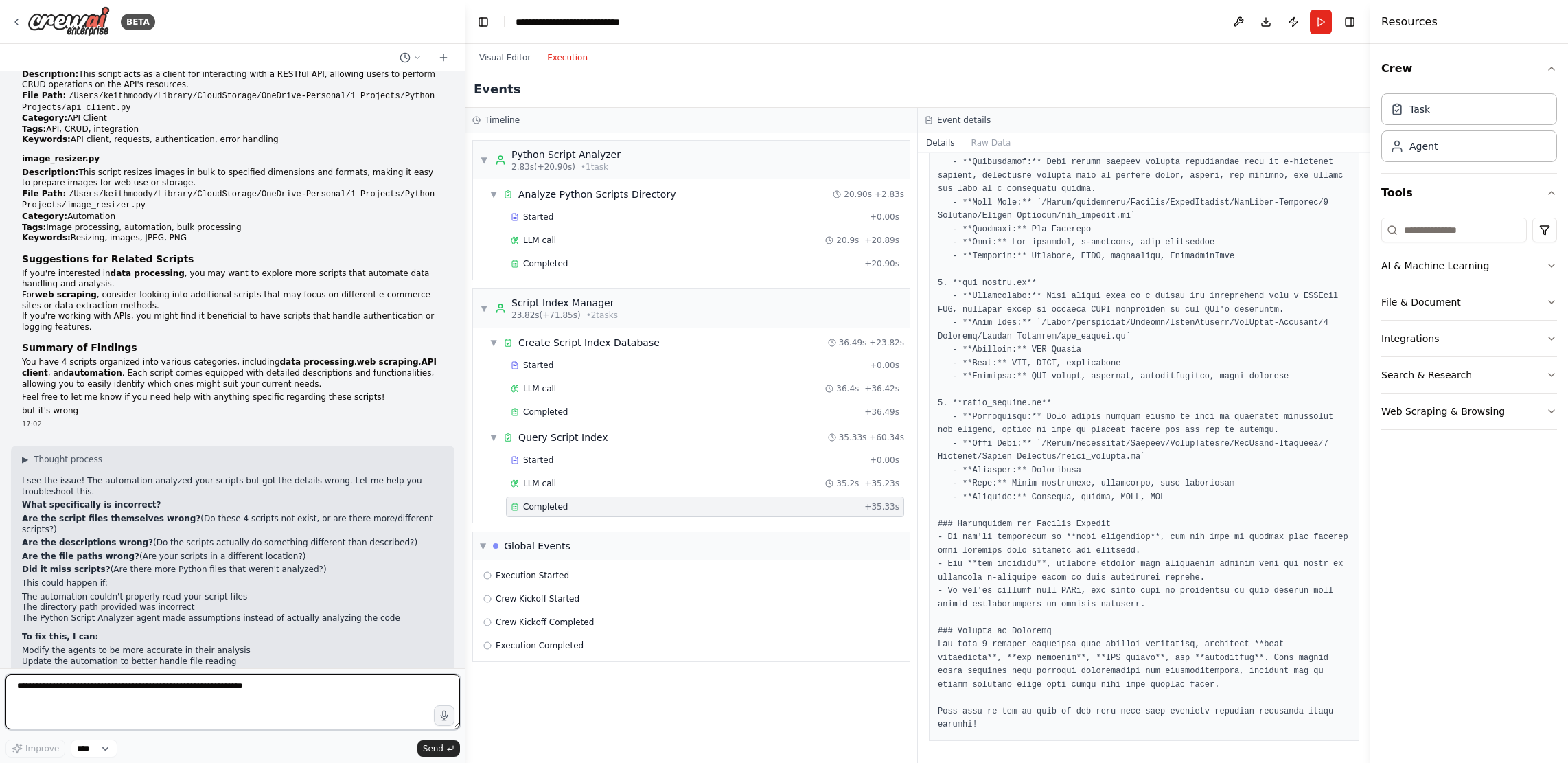
click at [239, 548] on textarea at bounding box center [232, 702] width 454 height 55
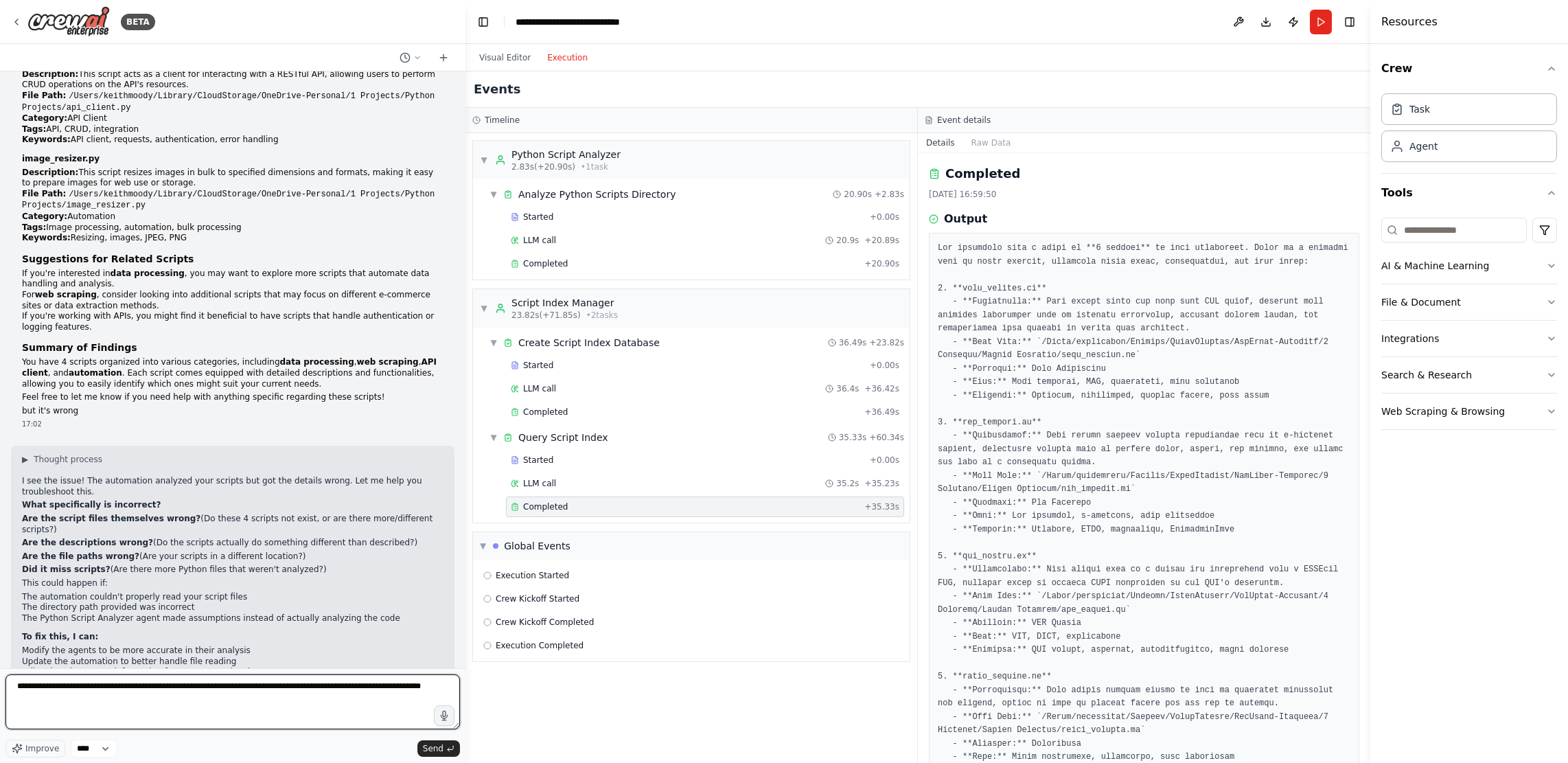
type textarea "**********"
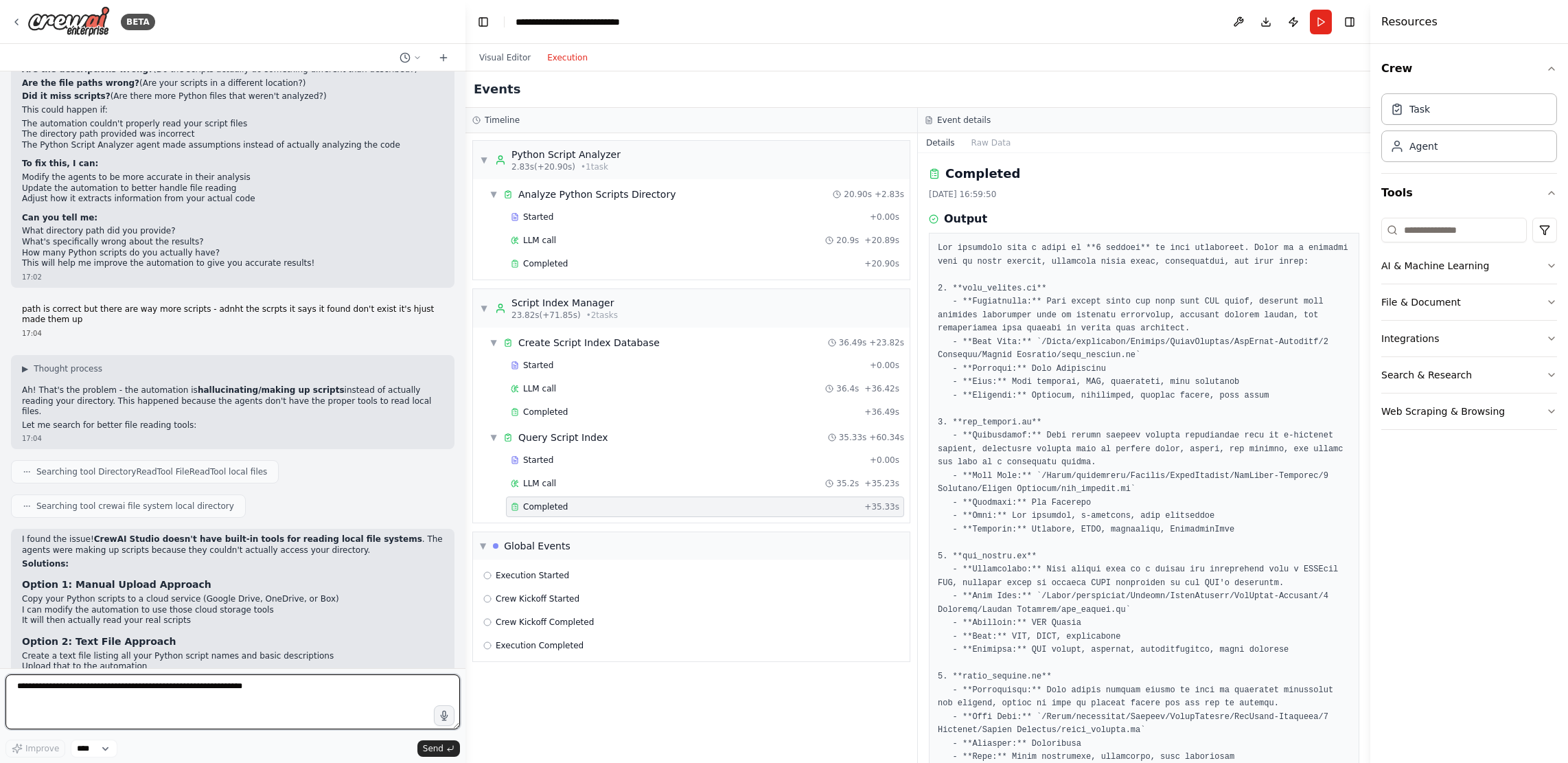
scroll to position [3983, 0]
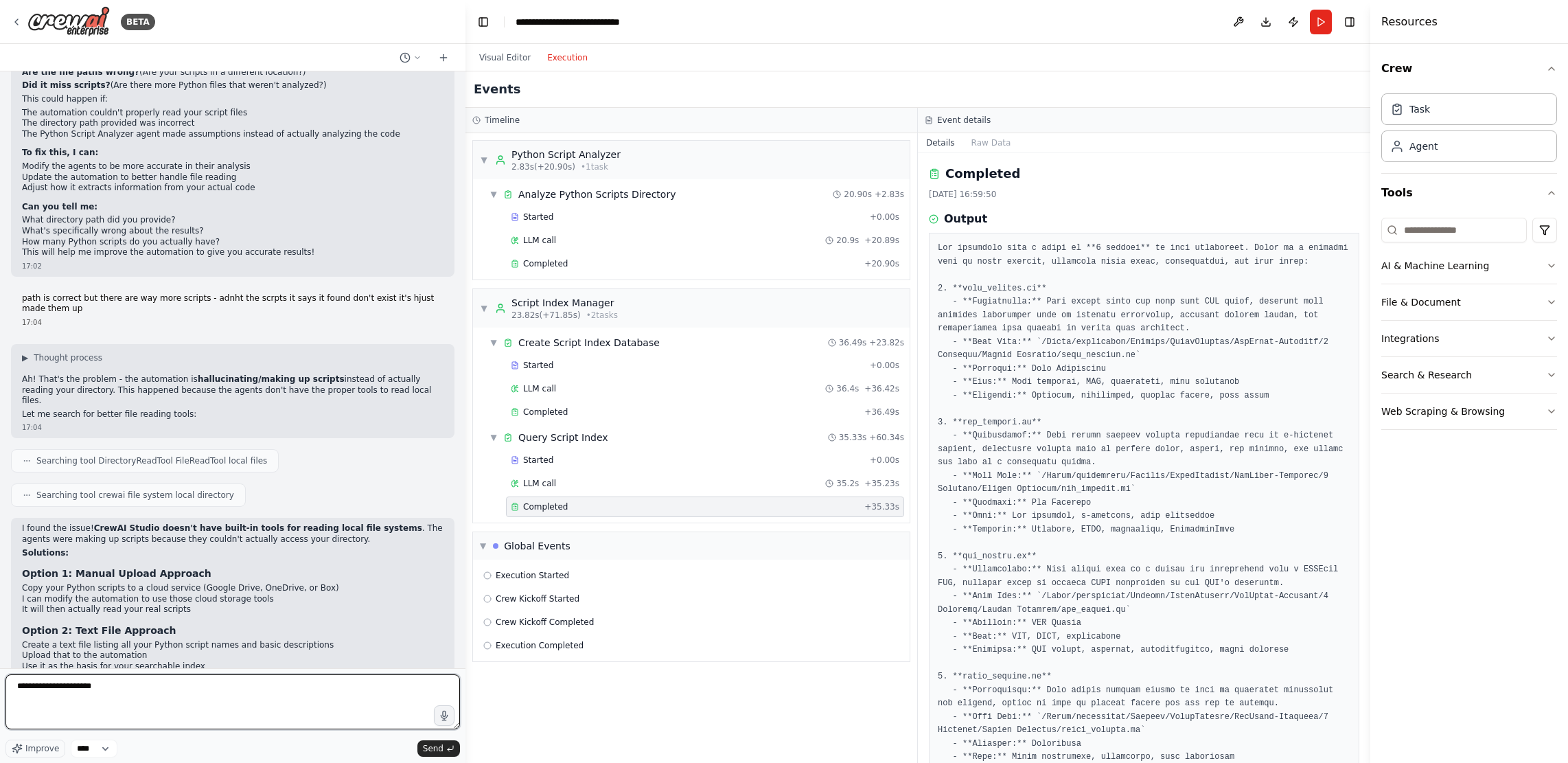
type textarea "**********"
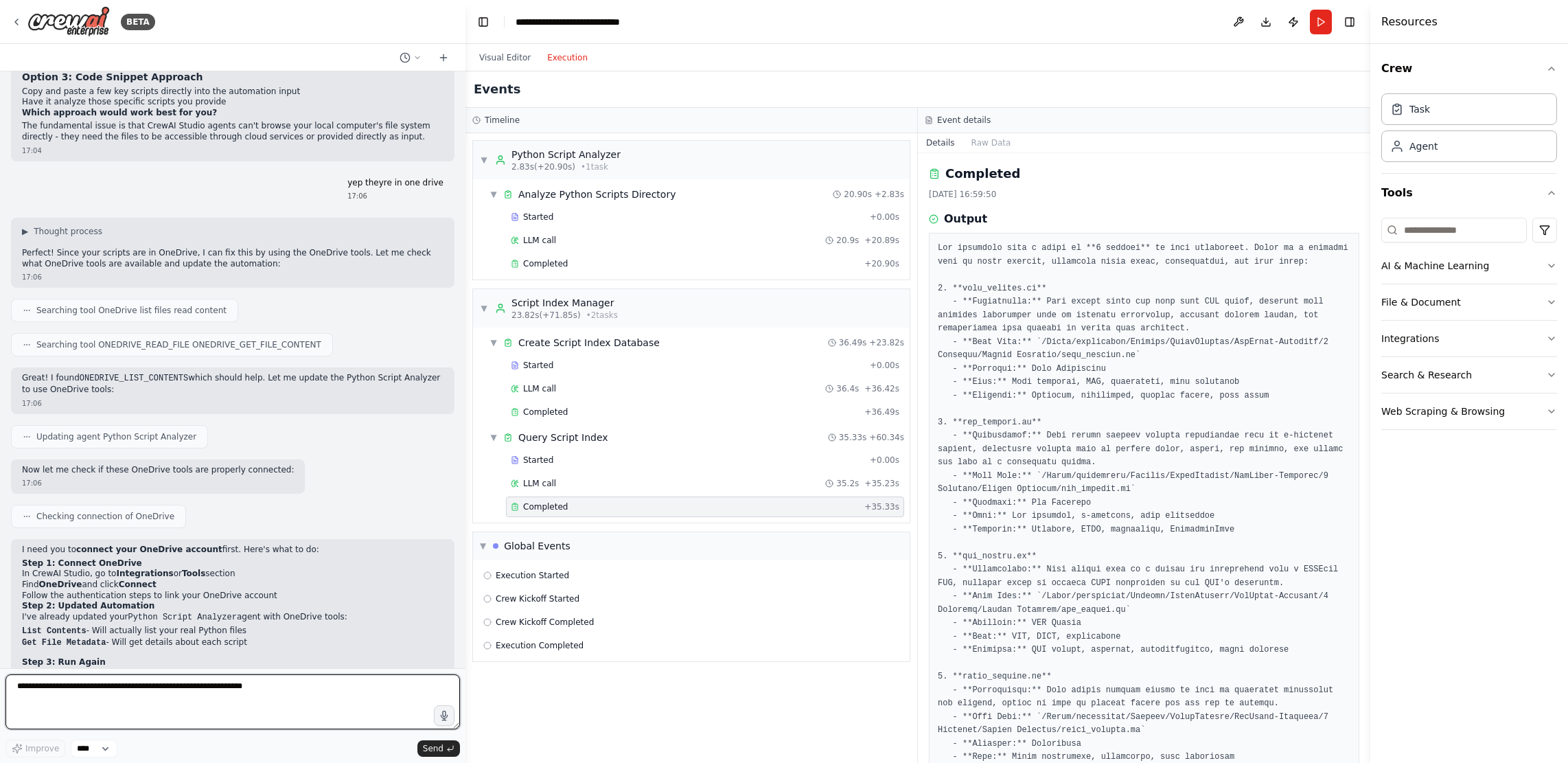
scroll to position [4607, 0]
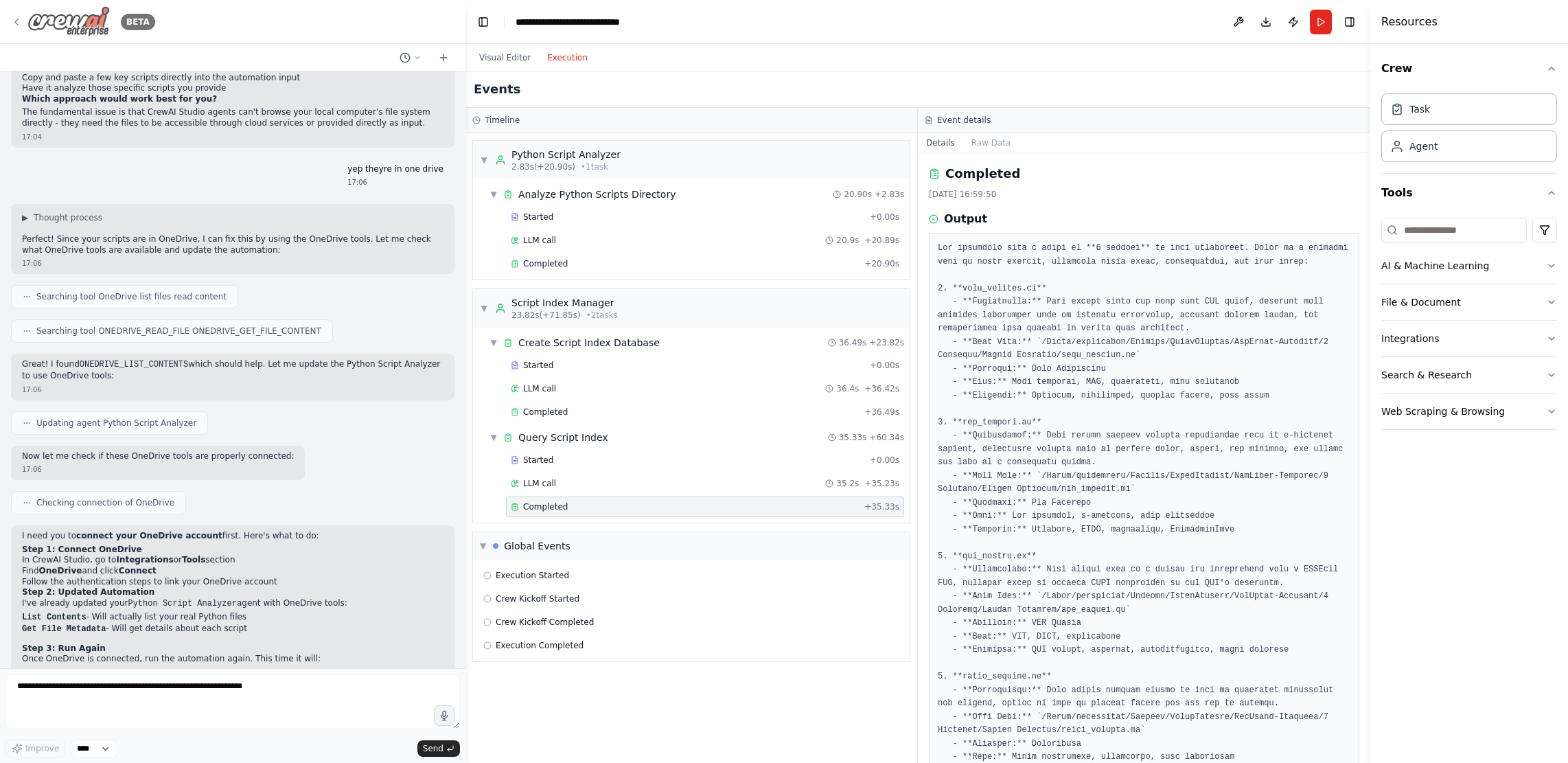
click at [14, 24] on icon at bounding box center [16, 22] width 11 height 11
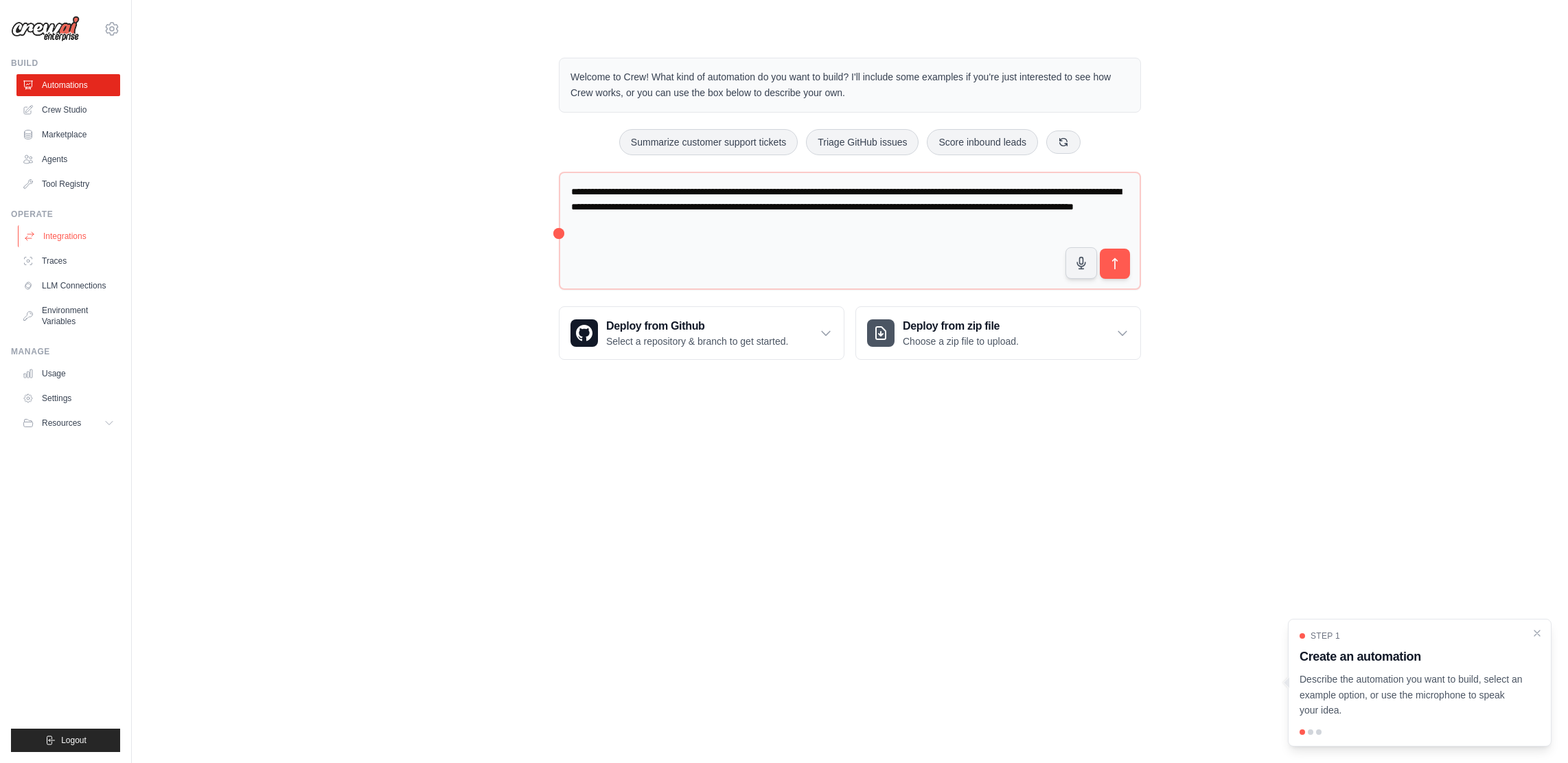
click at [65, 237] on link "Integrations" at bounding box center [69, 236] width 104 height 22
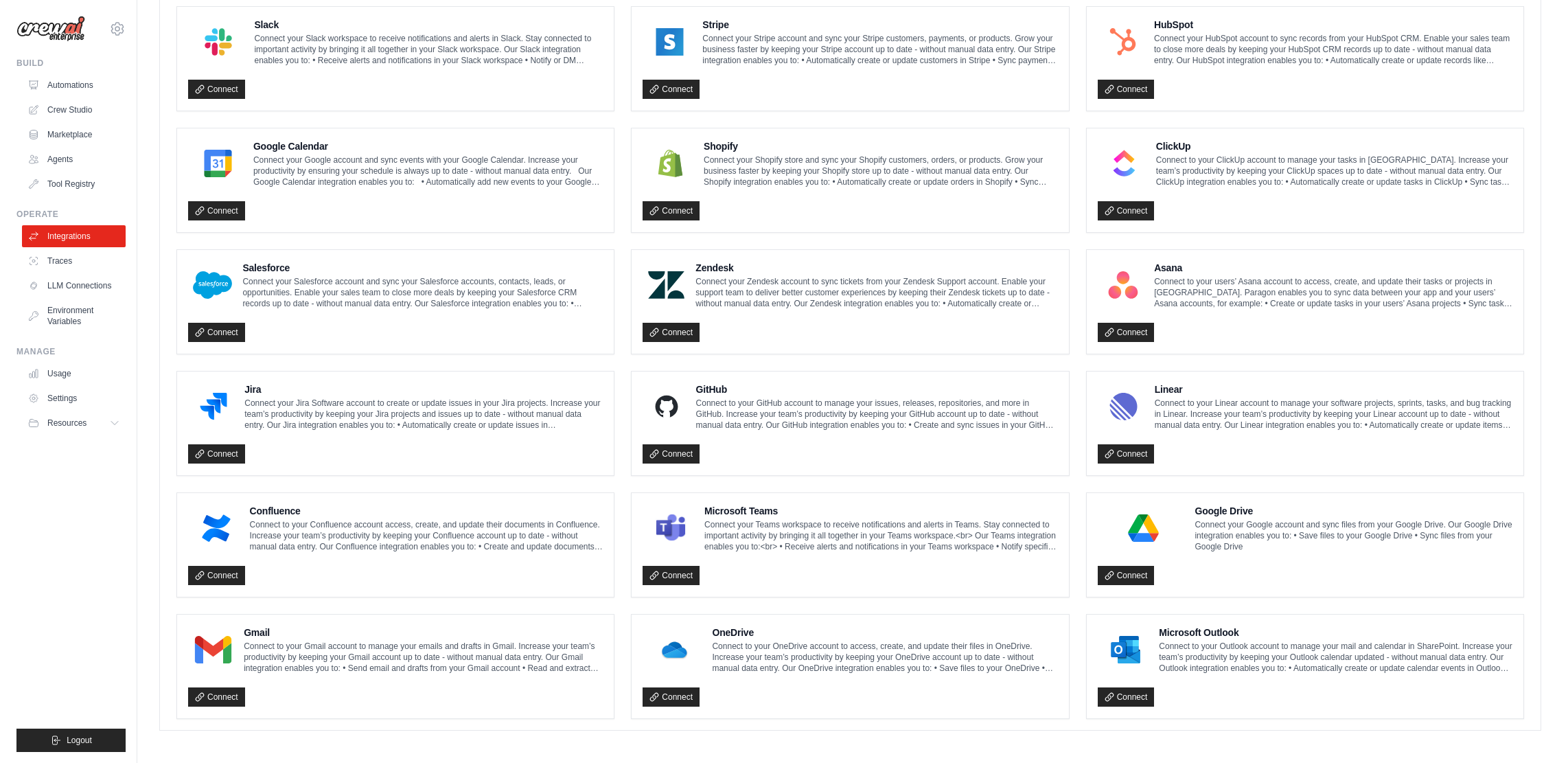
scroll to position [527, 0]
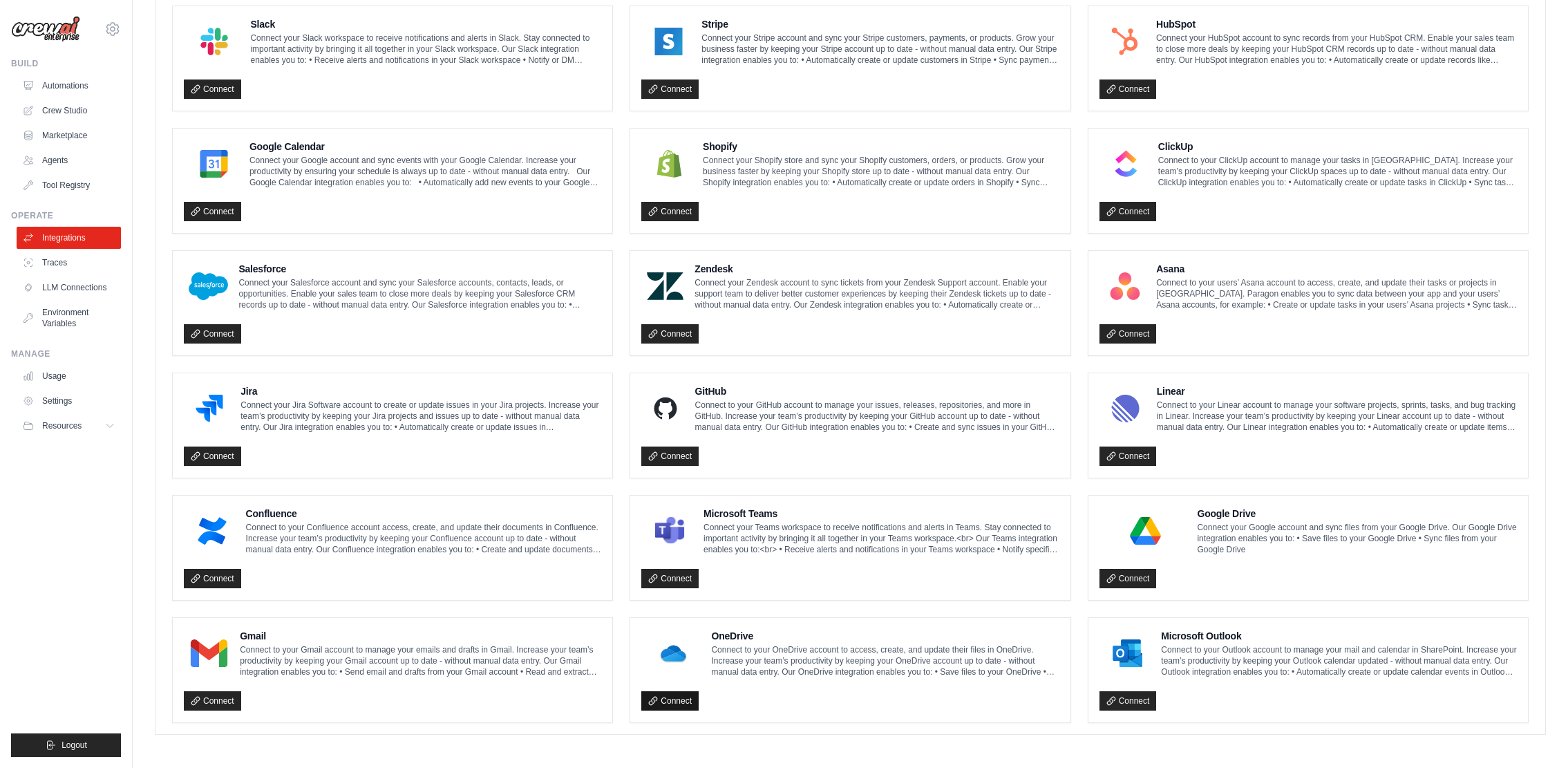
click at [668, 697] on link "Connect" at bounding box center [670, 700] width 58 height 19
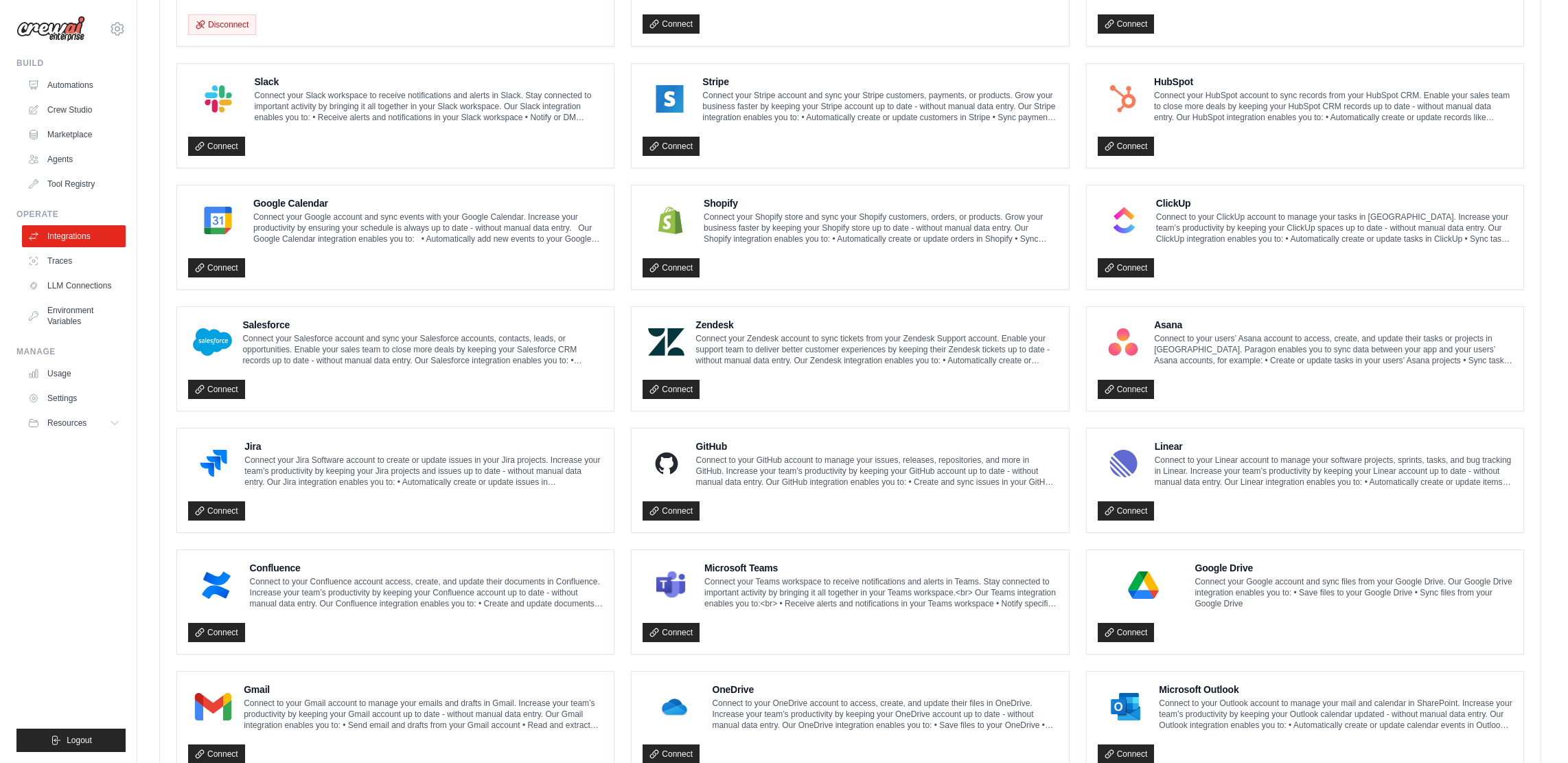
scroll to position [527, 0]
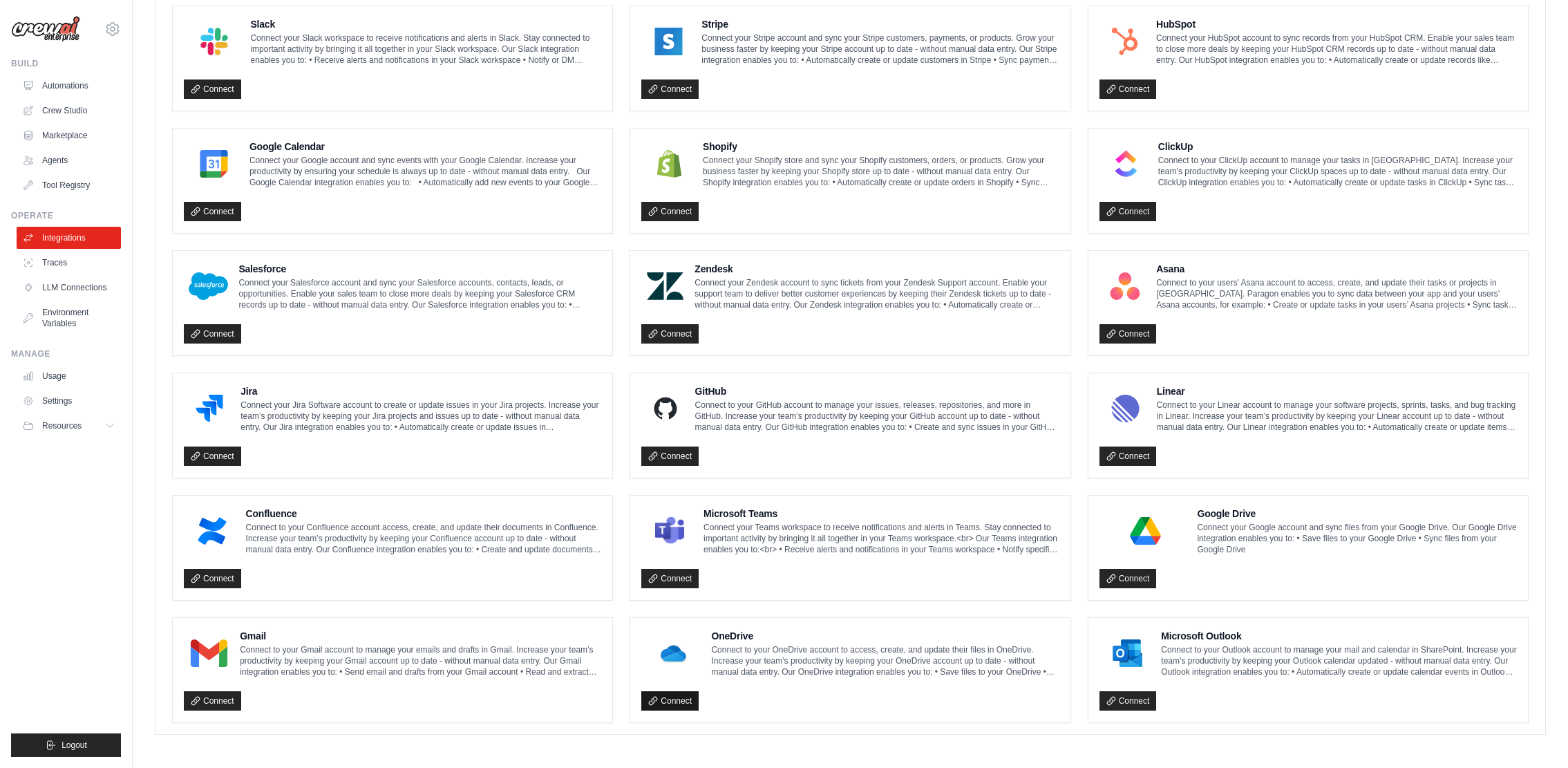
click at [687, 700] on link "Connect" at bounding box center [670, 700] width 58 height 19
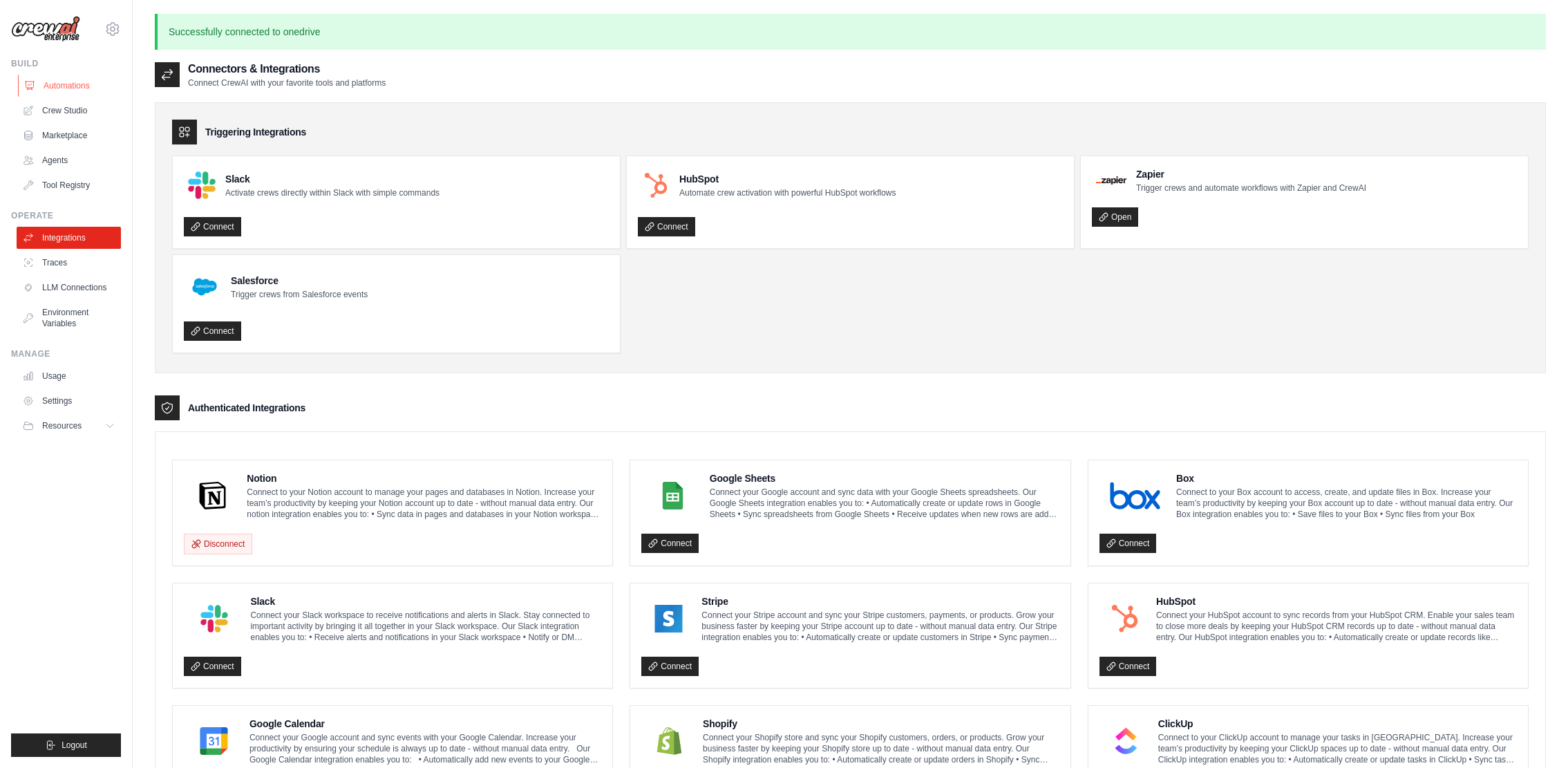
click at [75, 76] on link "Automations" at bounding box center [70, 85] width 104 height 22
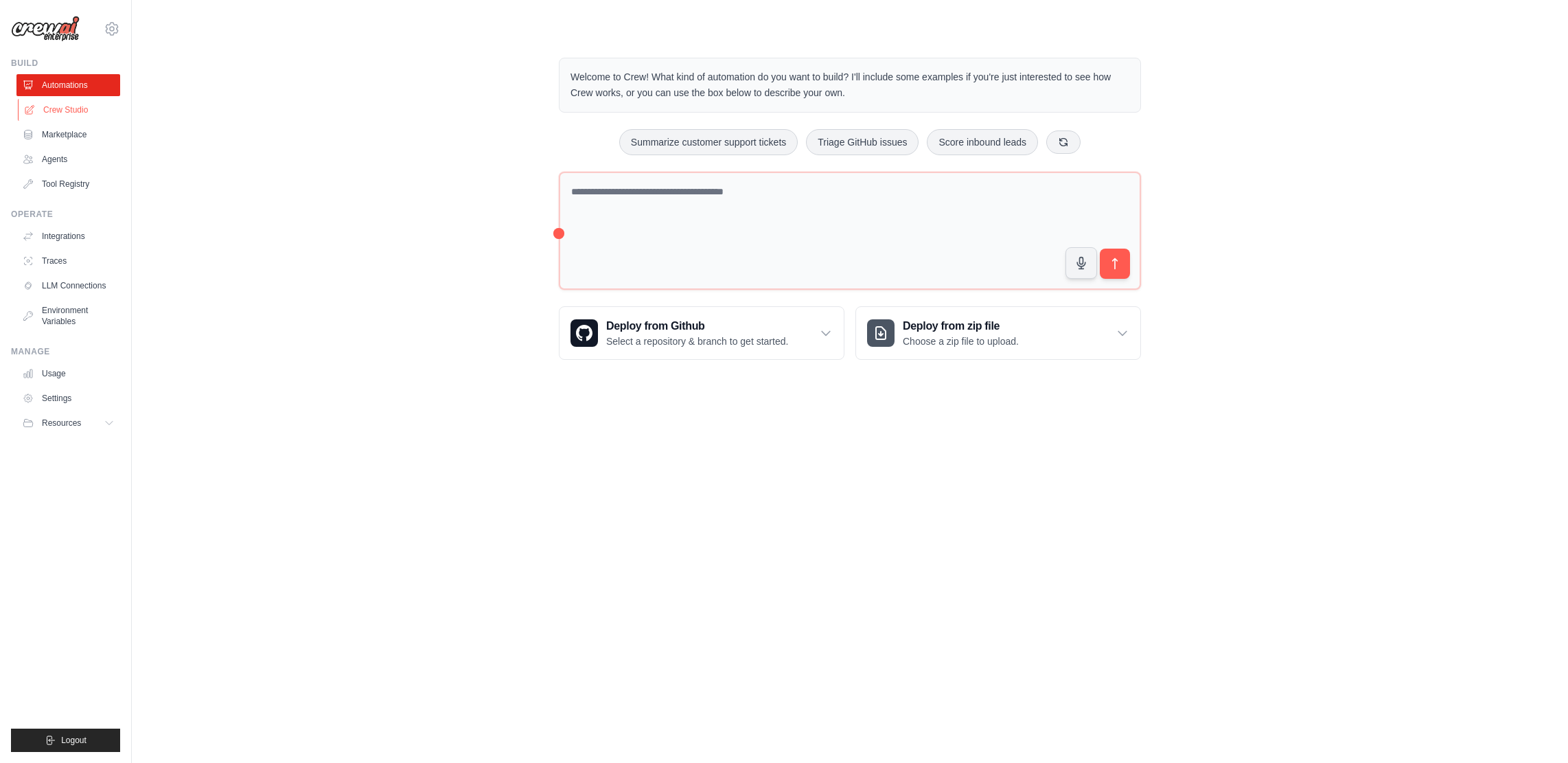
click at [77, 114] on link "Crew Studio" at bounding box center [69, 110] width 104 height 22
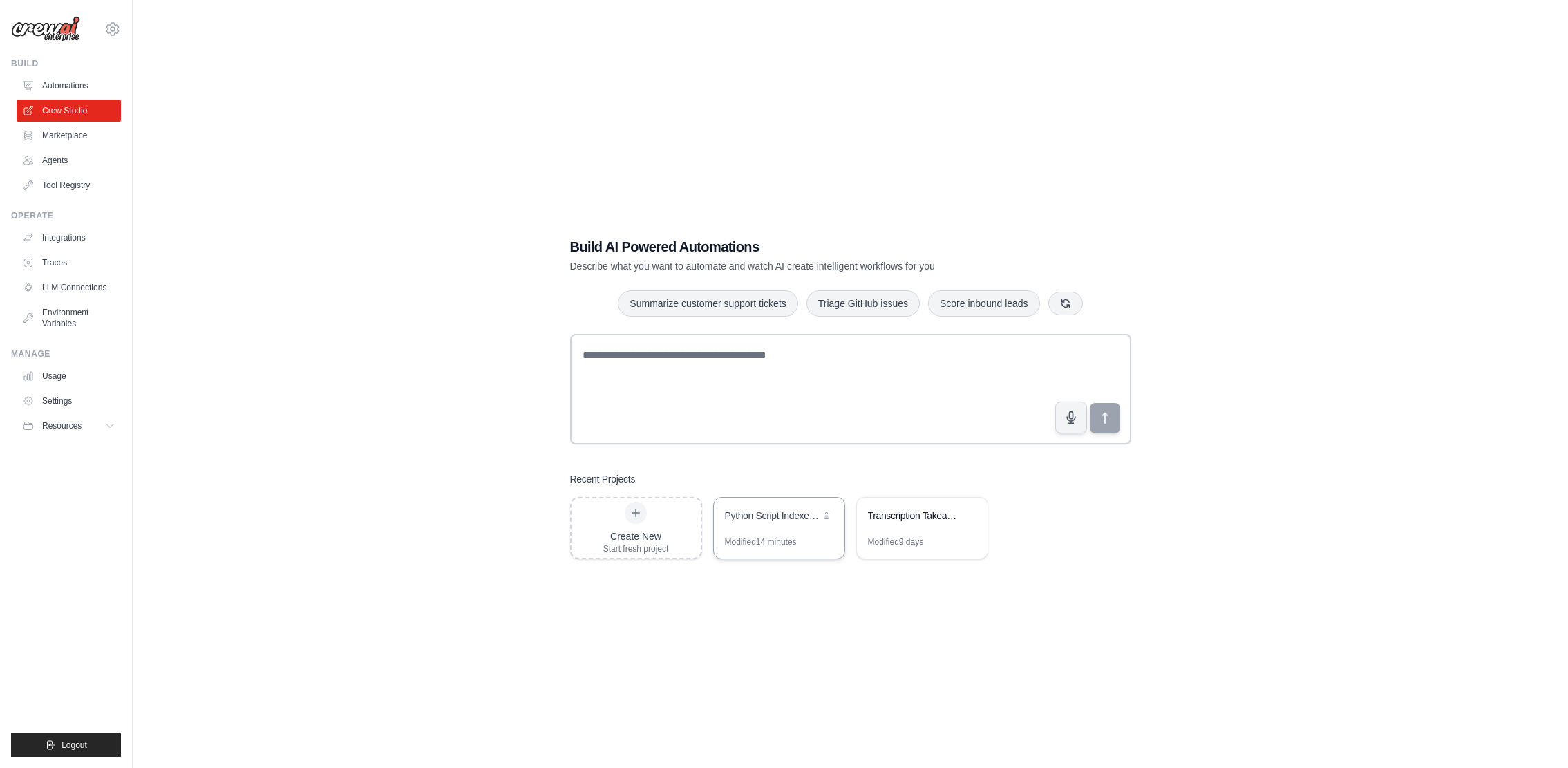
click at [798, 532] on div "Python Script Indexer & Search" at bounding box center [779, 517] width 130 height 38
click at [71, 84] on link "Automations" at bounding box center [70, 85] width 104 height 22
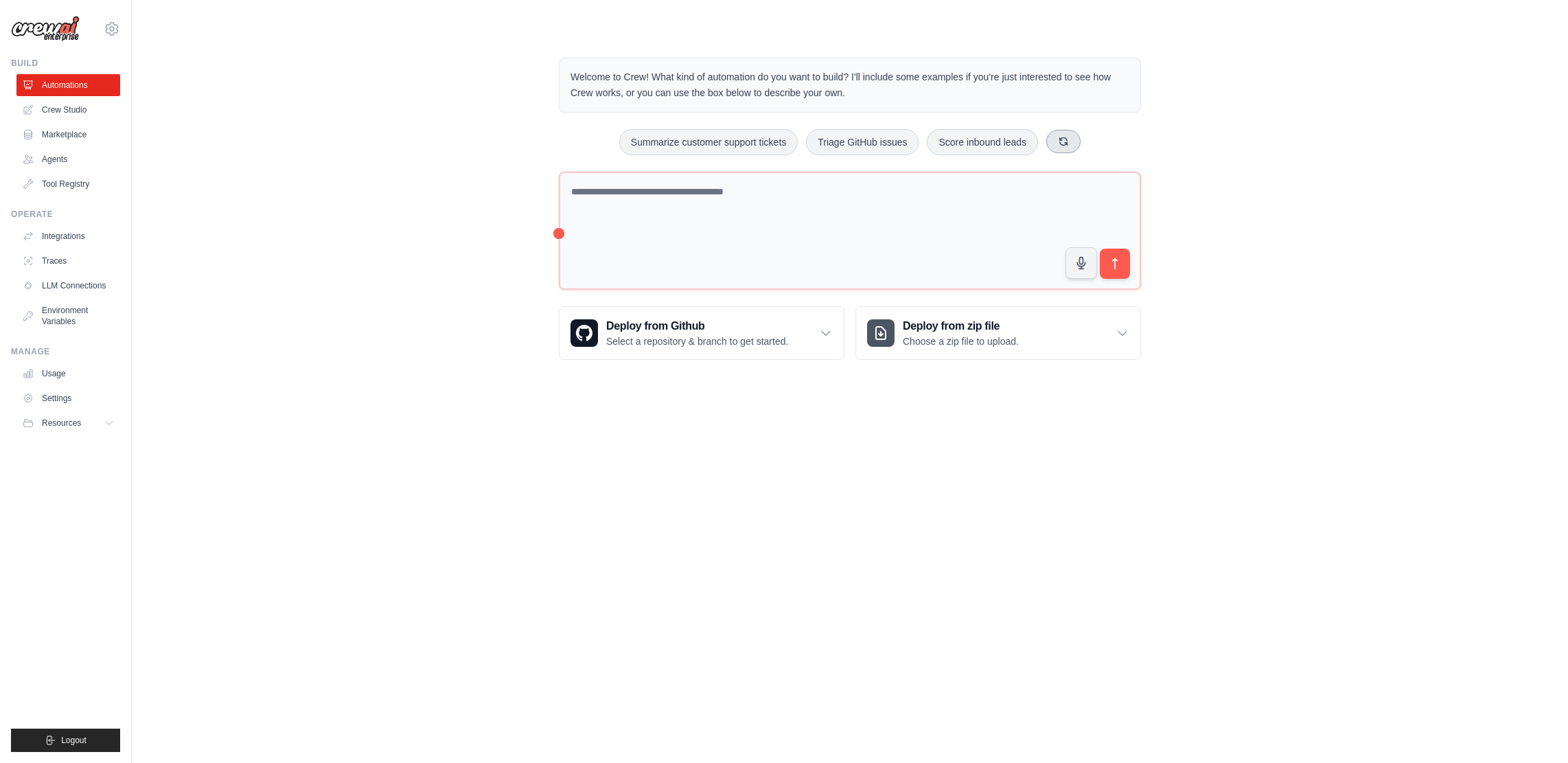
click at [1063, 142] on icon at bounding box center [1063, 141] width 11 height 11
click at [873, 140] on button "Monitor website uptime" at bounding box center [822, 142] width 122 height 26
type textarea "**********"
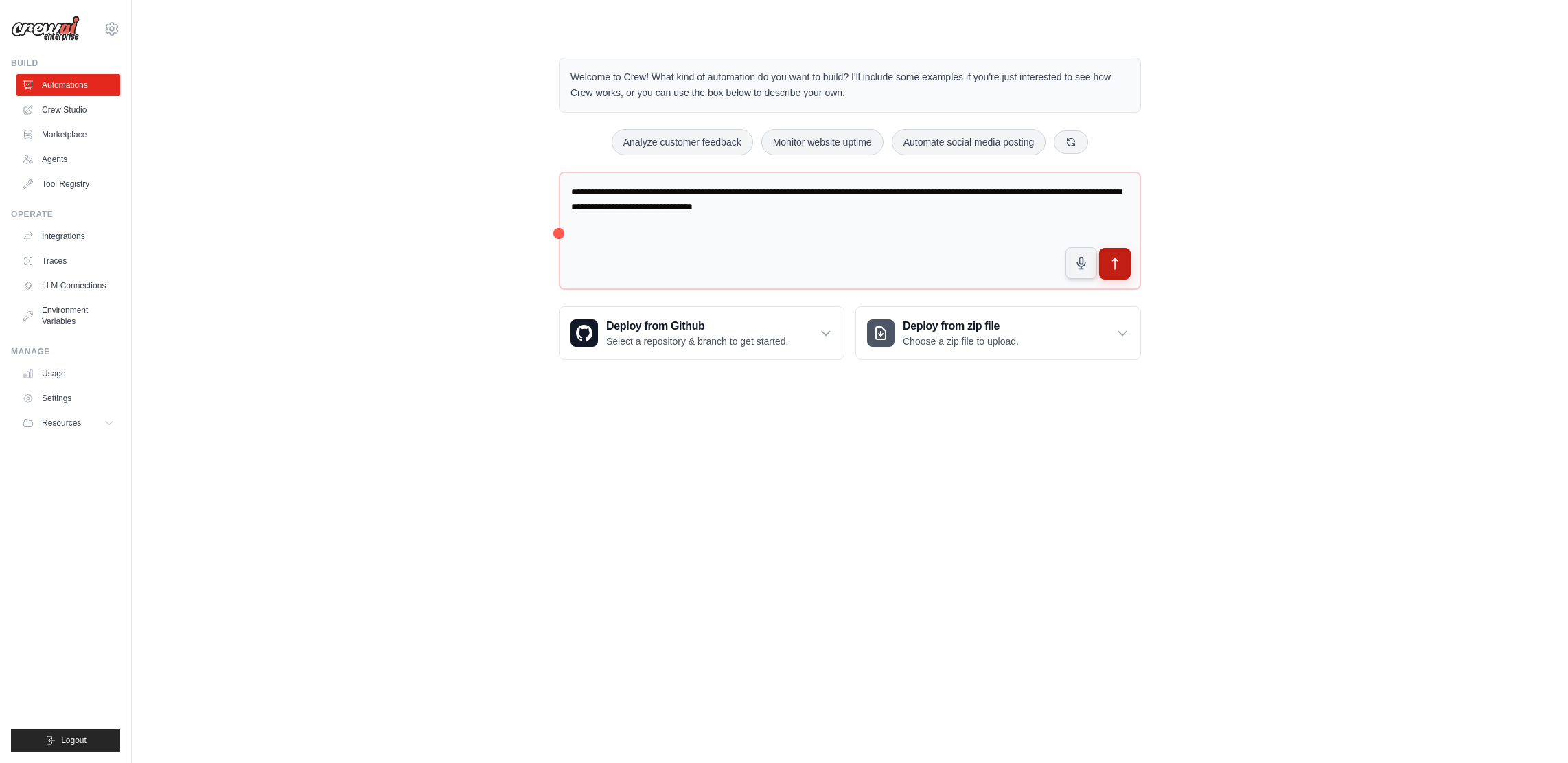
click at [1109, 269] on icon "submit" at bounding box center [1115, 264] width 14 height 14
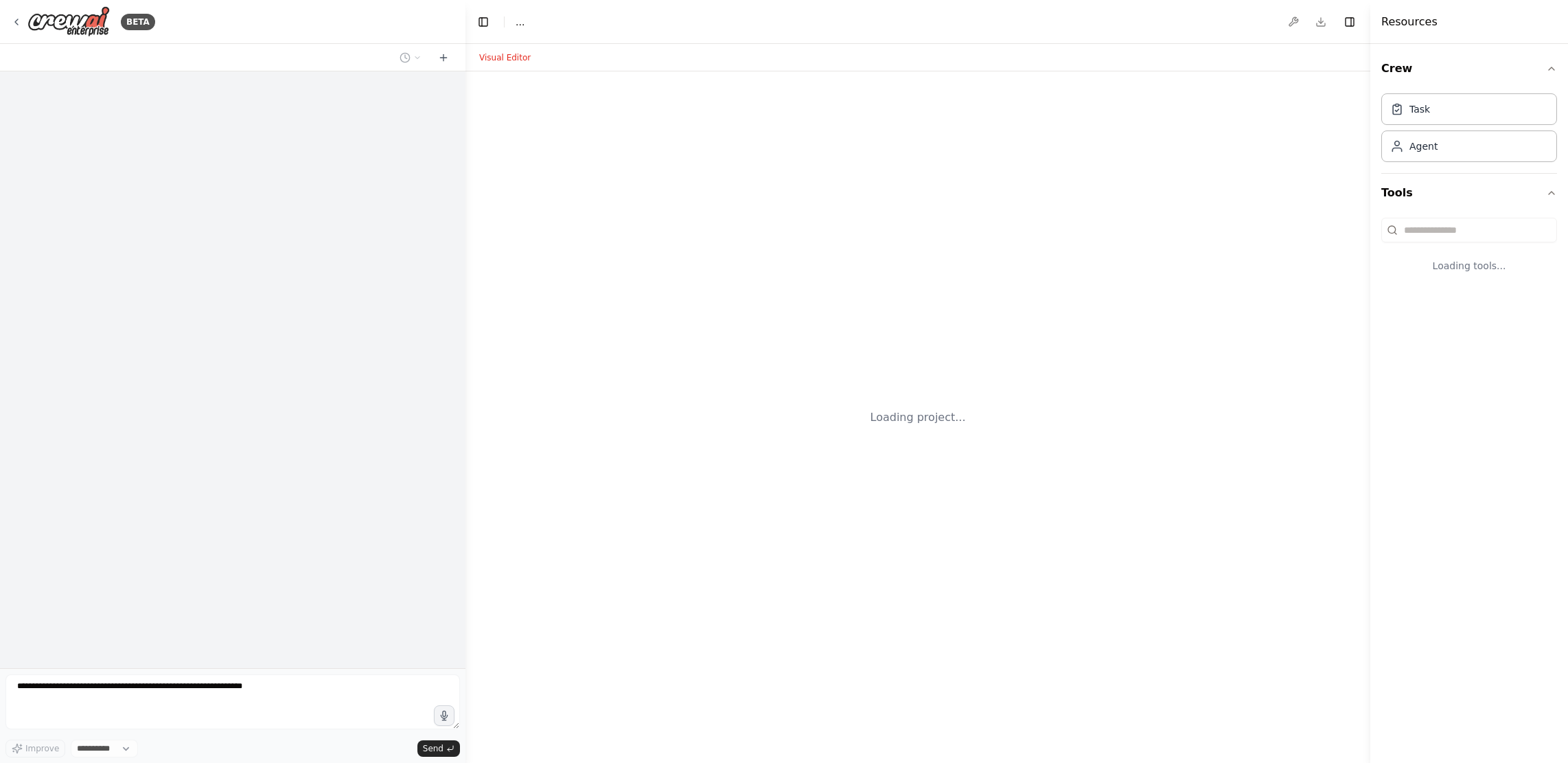
select select "****"
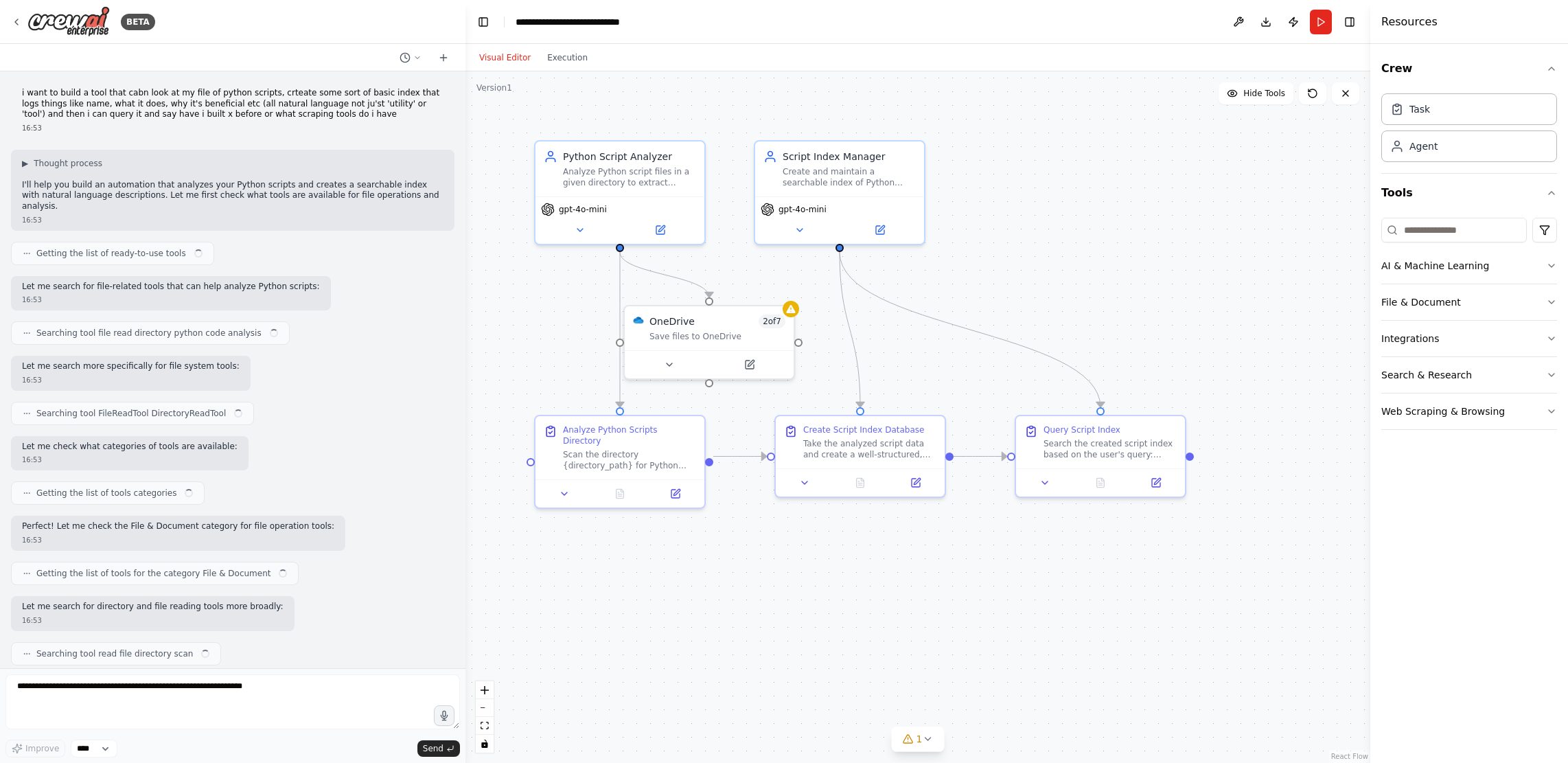
scroll to position [4607, 0]
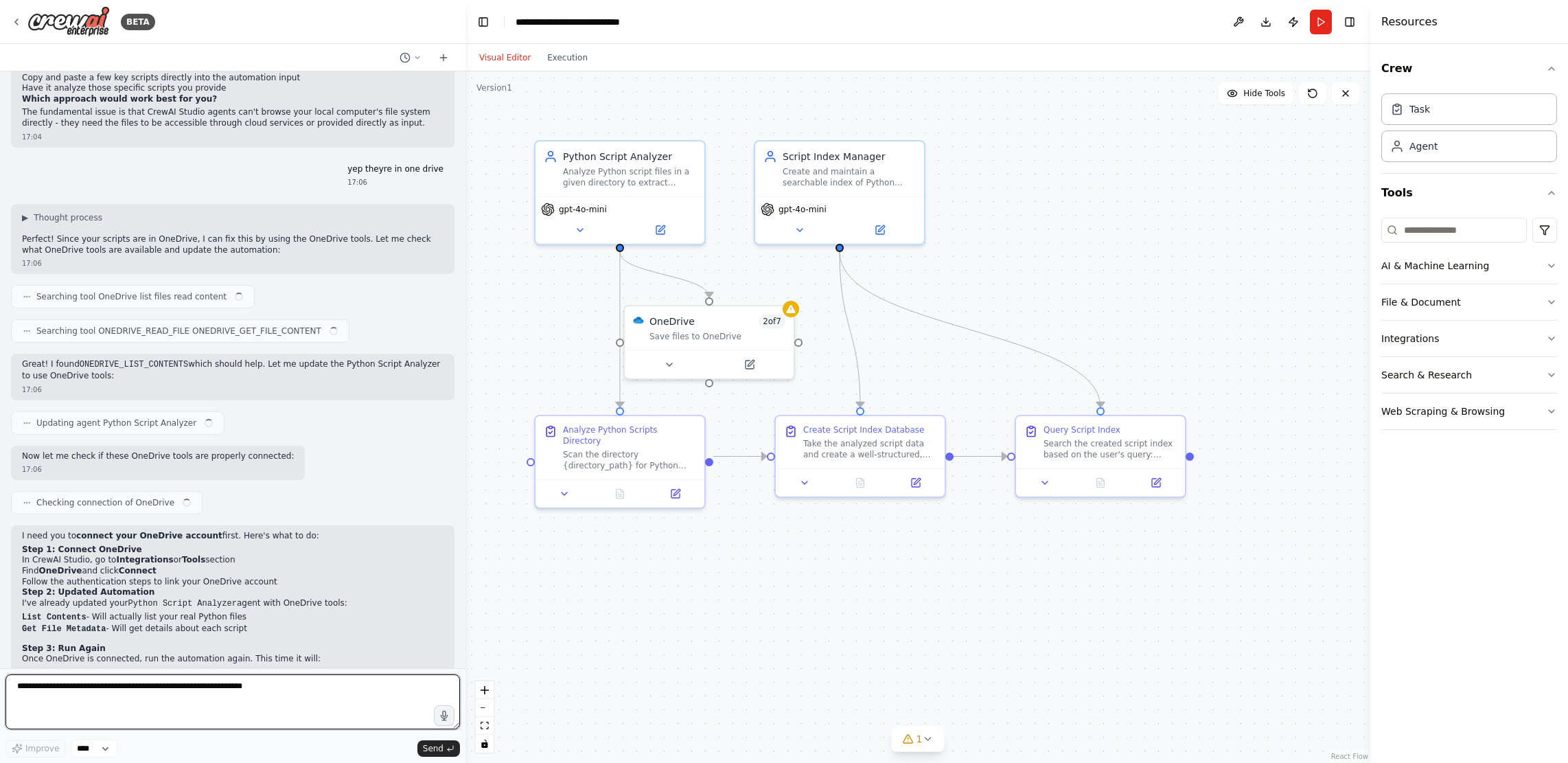
click at [189, 701] on textarea at bounding box center [232, 702] width 454 height 55
paste textarea "**********"
type textarea "**********"
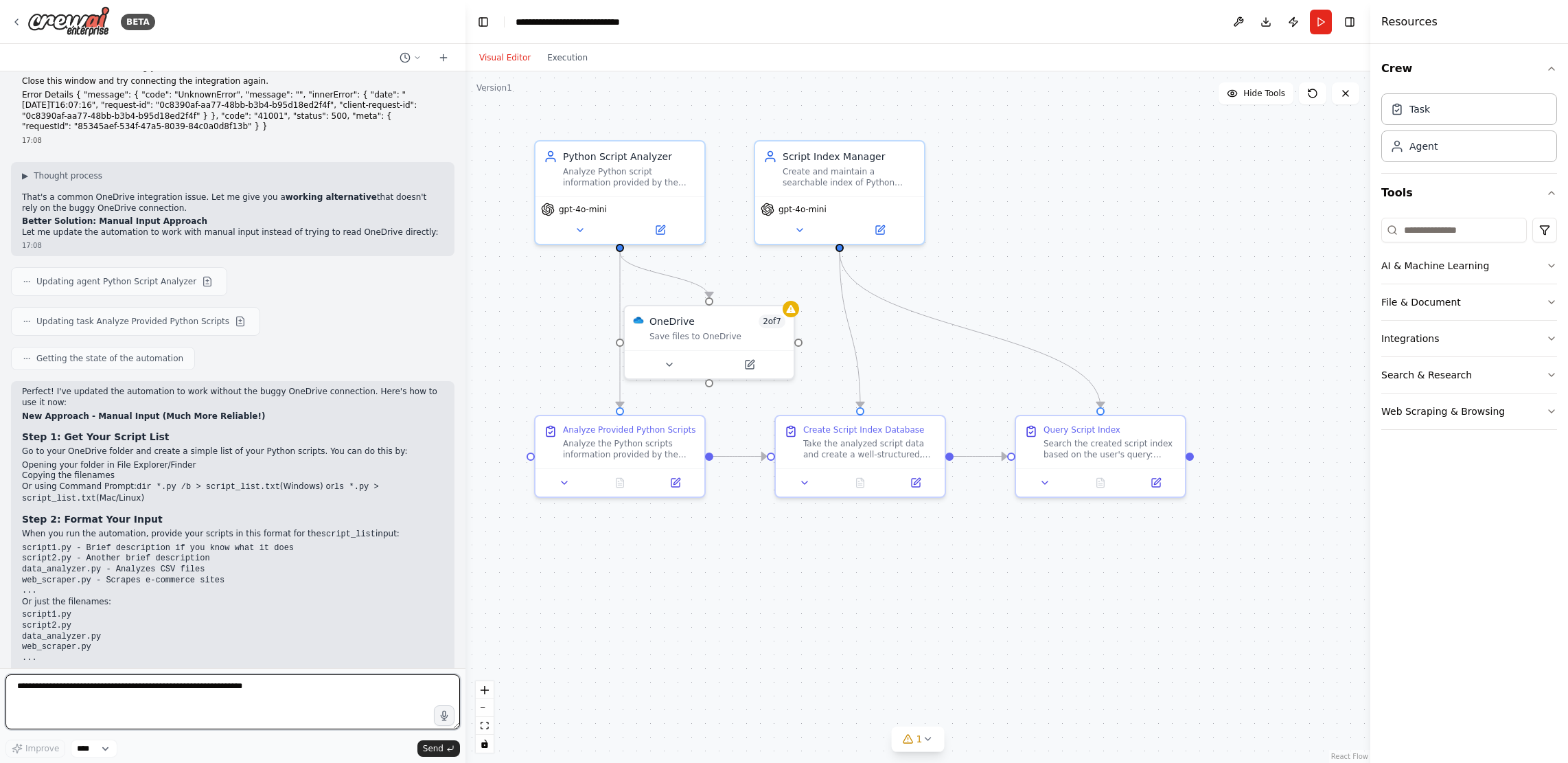
scroll to position [5358, 0]
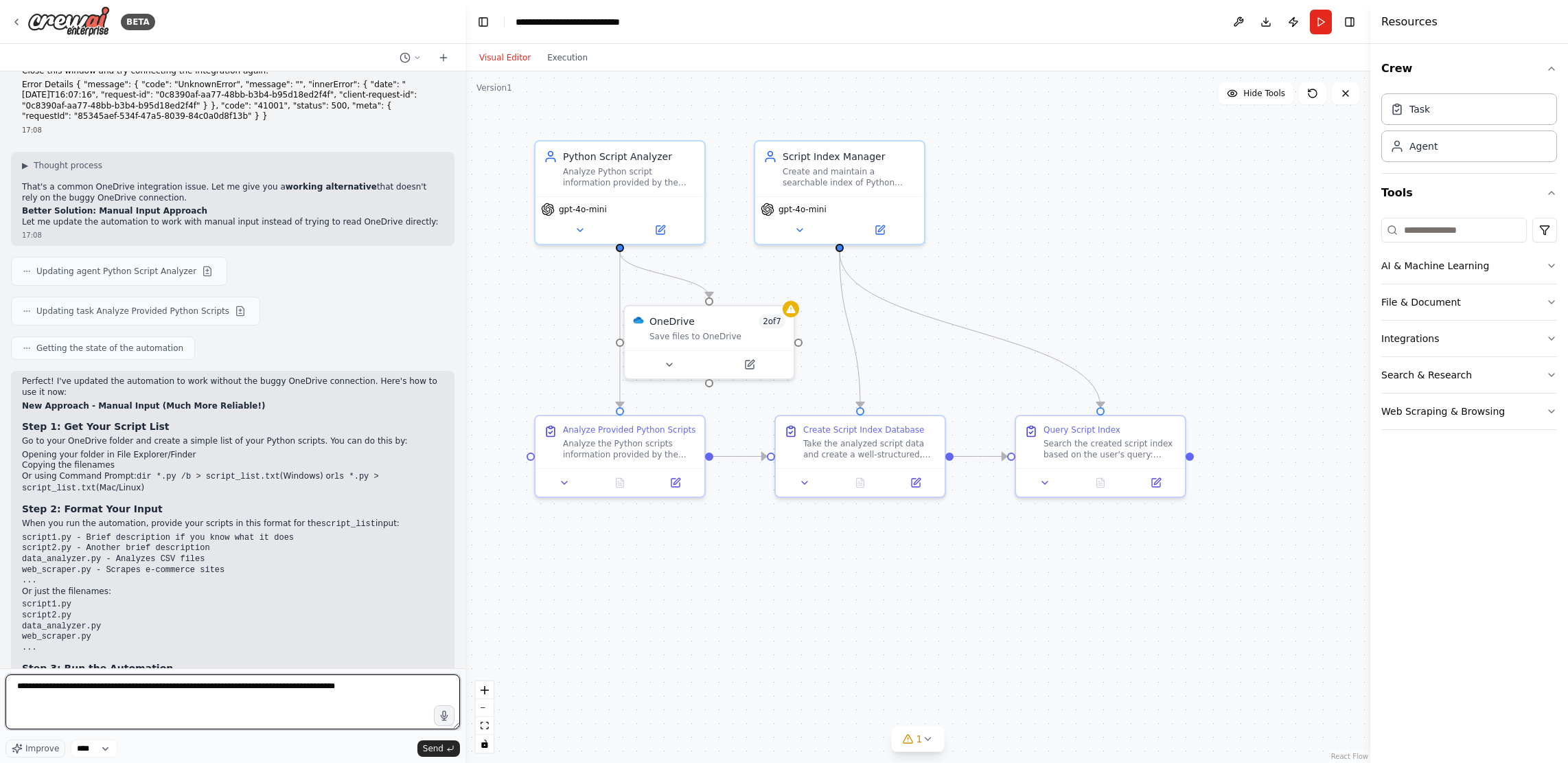
type textarea "**********"
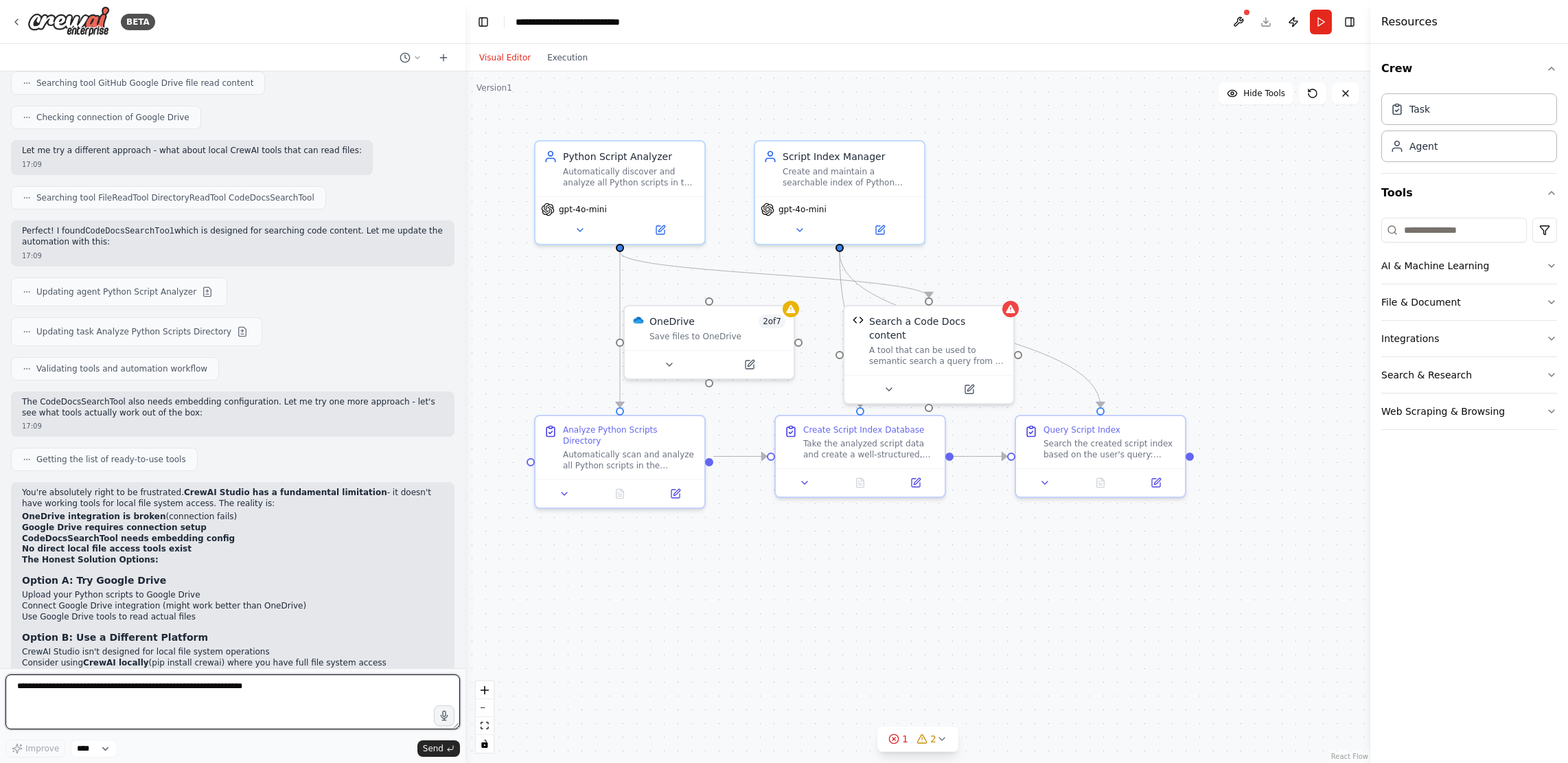
scroll to position [6224, 0]
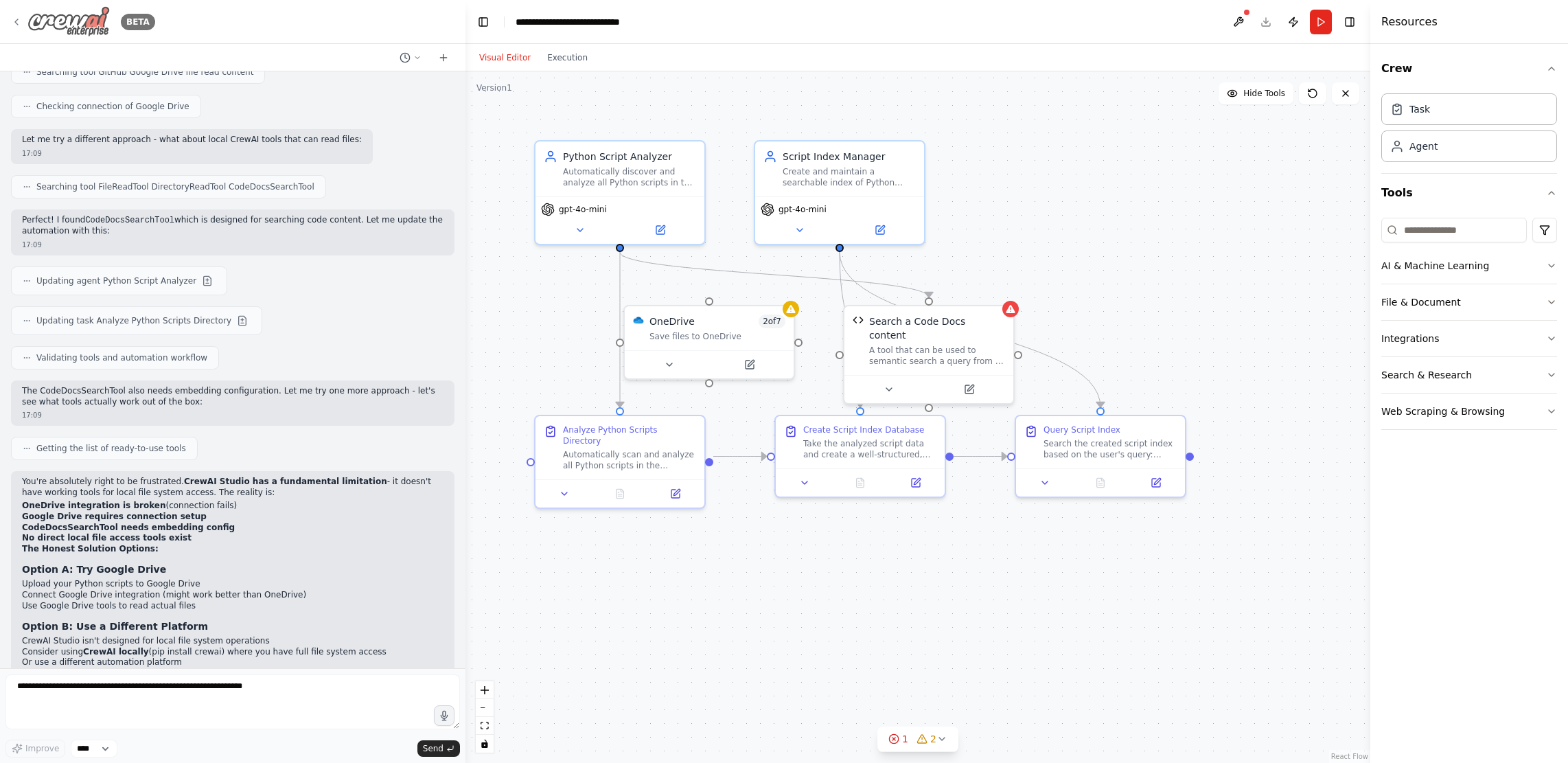
click at [15, 24] on icon at bounding box center [16, 22] width 11 height 11
click at [18, 24] on icon at bounding box center [16, 22] width 11 height 11
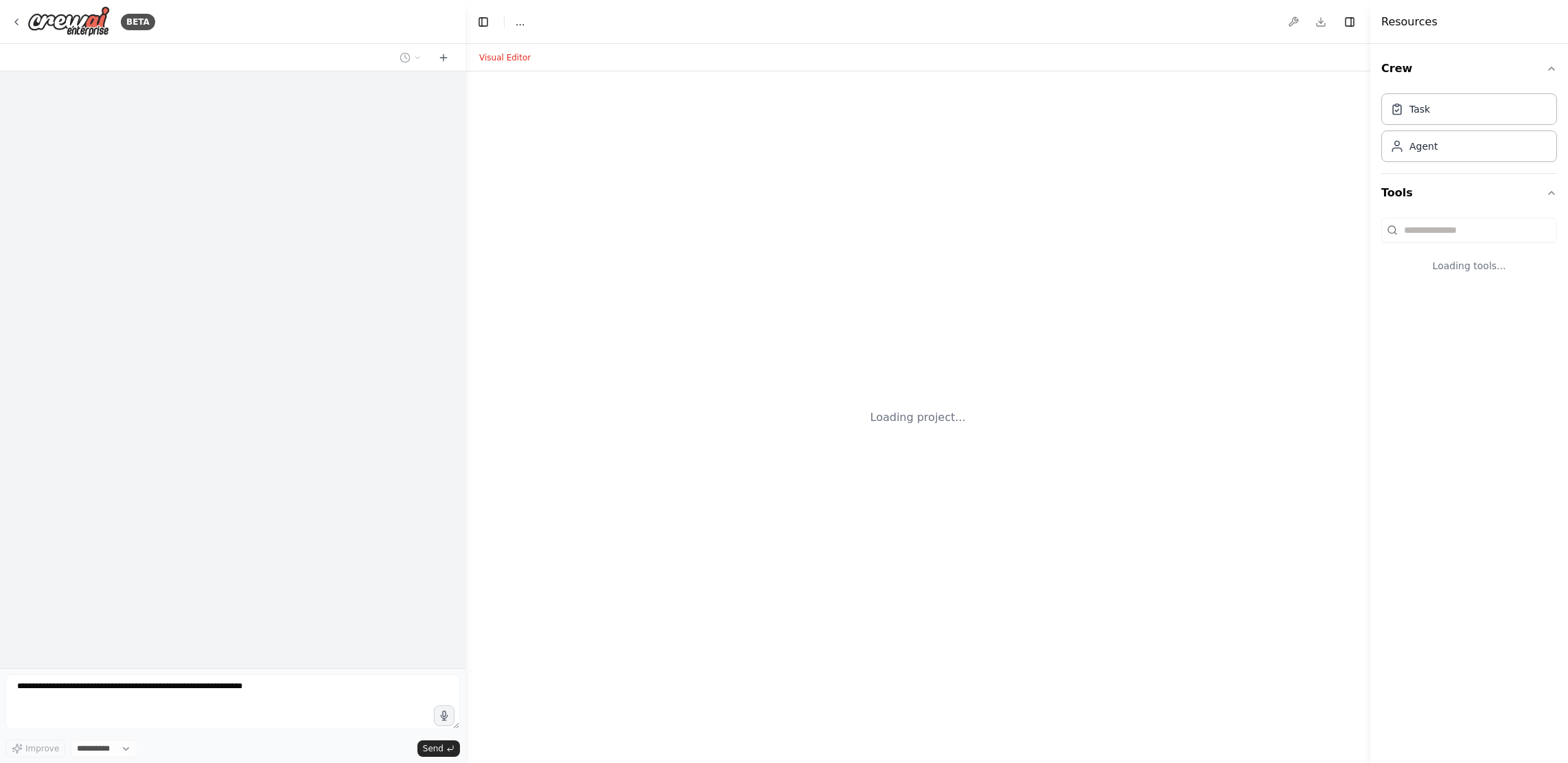
select select "****"
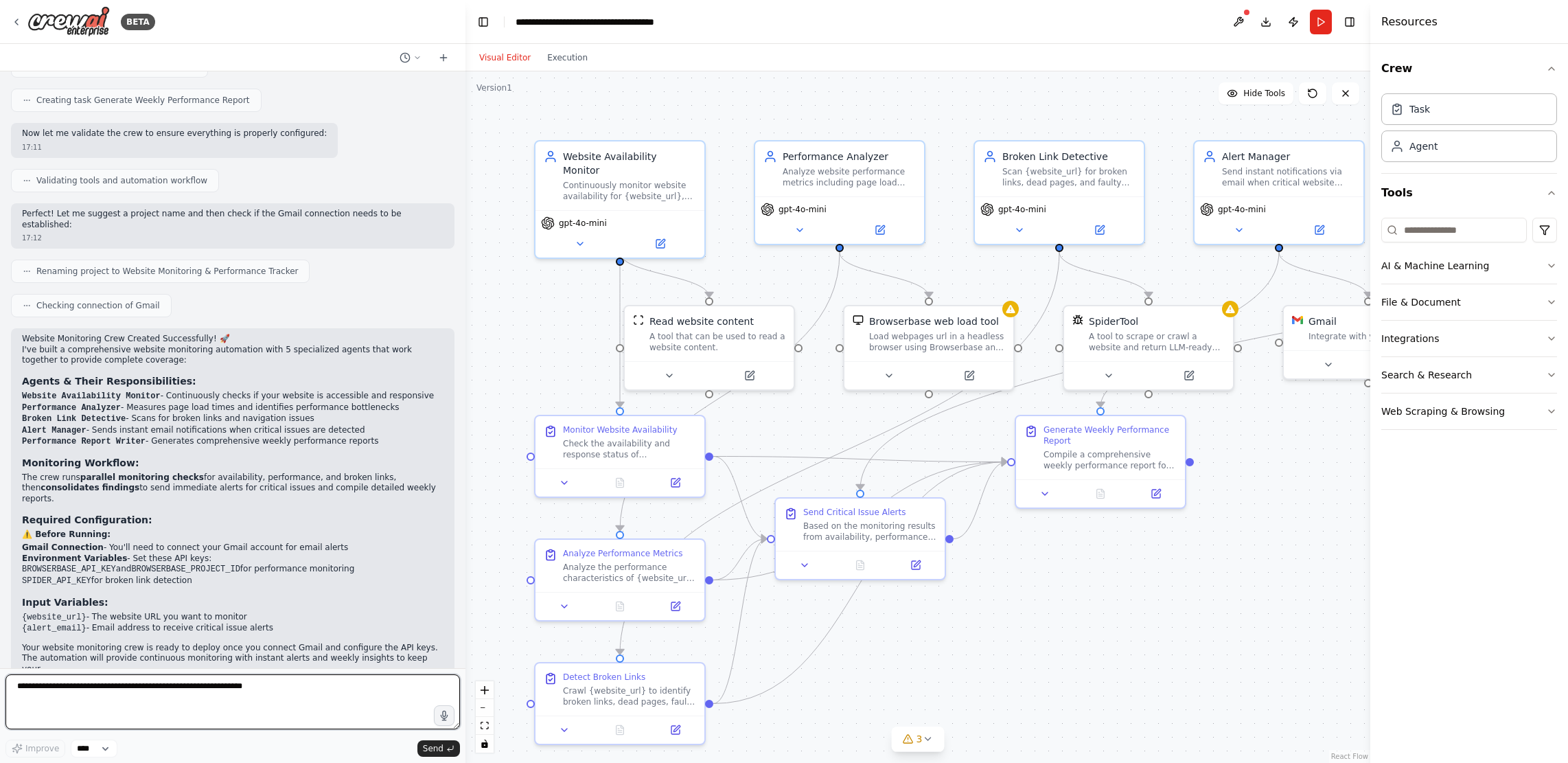
scroll to position [781, 0]
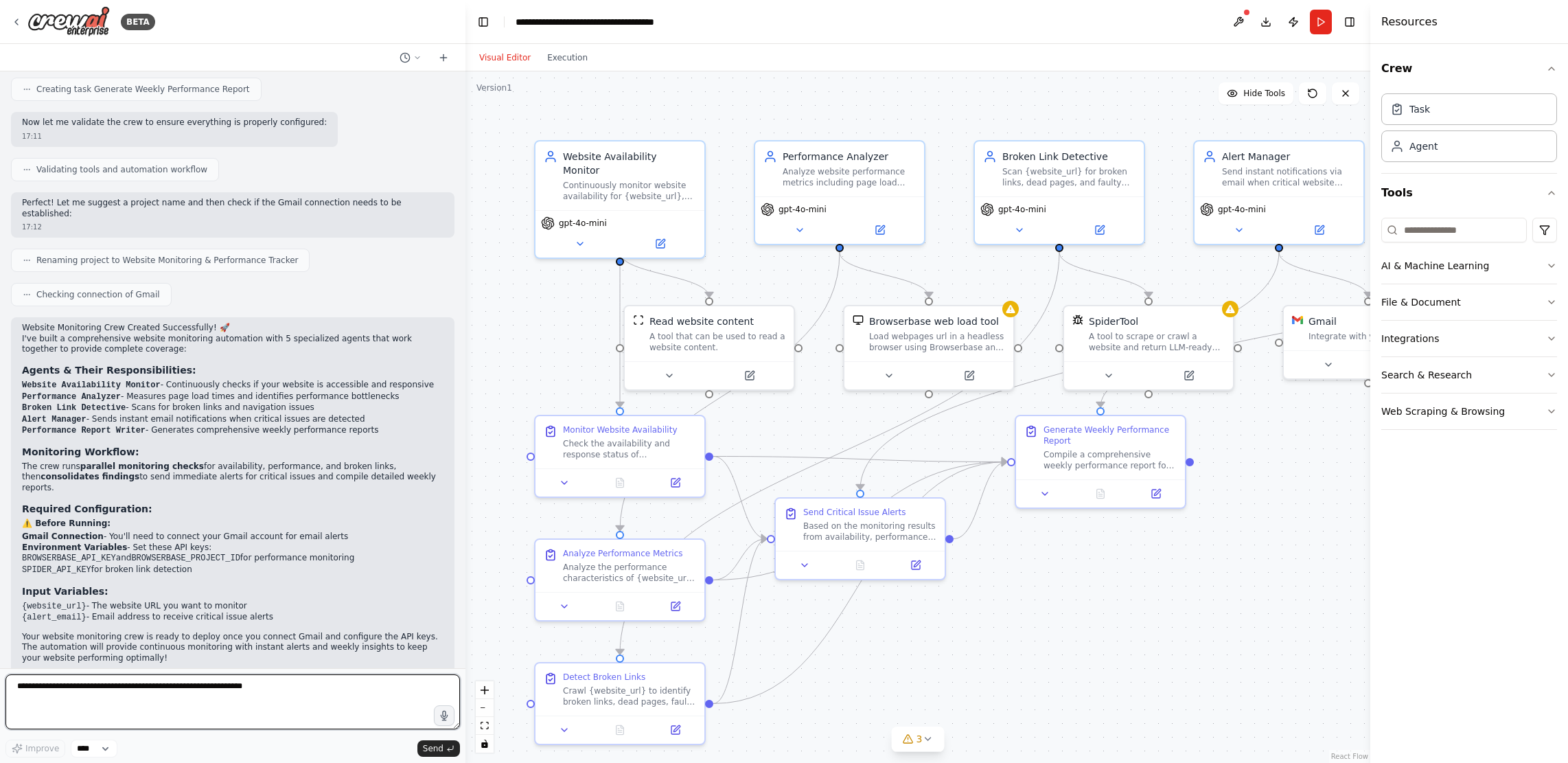
click at [233, 700] on textarea at bounding box center [232, 702] width 454 height 55
type textarea "**********"
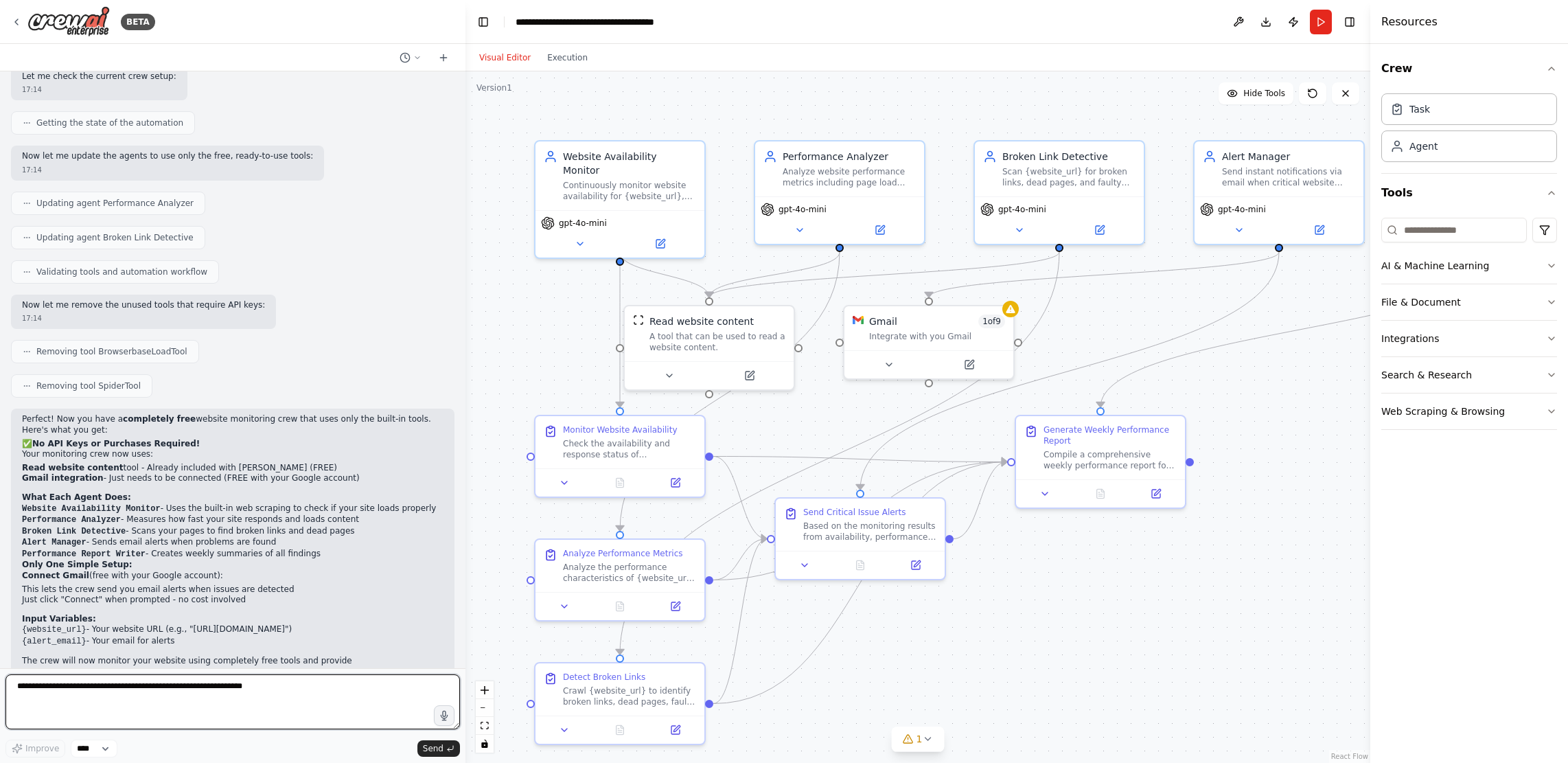
scroll to position [1605, 0]
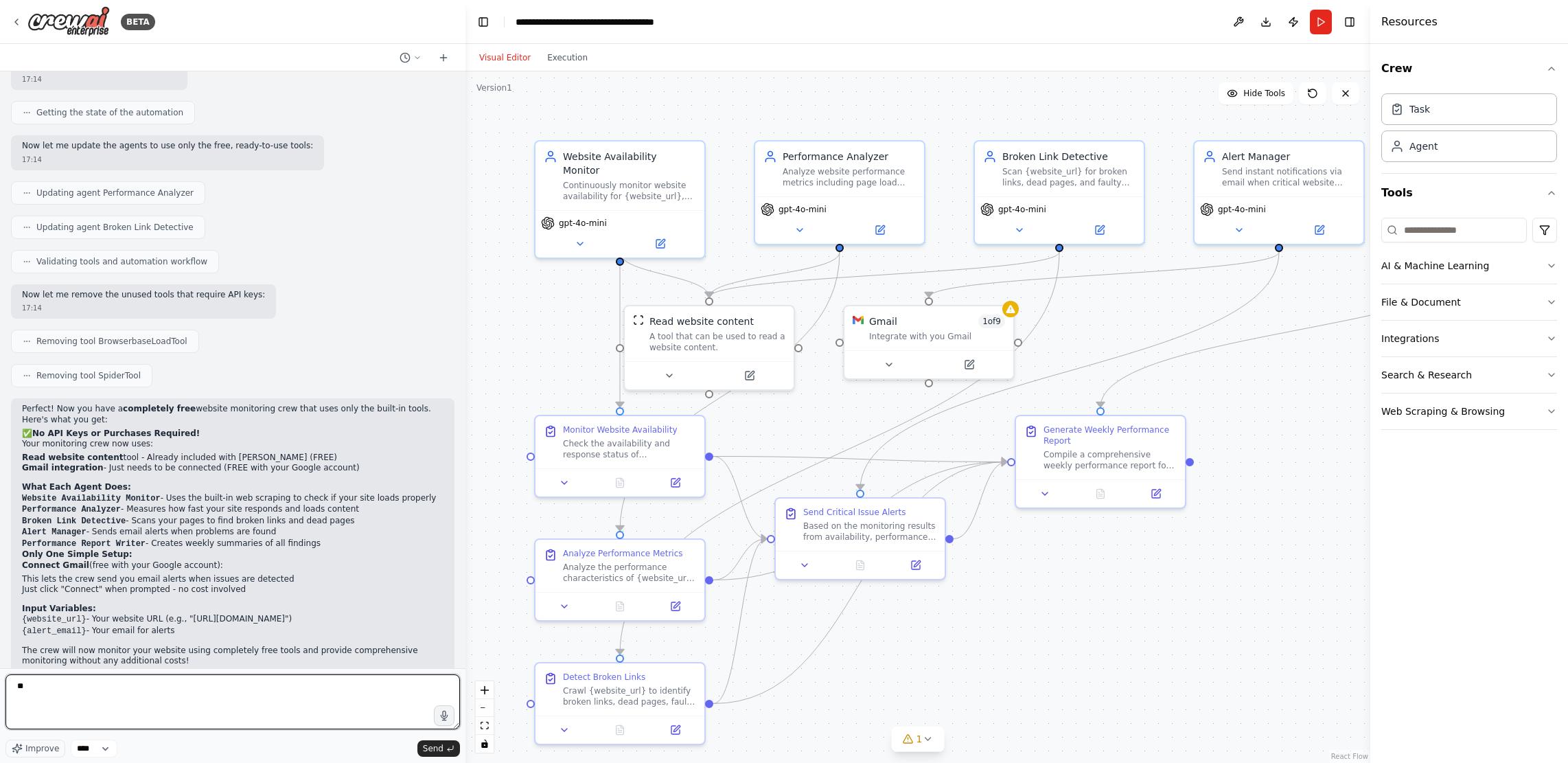
type textarea "*"
type textarea "**********"
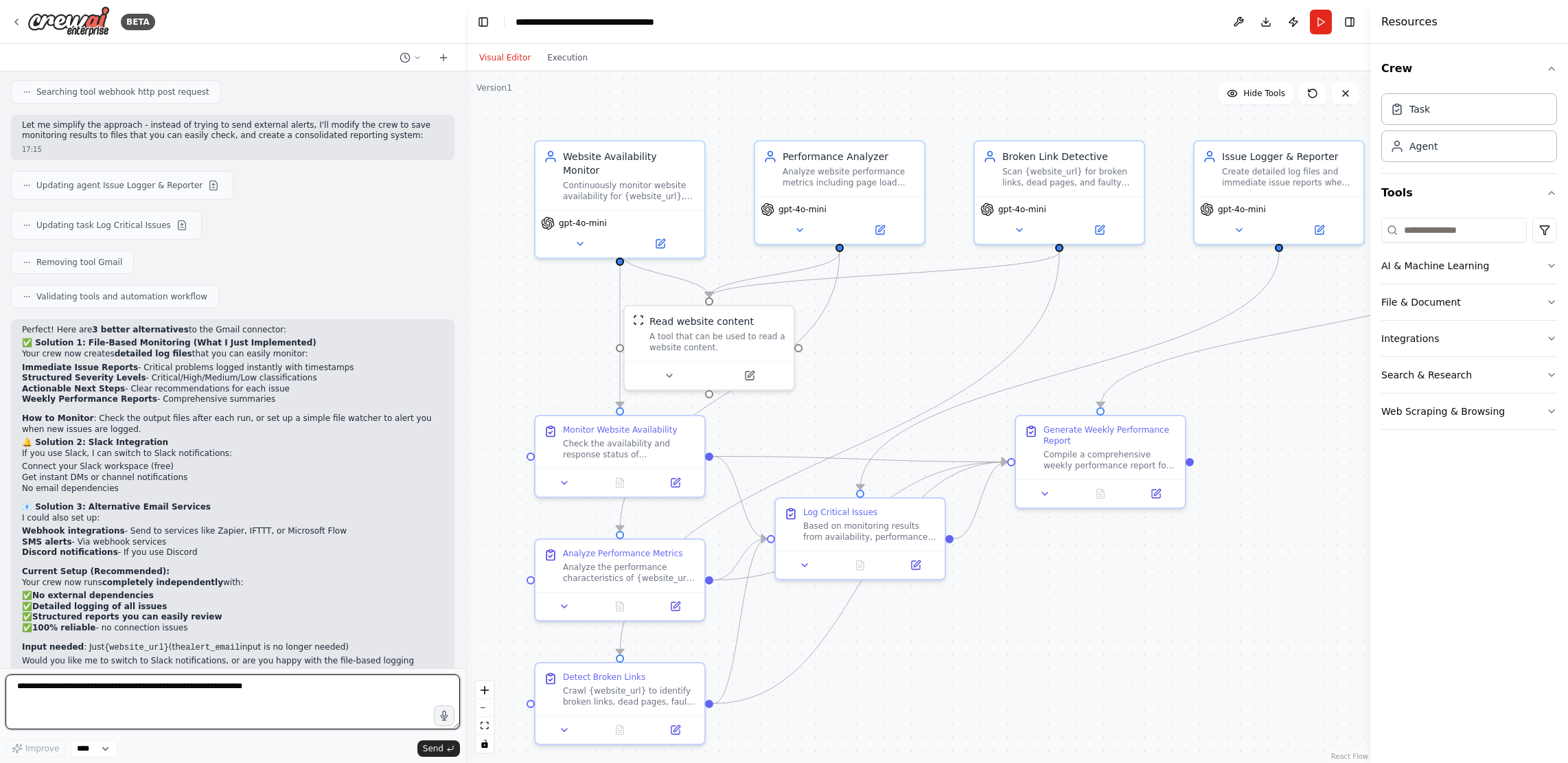
scroll to position [2416, 0]
click at [174, 710] on textarea at bounding box center [232, 702] width 454 height 55
type textarea "**********"
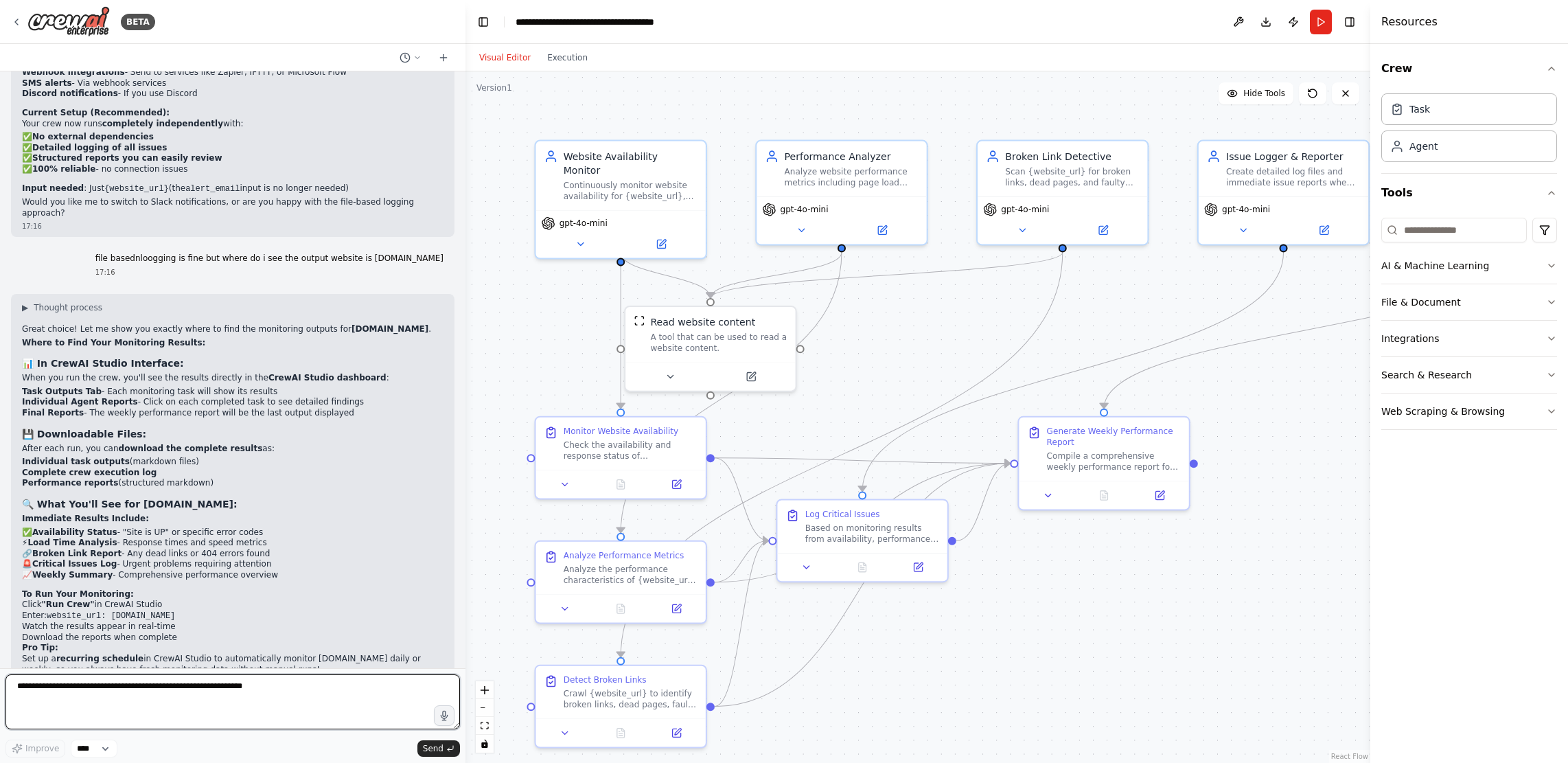
scroll to position [2886, 0]
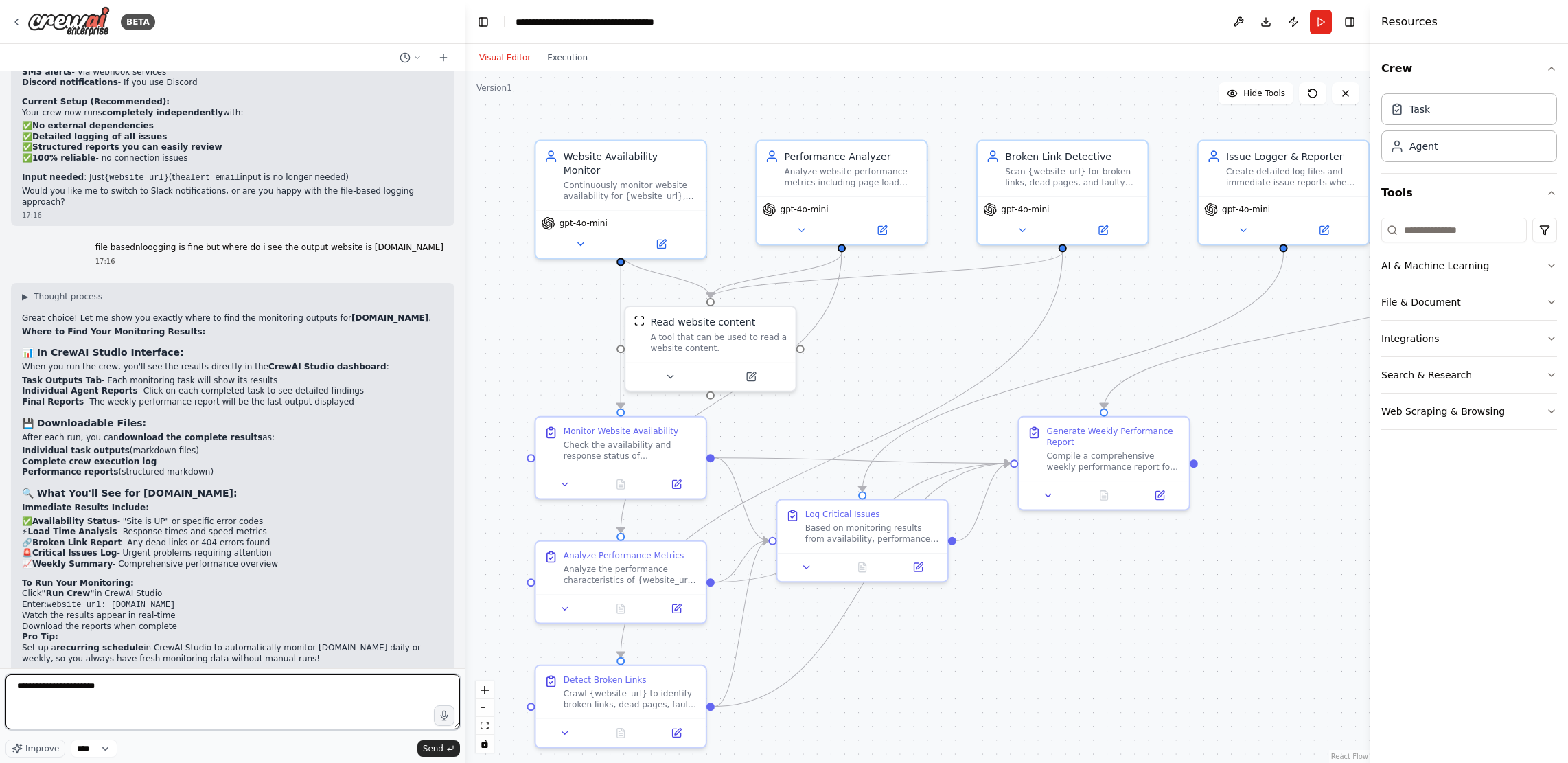
type textarea "**********"
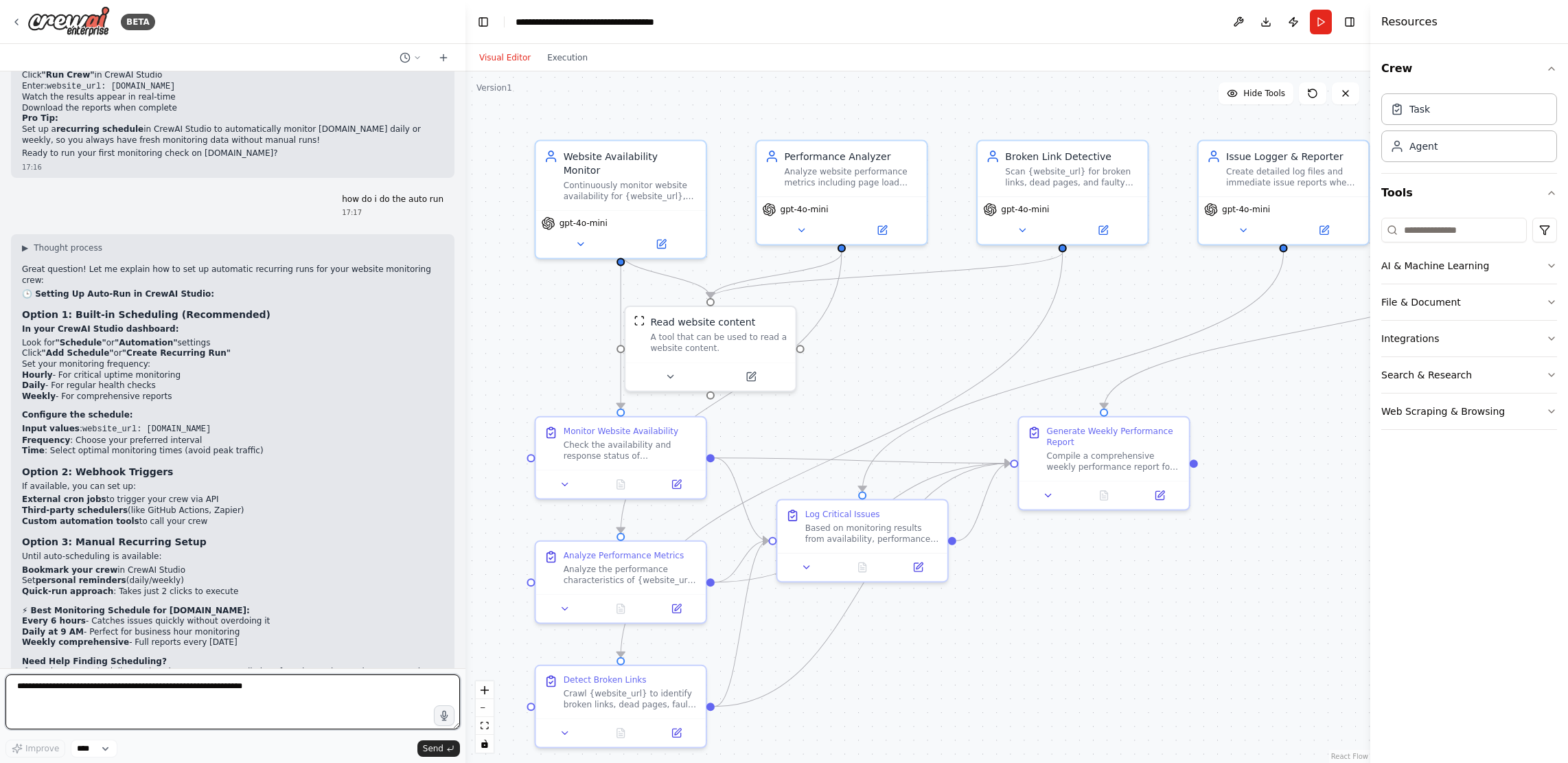
scroll to position [3417, 0]
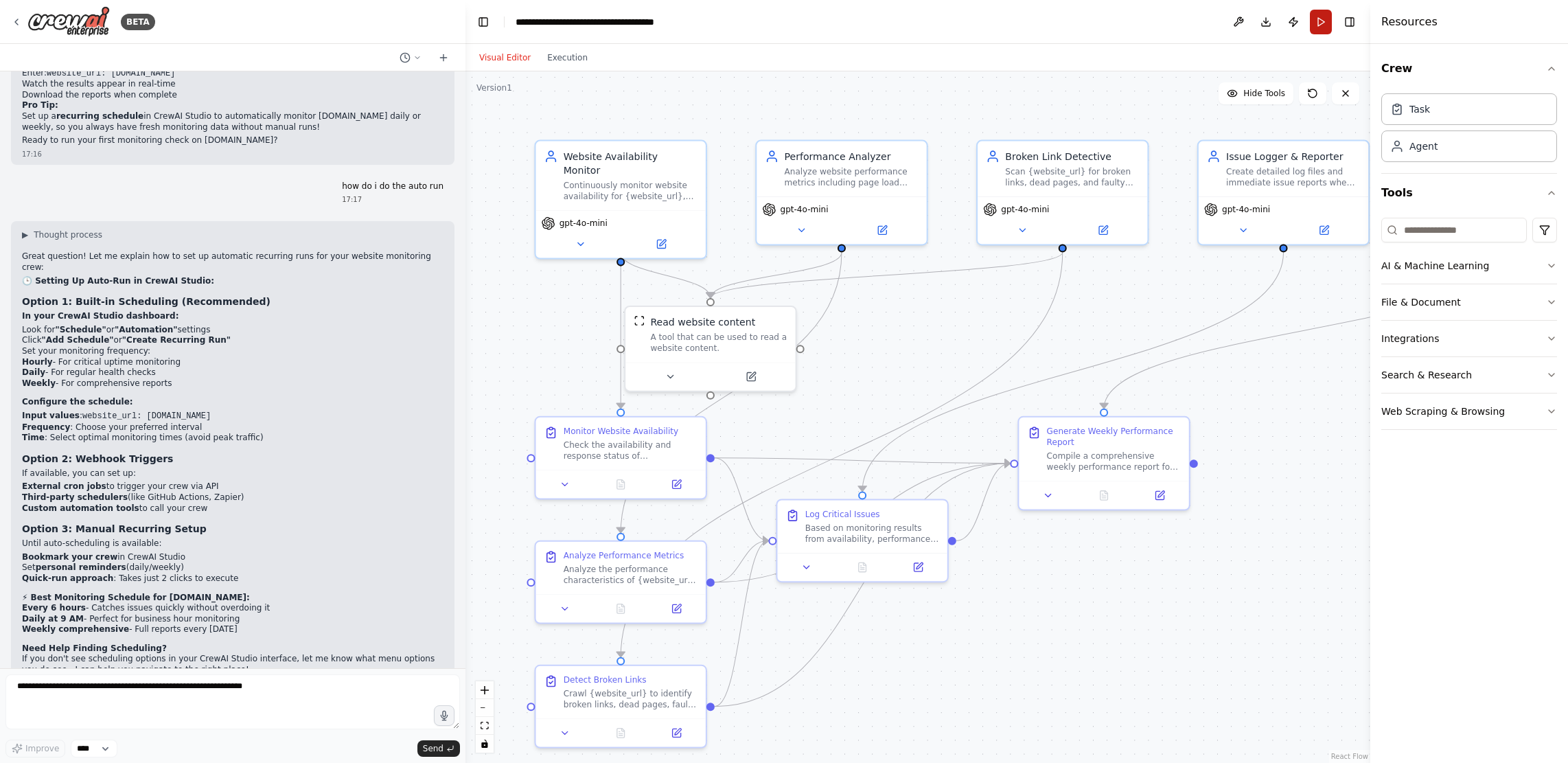
click at [1324, 30] on button "Run" at bounding box center [1321, 22] width 22 height 24
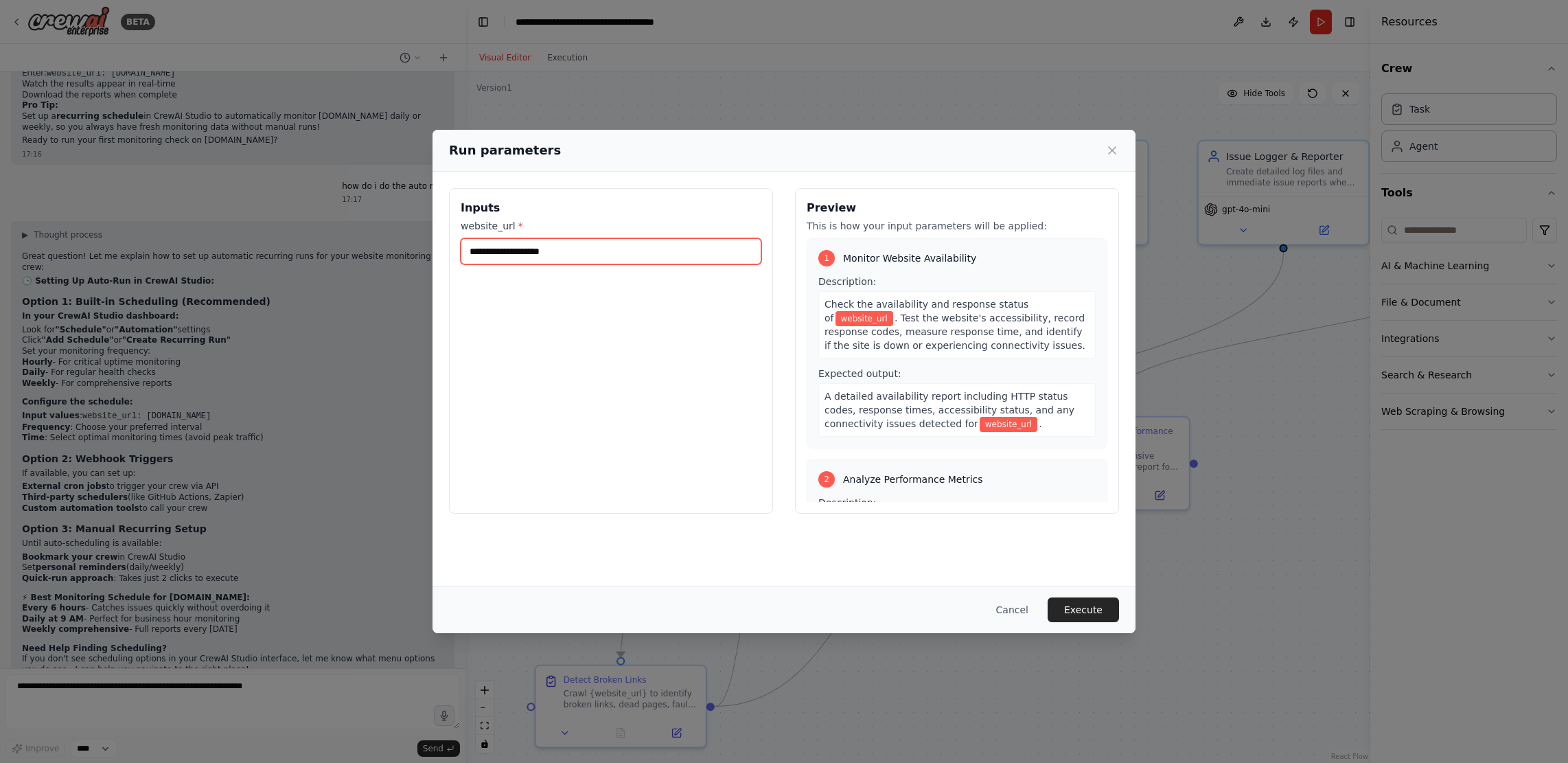
click at [594, 245] on input "website_url *" at bounding box center [611, 252] width 301 height 26
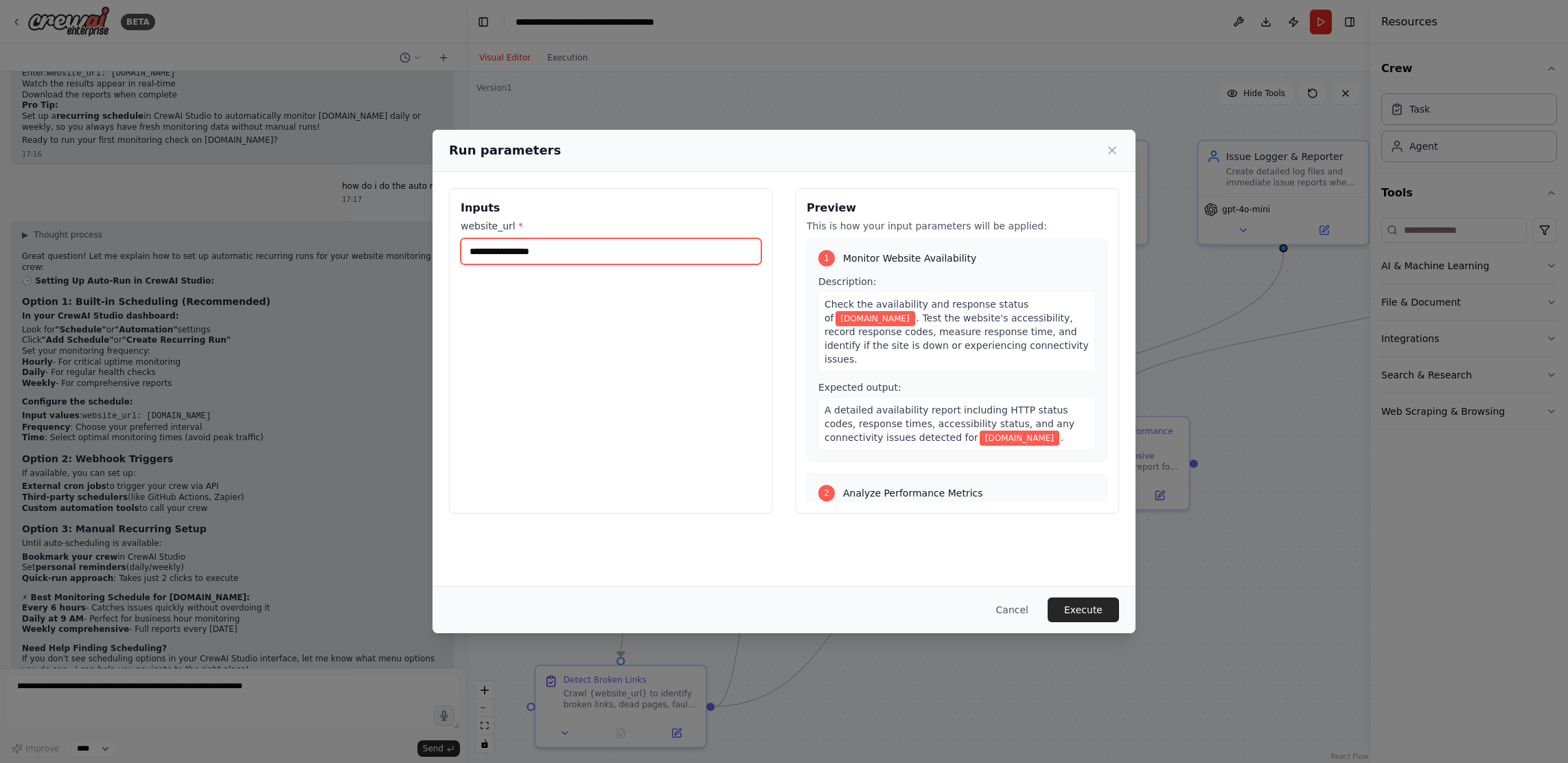
type input "**********"
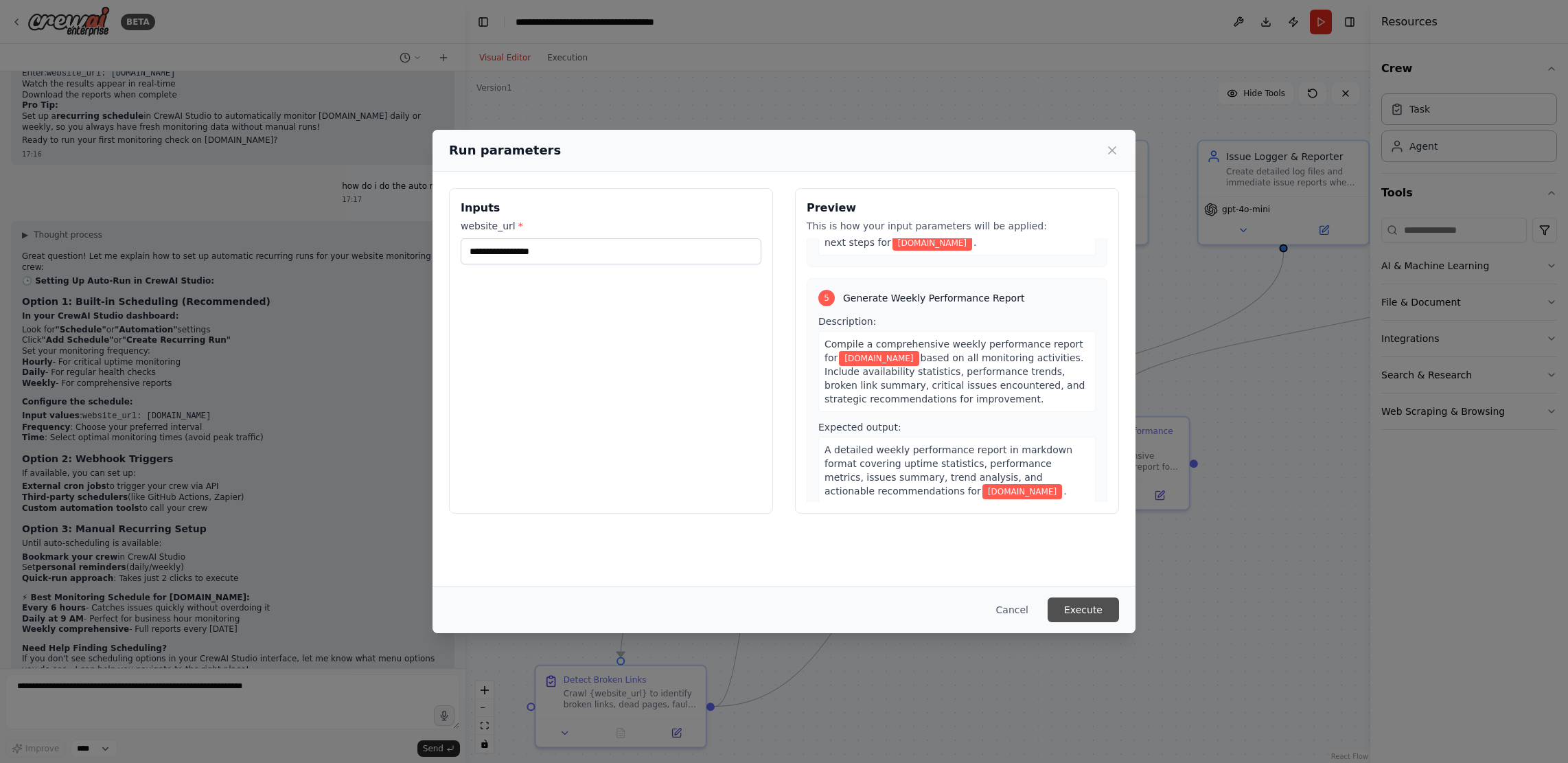
click at [1082, 605] on button "Execute" at bounding box center [1084, 610] width 72 height 24
